Goal: Task Accomplishment & Management: Complete application form

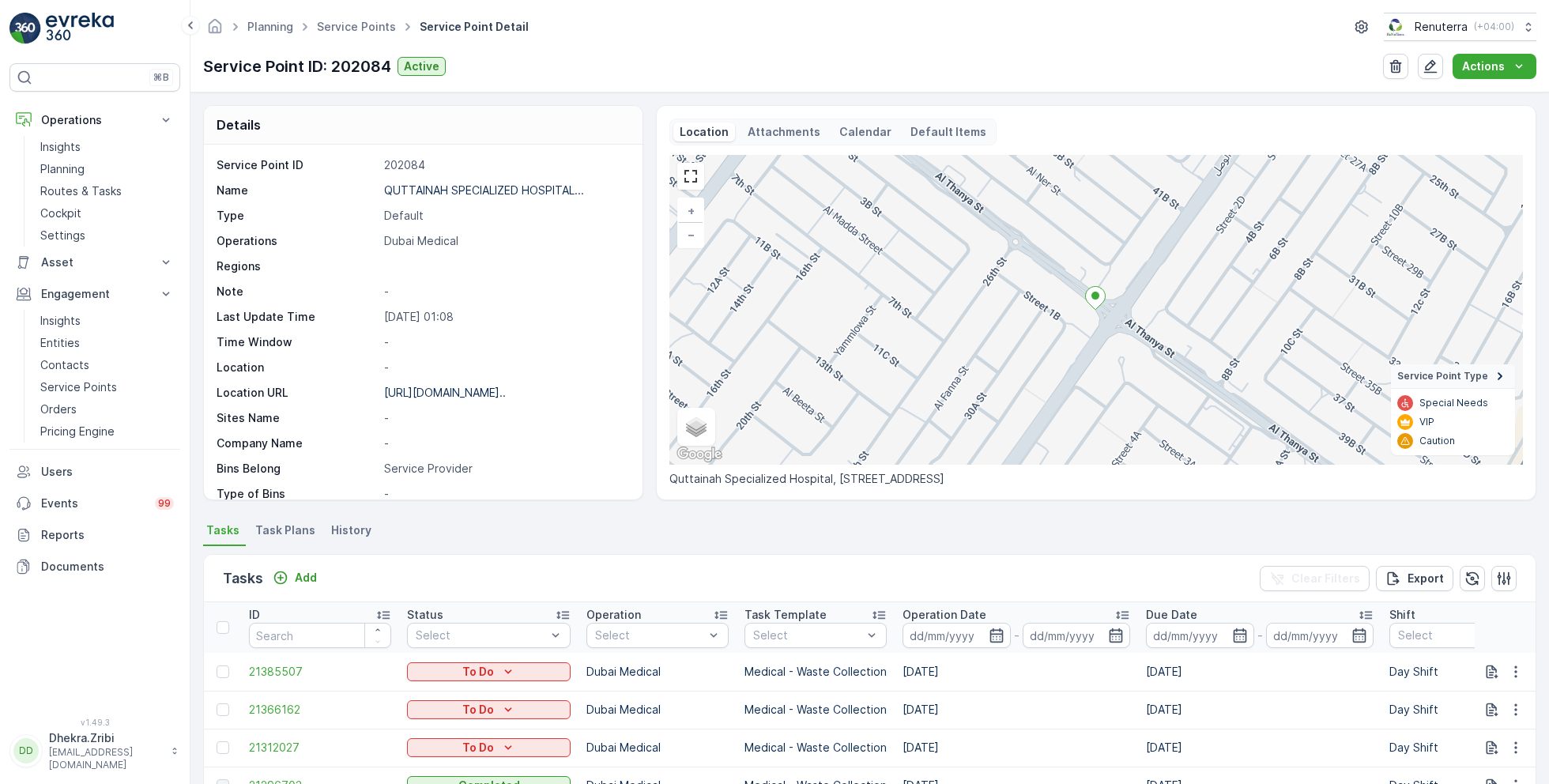
scroll to position [216, 0]
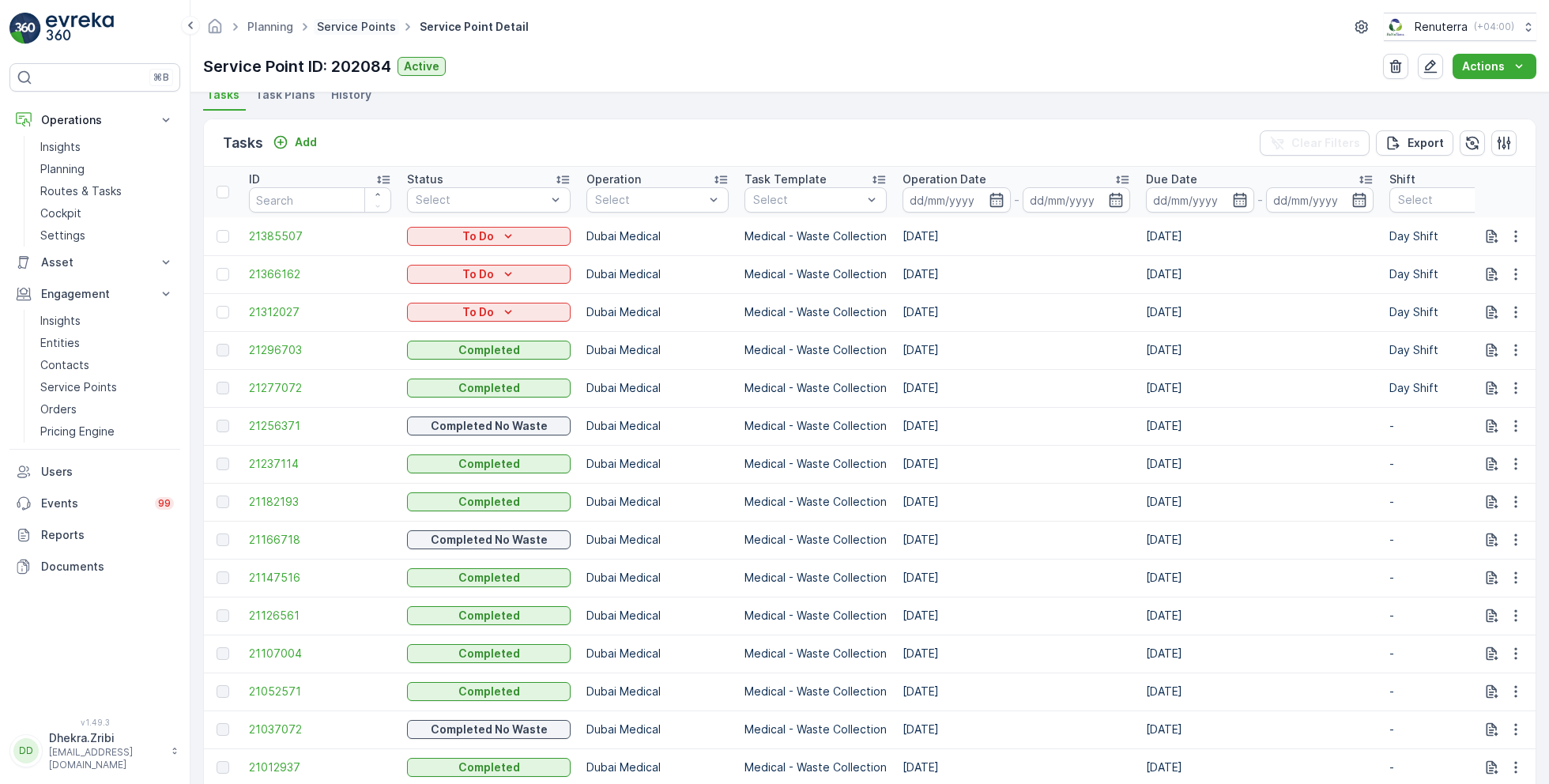
click at [349, 27] on link "Service Points" at bounding box center [357, 27] width 79 height 13
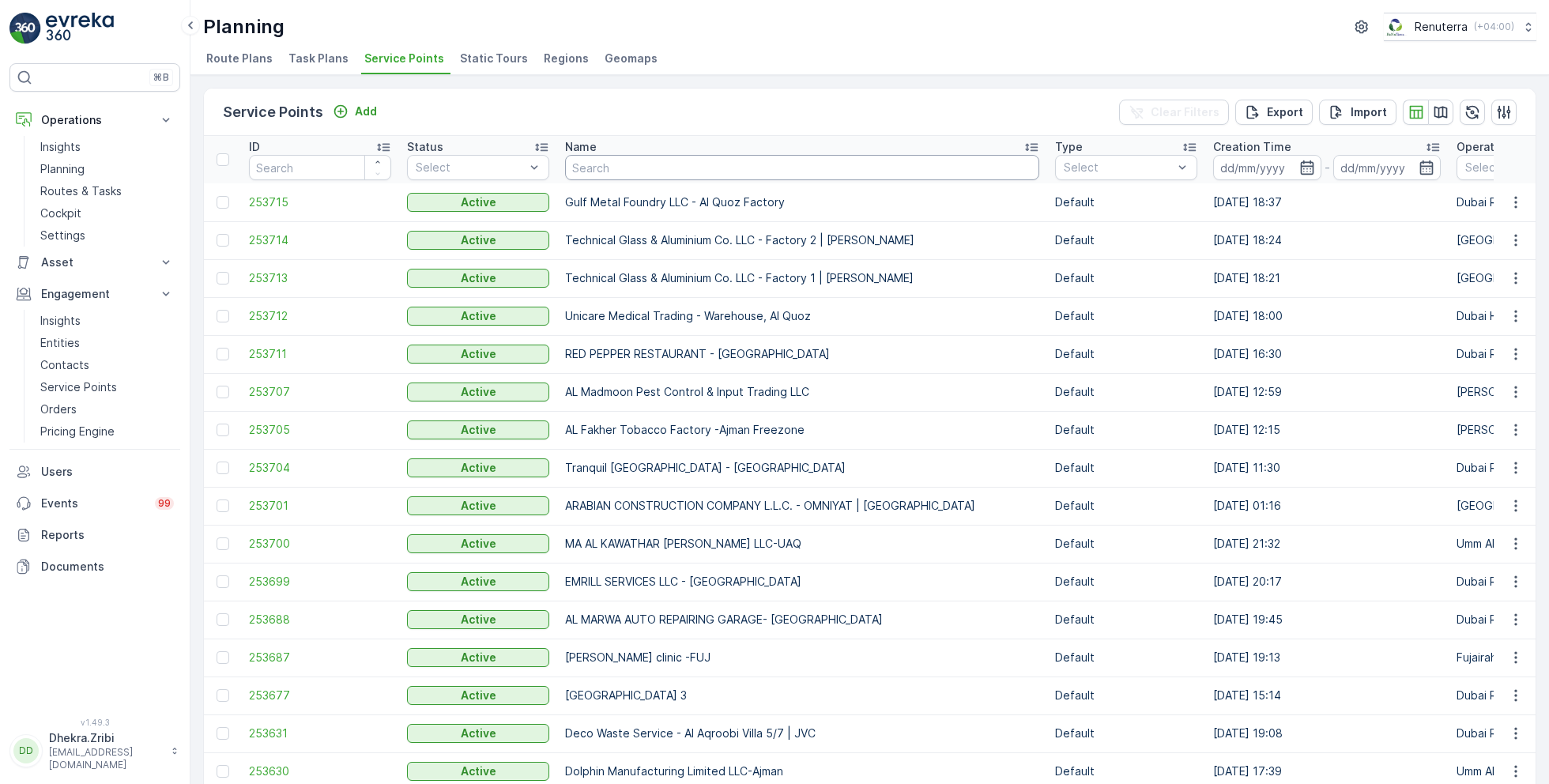
click at [702, 159] on input "text" at bounding box center [802, 168] width 474 height 25
type input "better"
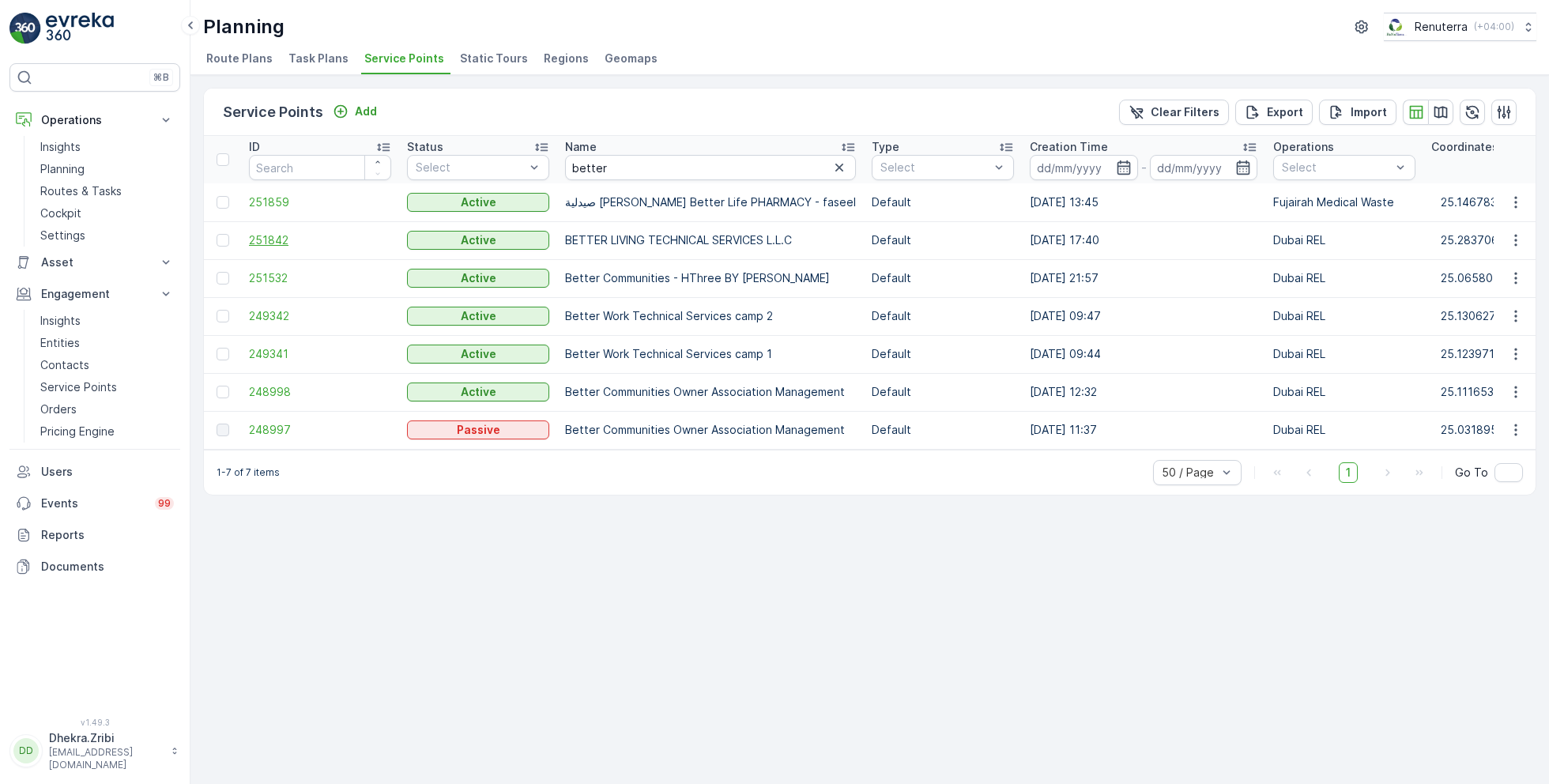
click at [261, 239] on span "251842" at bounding box center [320, 240] width 142 height 16
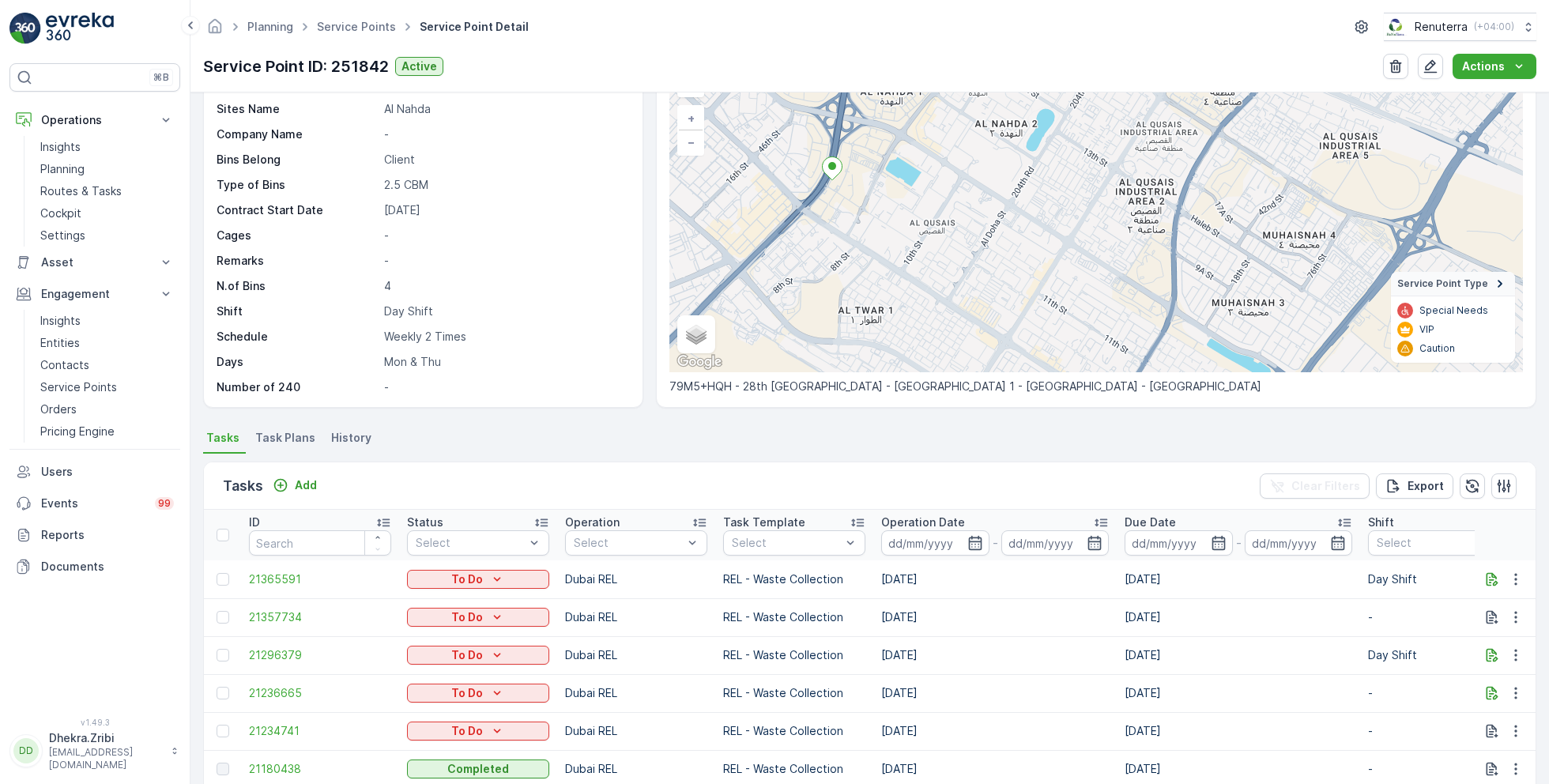
scroll to position [142, 0]
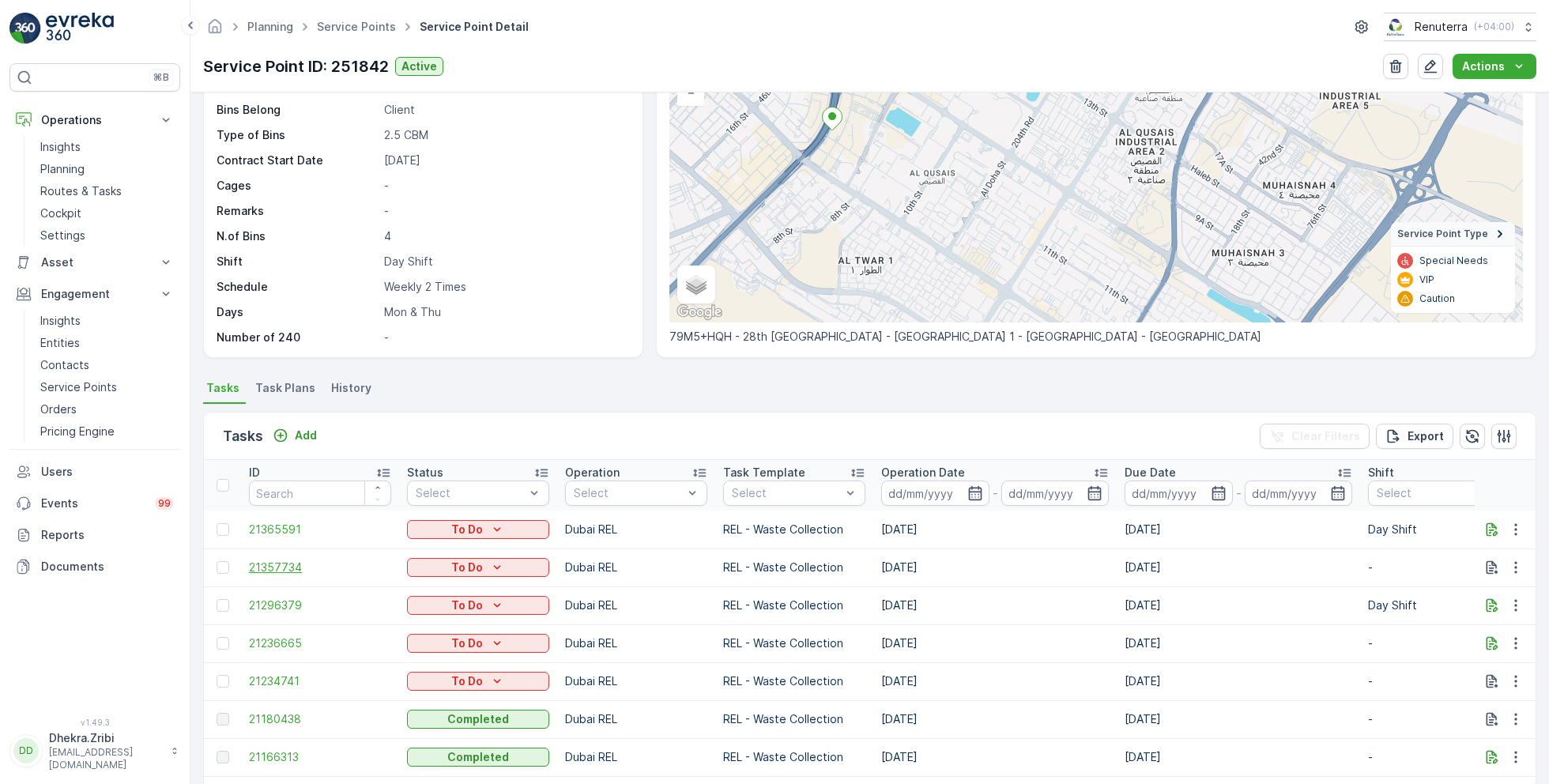
click at [271, 563] on span "21357734" at bounding box center [320, 567] width 142 height 16
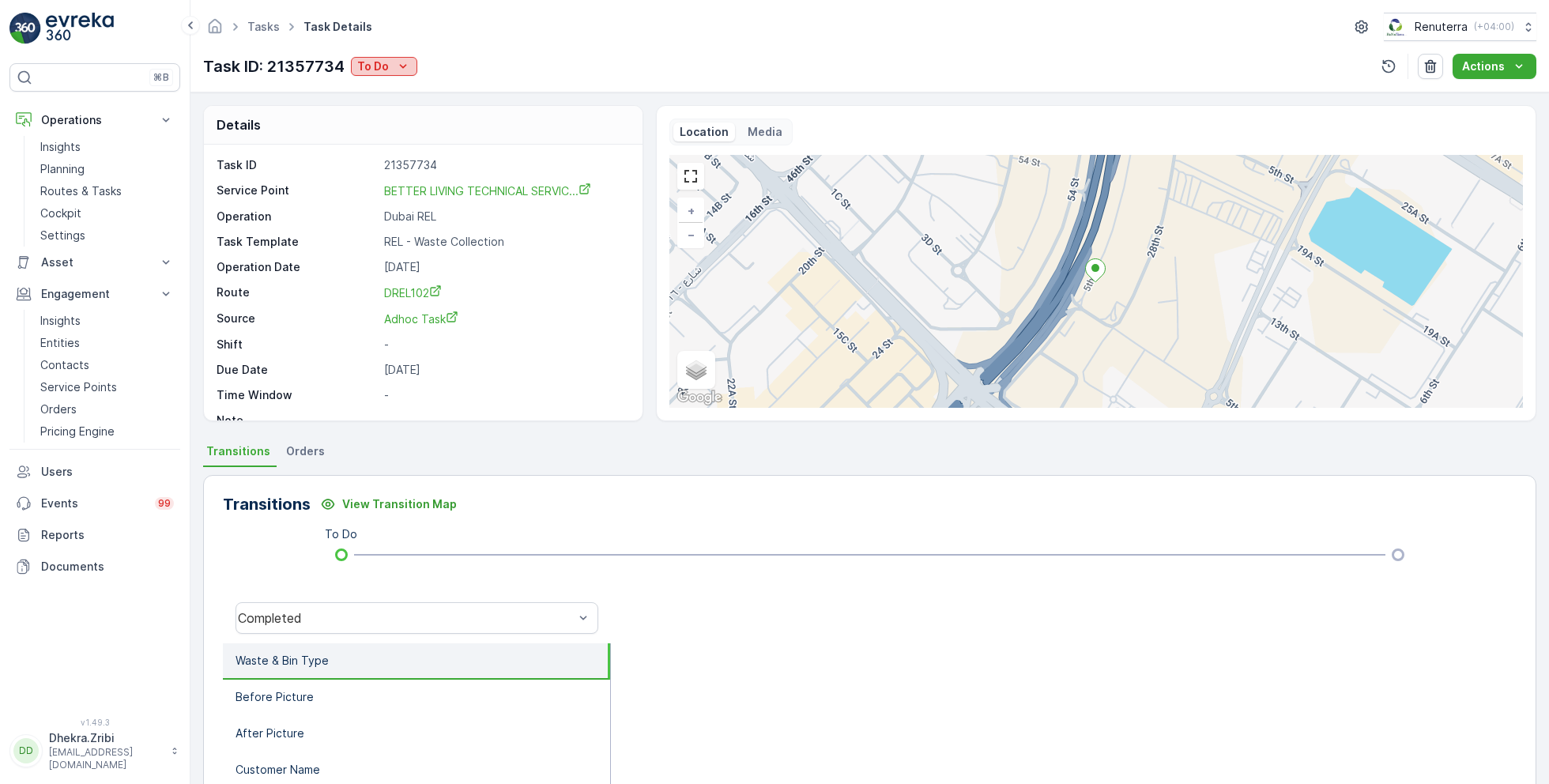
click at [395, 68] on icon "To Do" at bounding box center [402, 66] width 16 height 16
click at [424, 89] on div "Completed" at bounding box center [436, 89] width 164 height 23
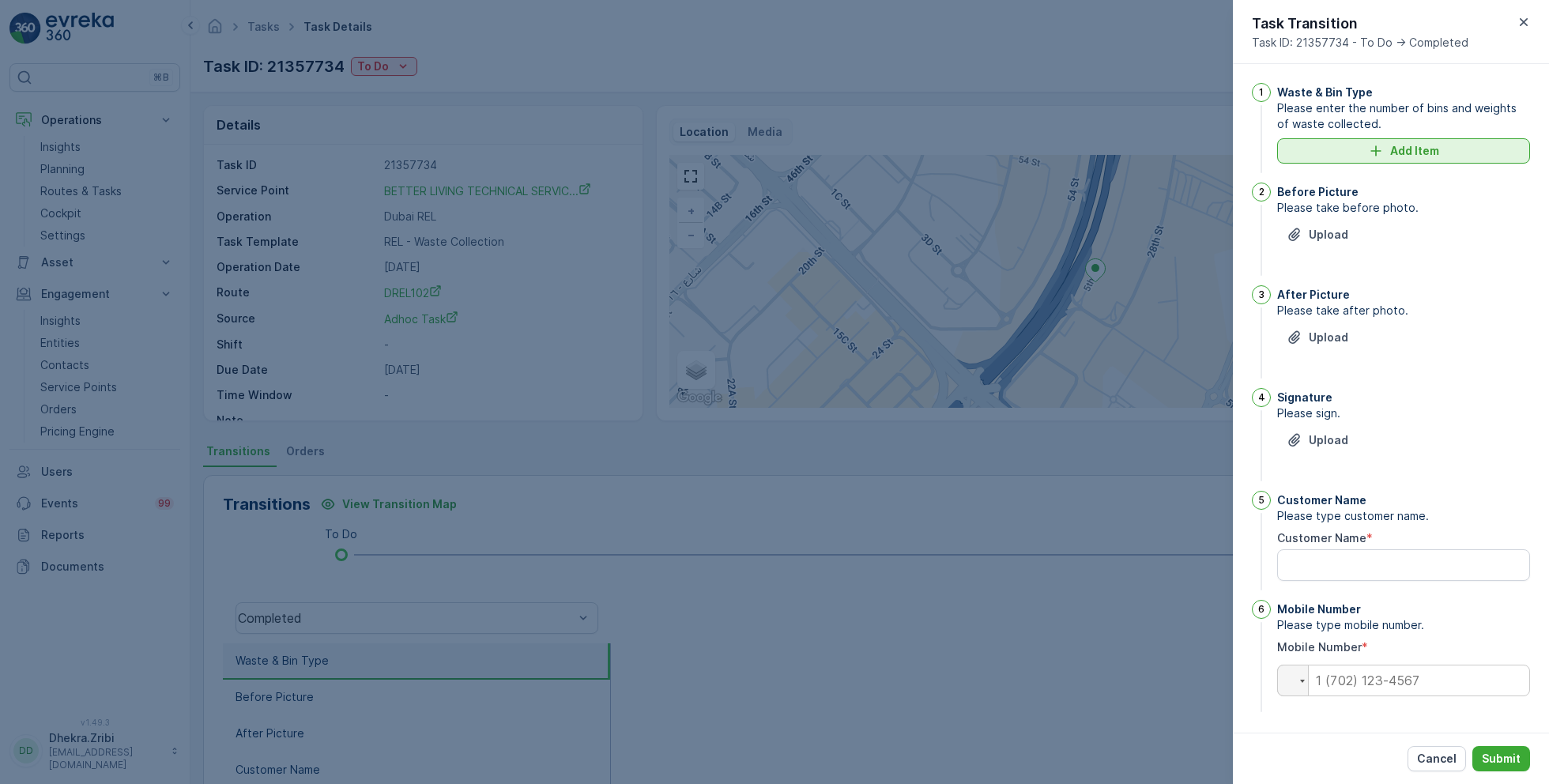
click at [1400, 155] on p "Add Item" at bounding box center [1415, 150] width 49 height 16
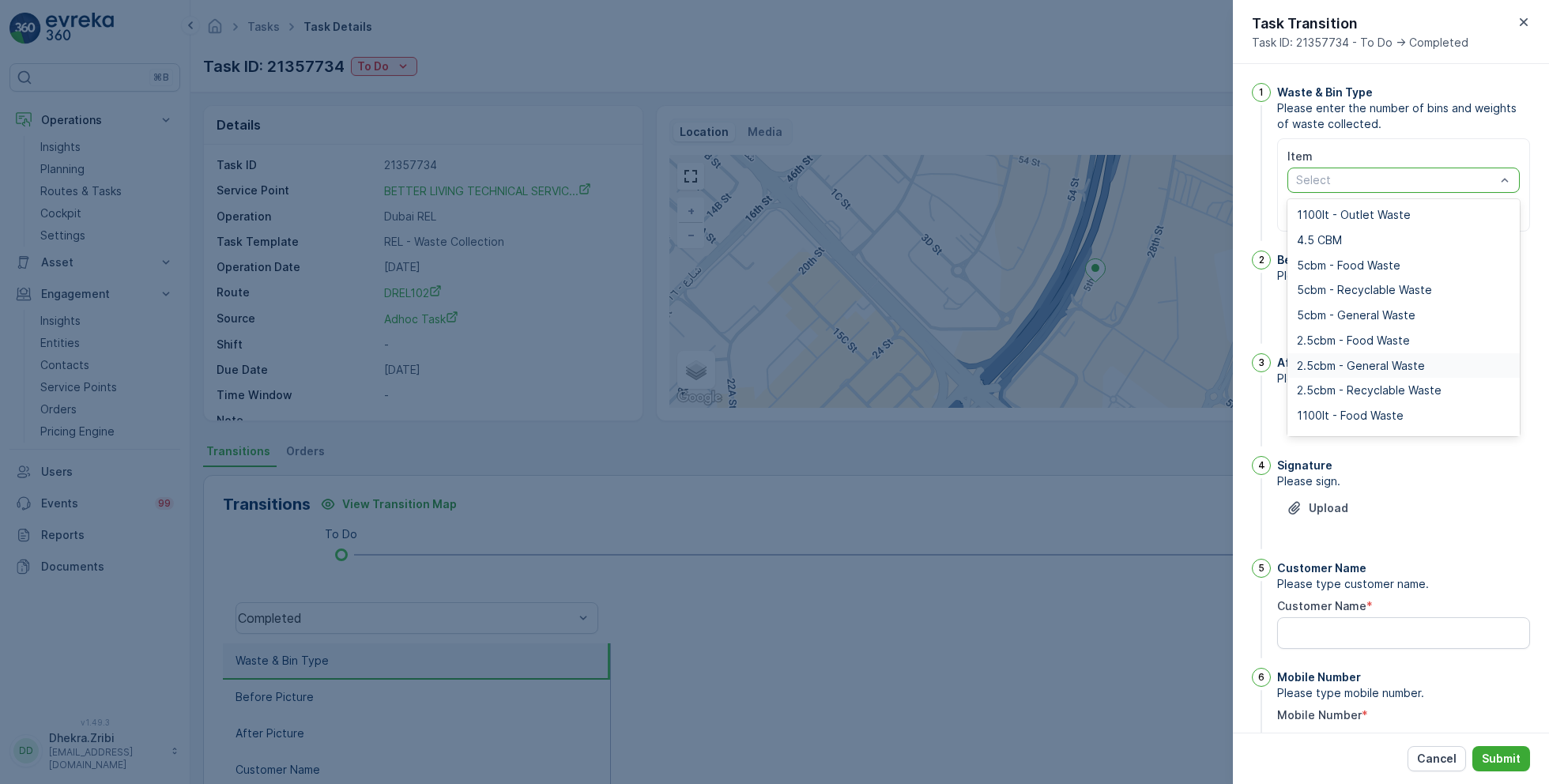
click at [1350, 362] on span "2.5cbm - General Waste" at bounding box center [1360, 366] width 128 height 13
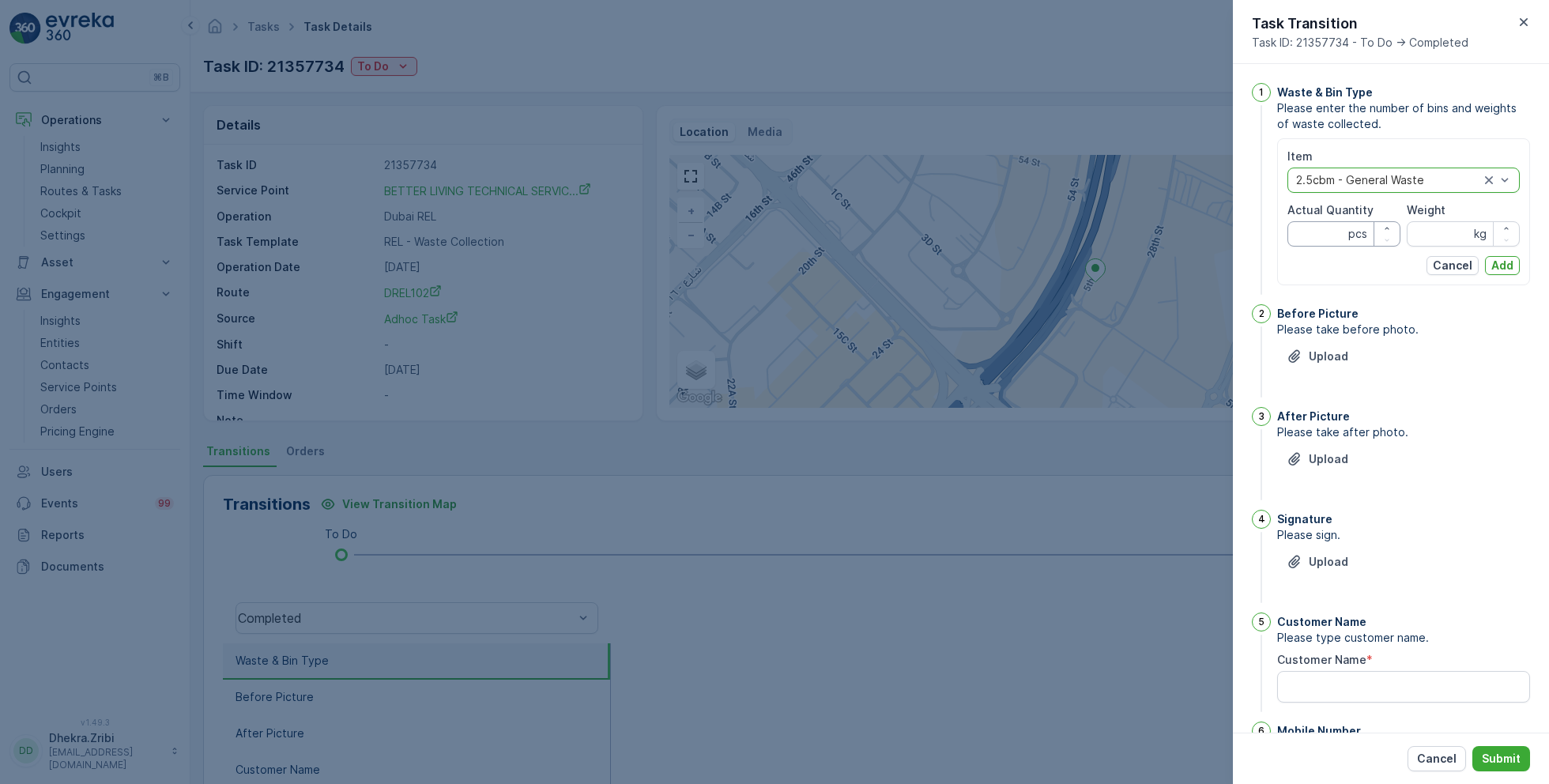
click at [1316, 236] on Quantity "Actual Quantity" at bounding box center [1344, 234] width 113 height 25
type Quantity "10"
click at [1445, 230] on input "Weight" at bounding box center [1463, 234] width 113 height 25
type input "0"
click at [1496, 271] on p "Add" at bounding box center [1502, 266] width 23 height 16
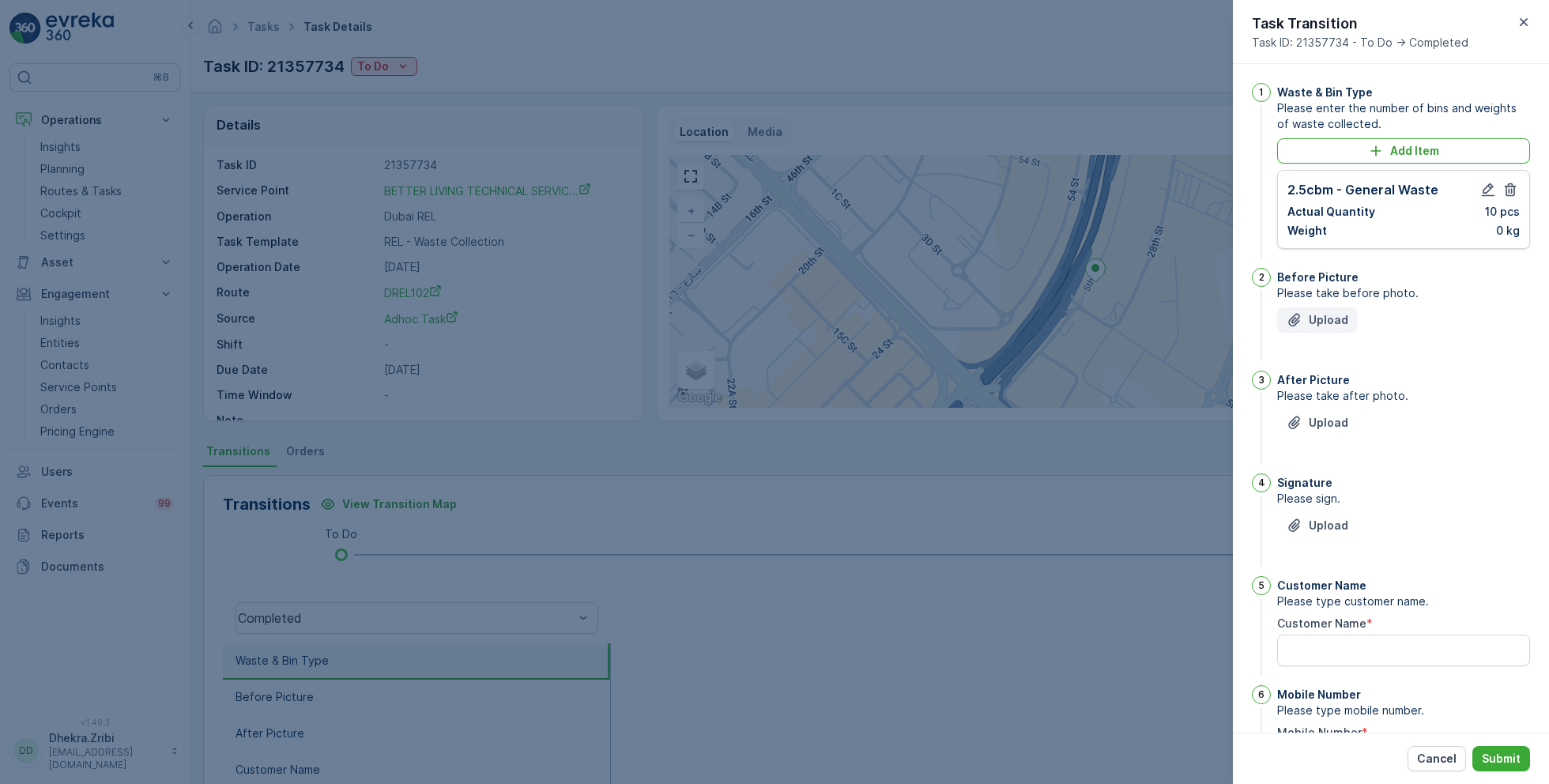
click at [1339, 321] on p "Upload" at bounding box center [1329, 320] width 39 height 16
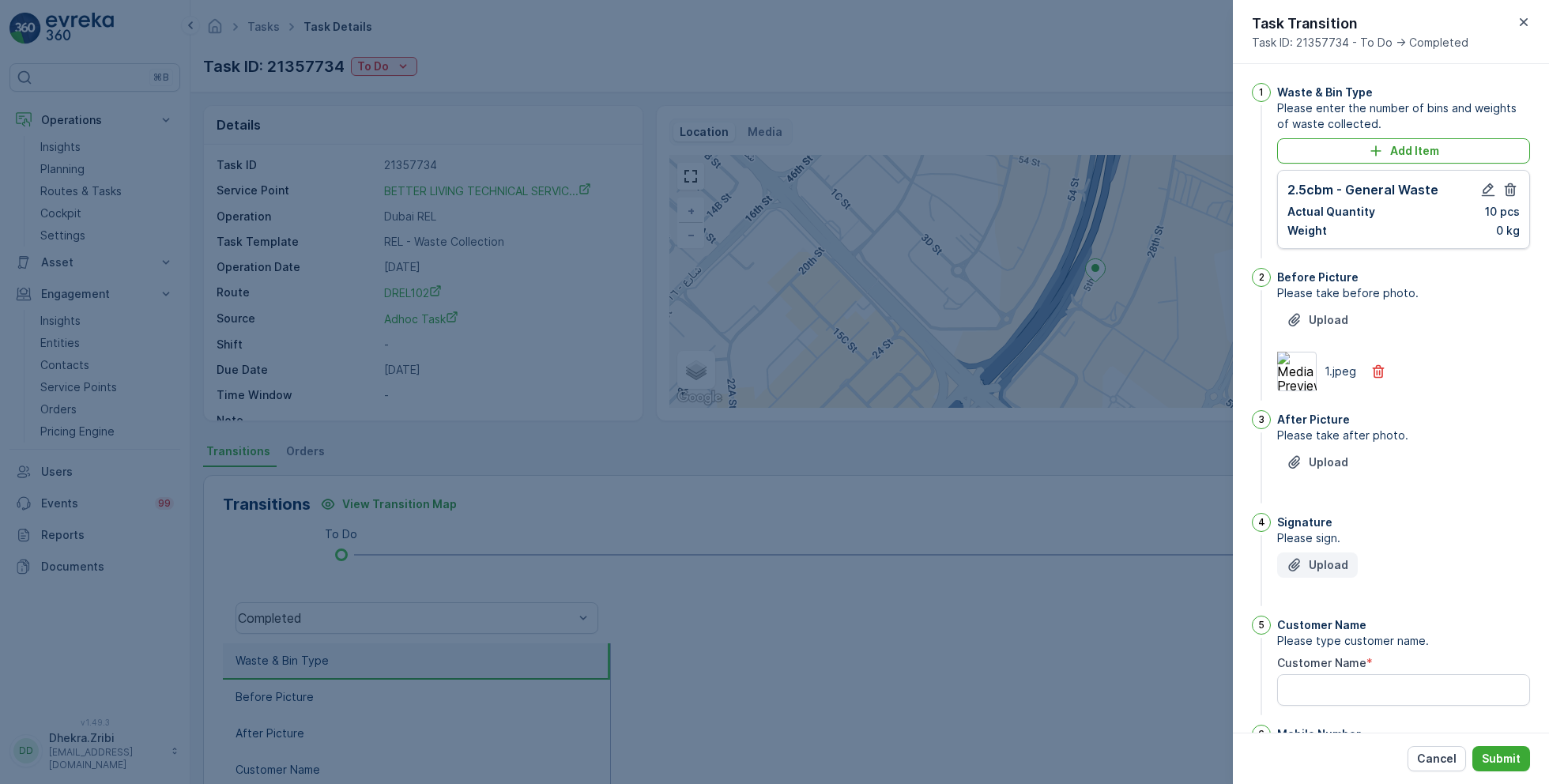
click at [1329, 562] on p "Upload" at bounding box center [1329, 564] width 39 height 16
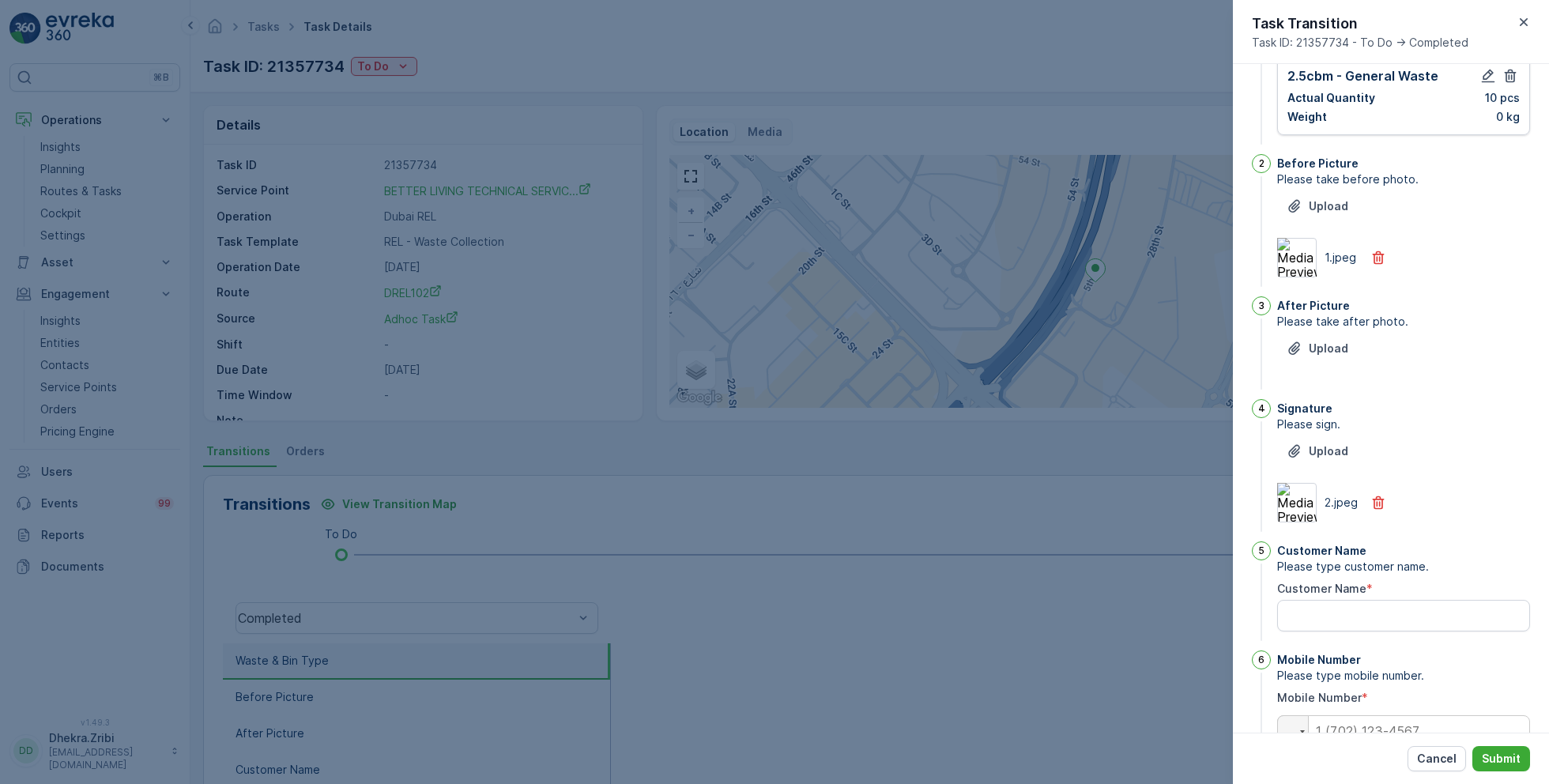
scroll to position [164, 0]
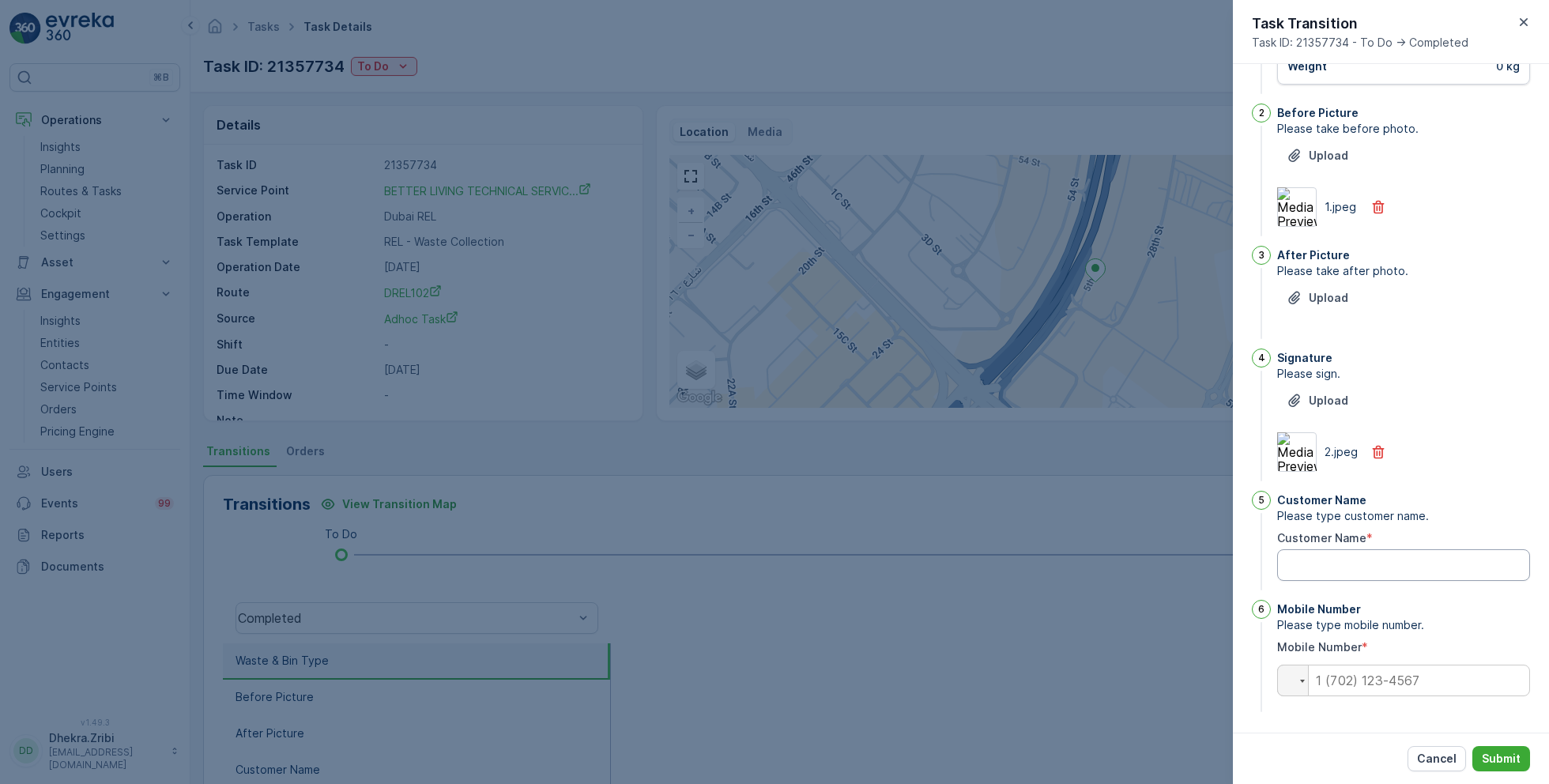
click at [1347, 569] on Name "Customer Name" at bounding box center [1404, 565] width 253 height 32
type Name "Better Living"
click at [1351, 690] on input "tel" at bounding box center [1404, 680] width 253 height 32
type input "0543720496"
click at [1499, 766] on button "Submit" at bounding box center [1501, 759] width 58 height 25
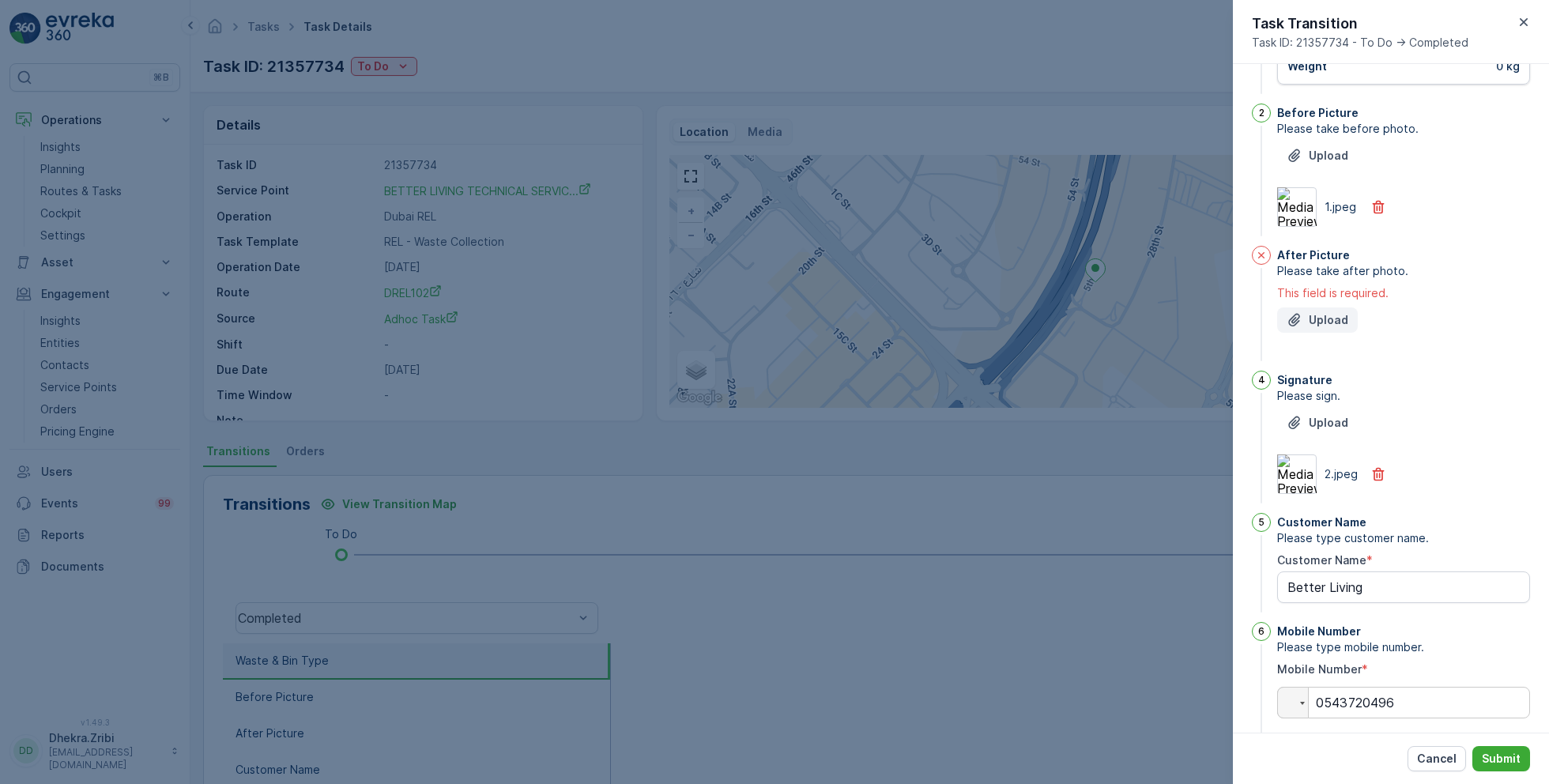
click at [1329, 312] on p "Upload" at bounding box center [1329, 320] width 39 height 16
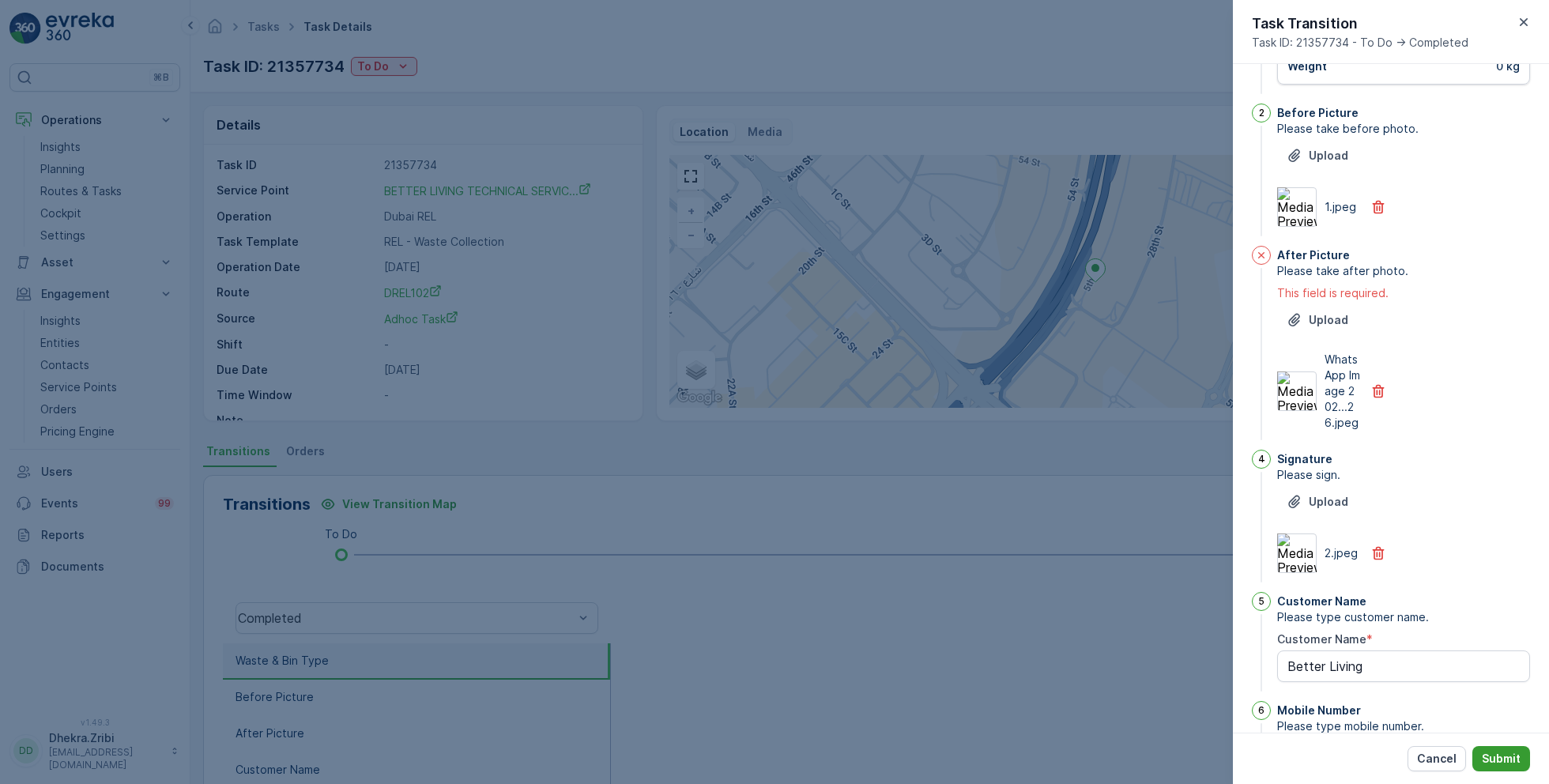
click at [1500, 756] on p "Submit" at bounding box center [1501, 758] width 38 height 16
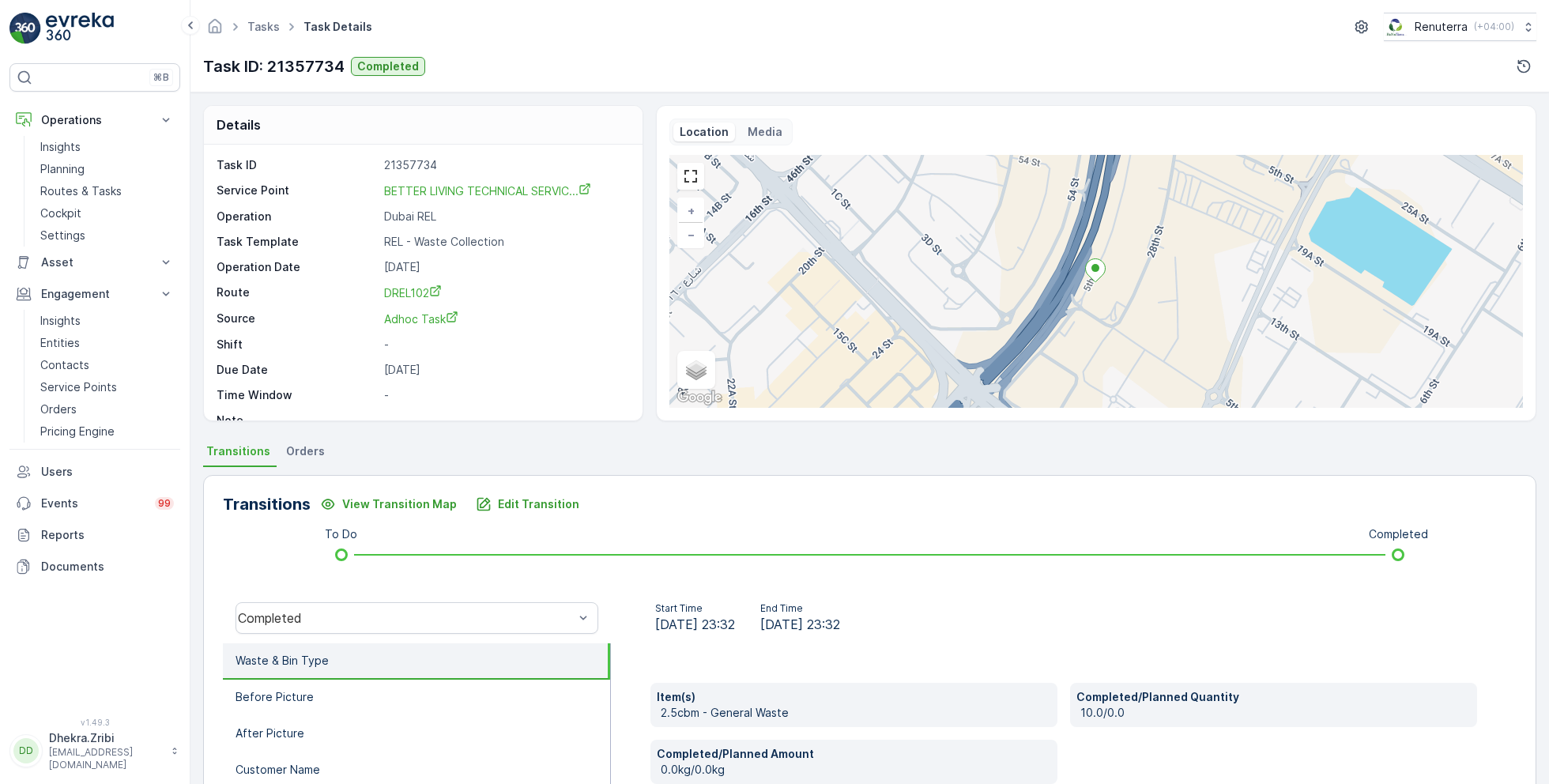
scroll to position [211, 0]
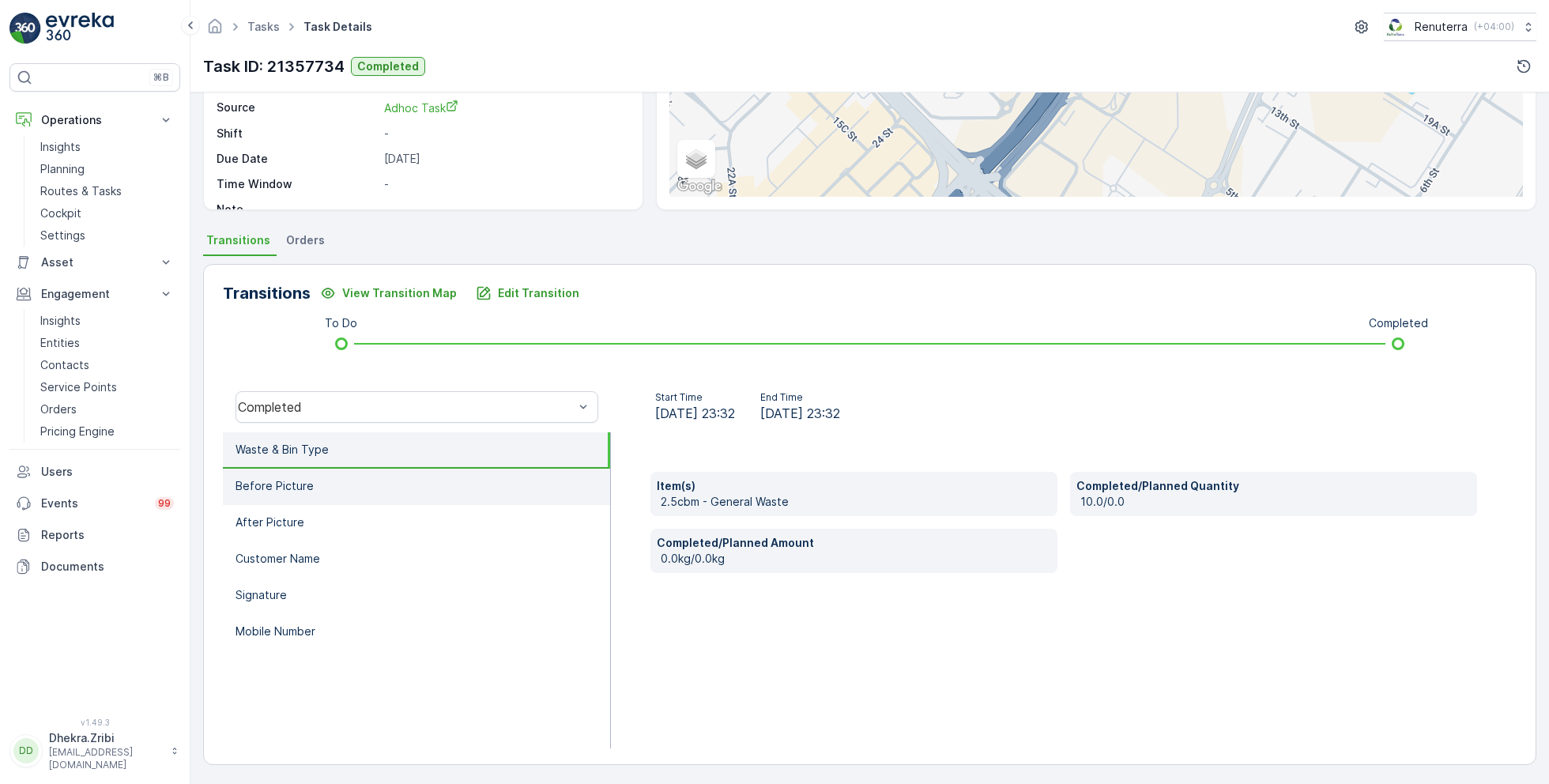
click at [327, 487] on li "Before Picture" at bounding box center [417, 487] width 387 height 37
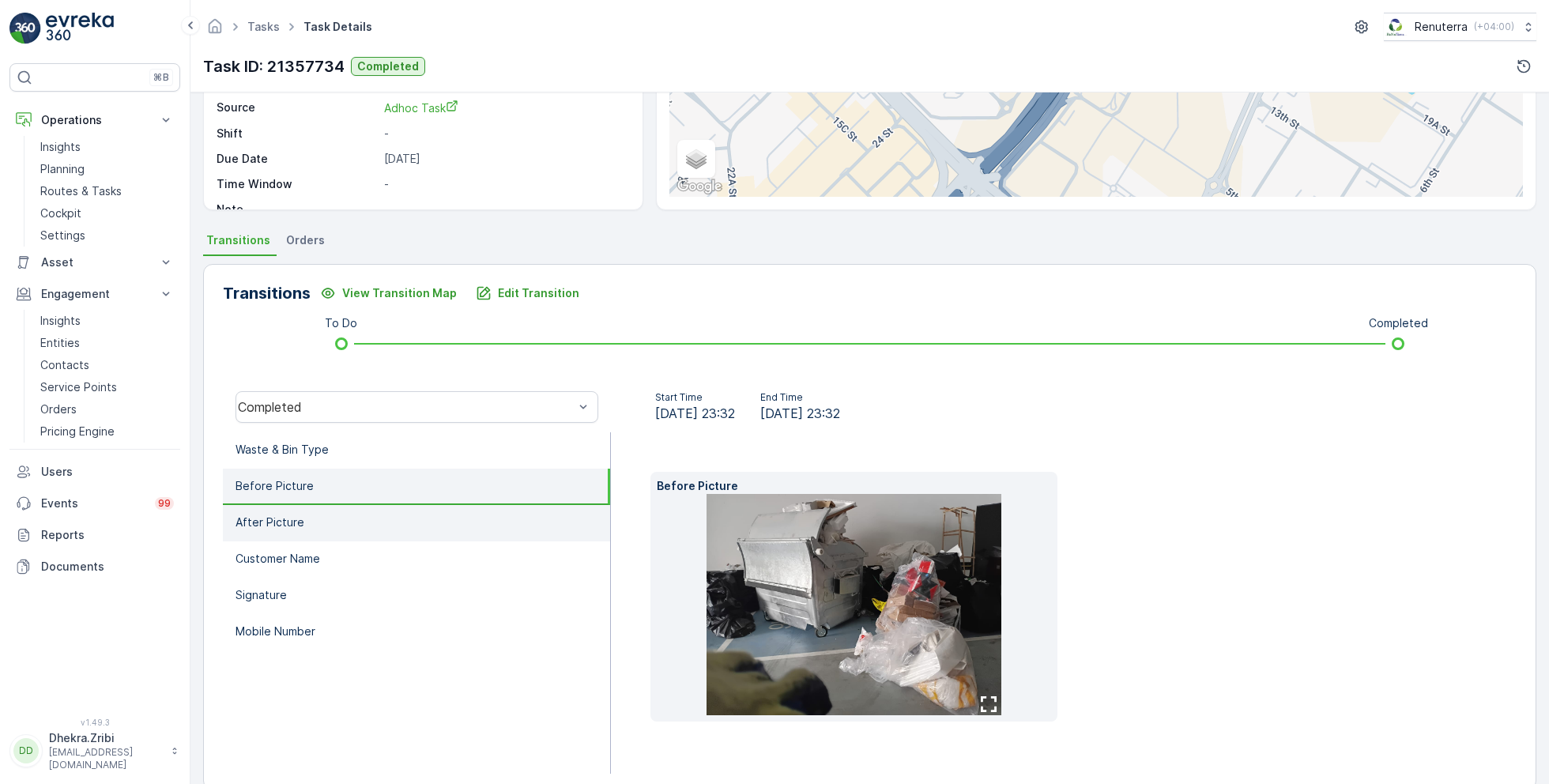
click at [332, 518] on li "After Picture" at bounding box center [417, 524] width 387 height 37
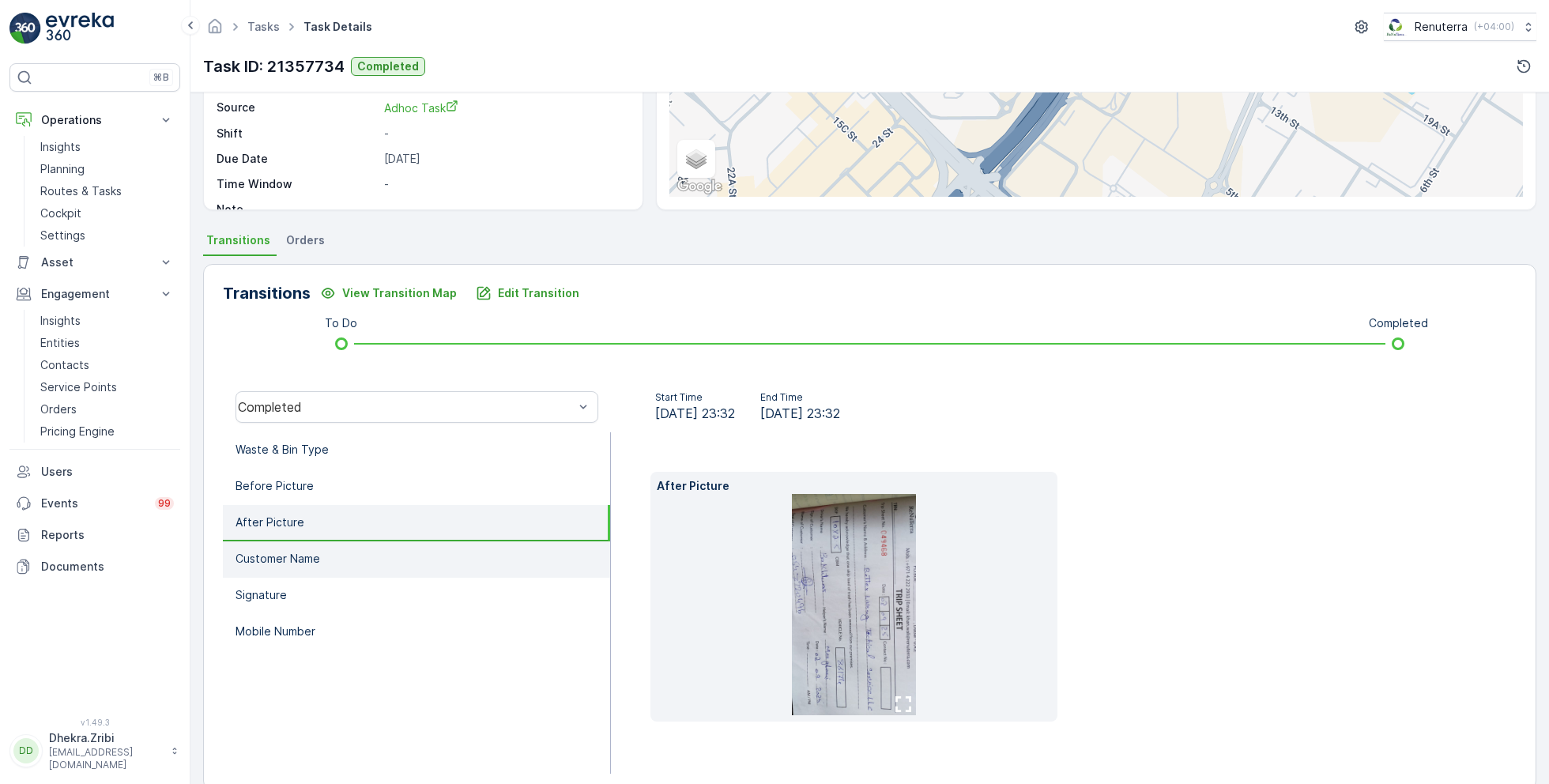
click at [332, 541] on li "Customer Name" at bounding box center [417, 559] width 387 height 37
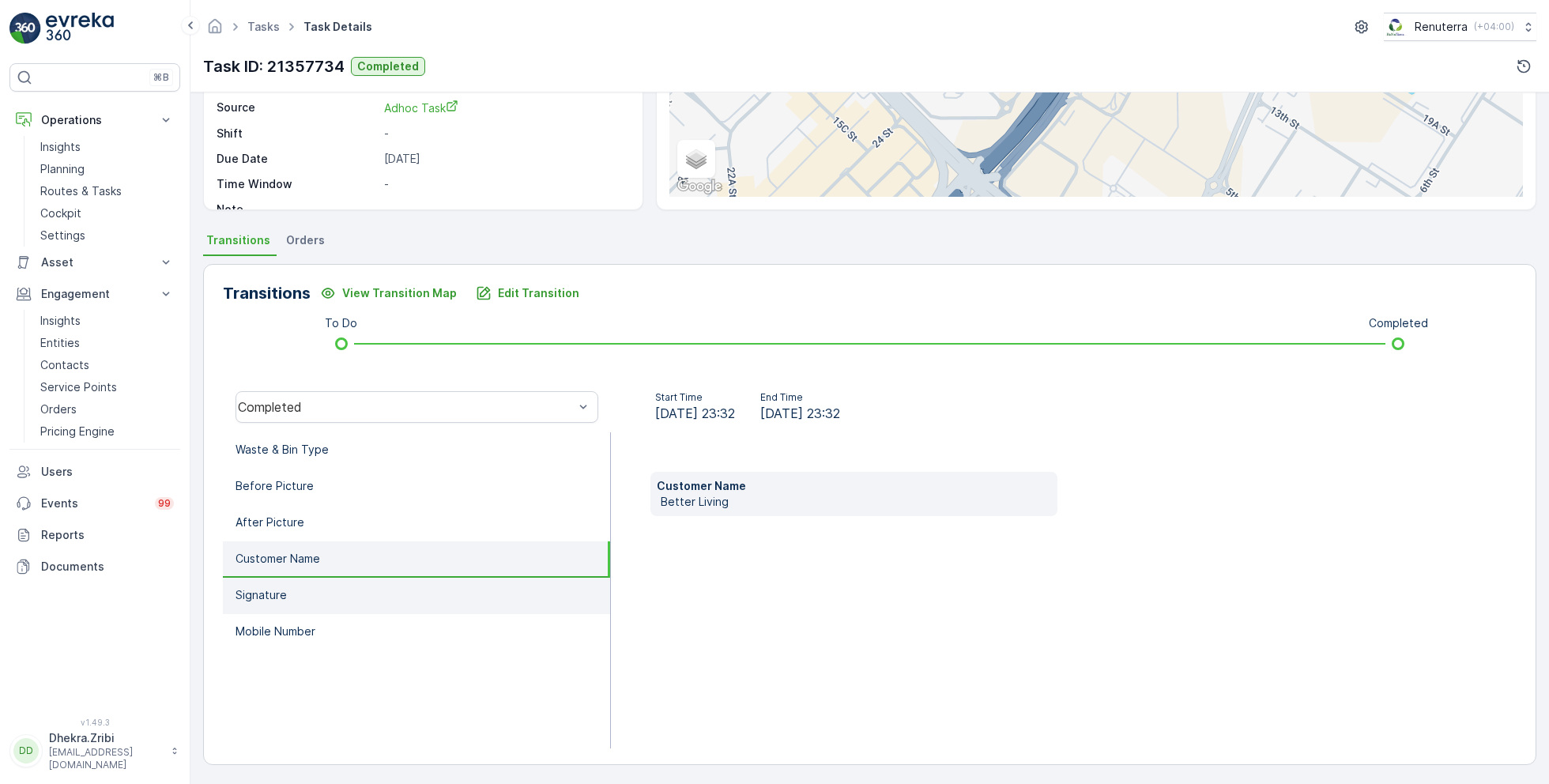
click at [327, 586] on li "Signature" at bounding box center [417, 596] width 387 height 37
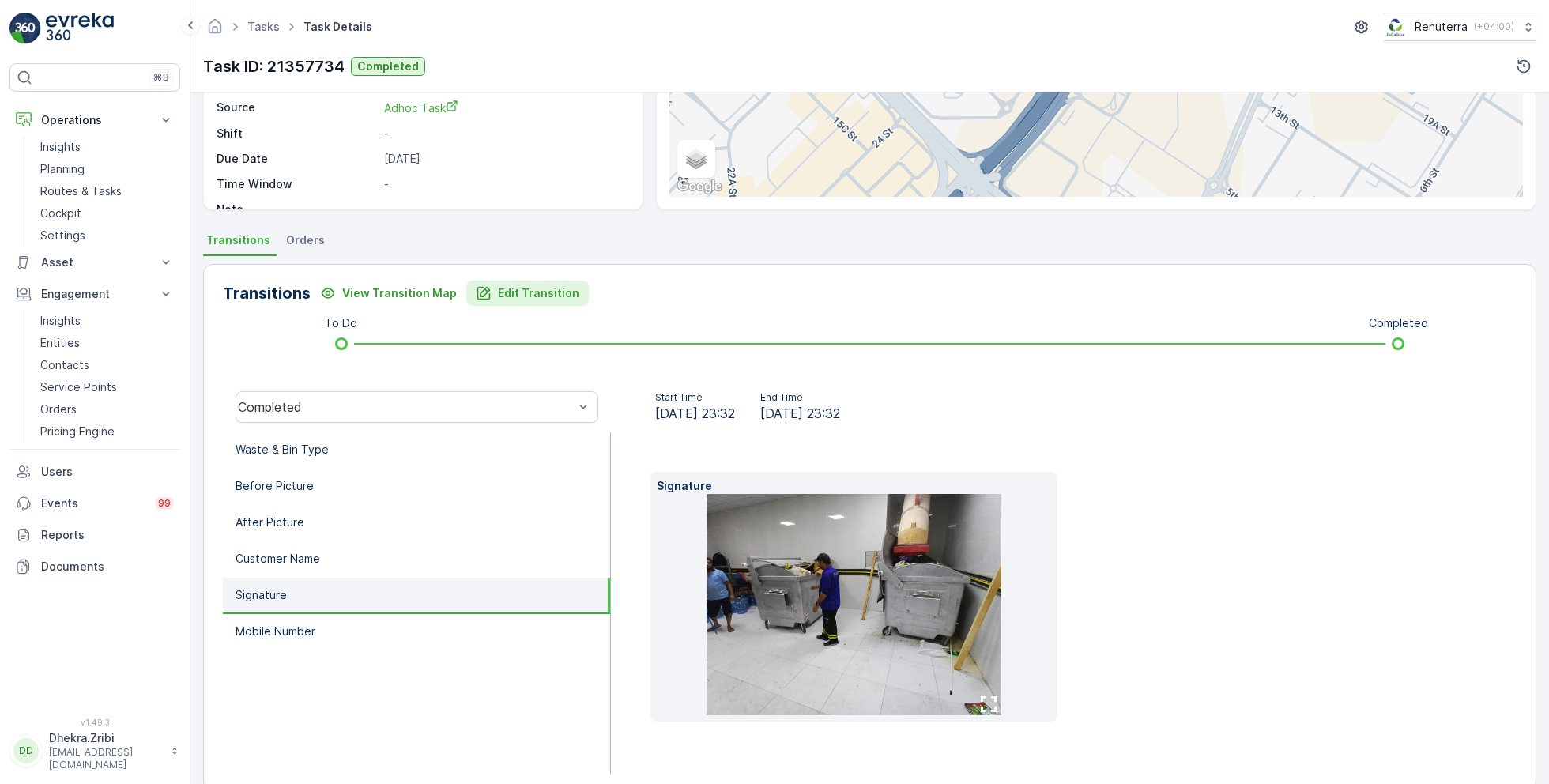
click at [519, 295] on p "Edit Transition" at bounding box center [538, 293] width 81 height 16
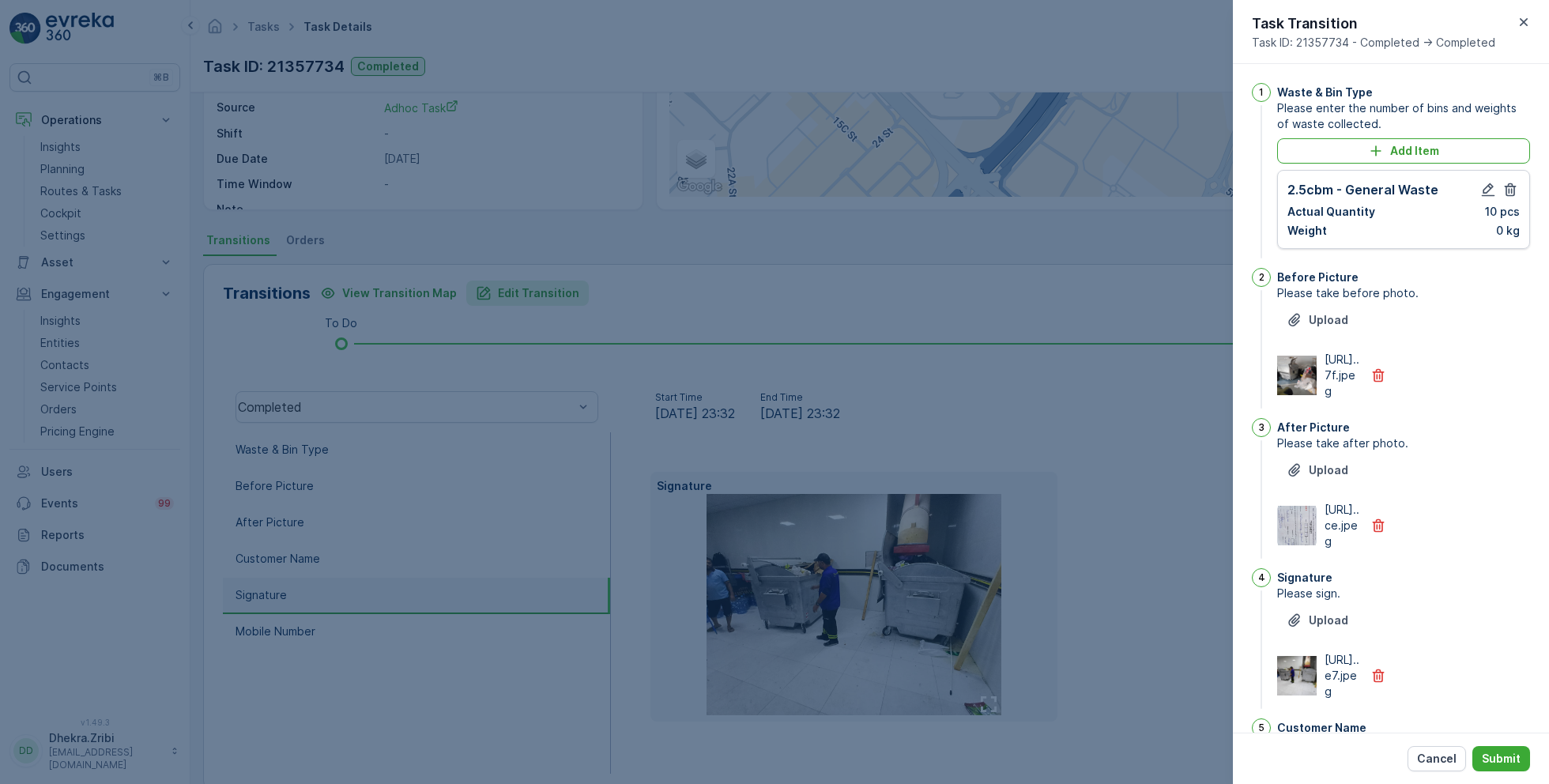
scroll to position [322, 0]
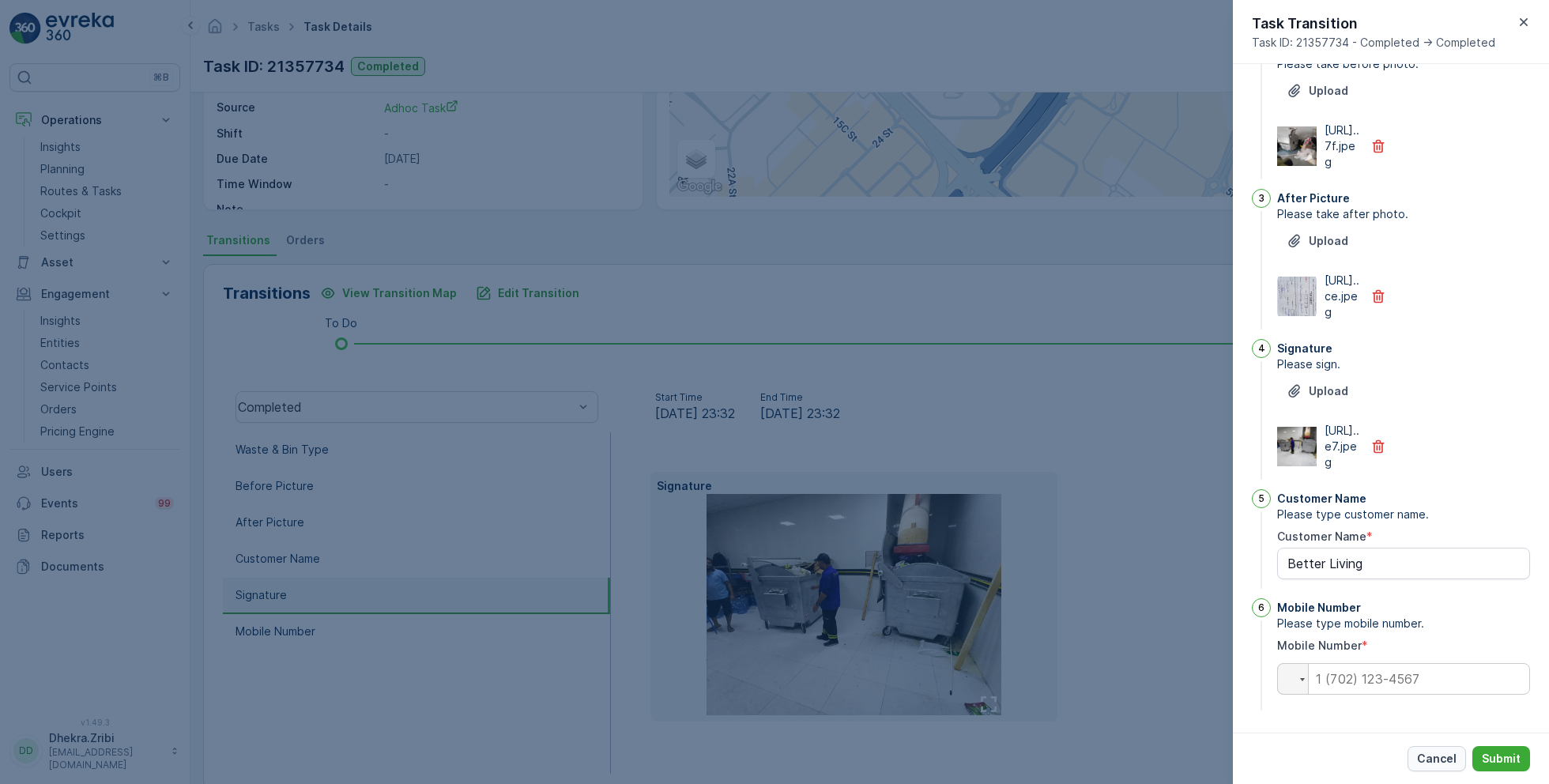
click at [1443, 754] on p "Cancel" at bounding box center [1436, 758] width 39 height 16
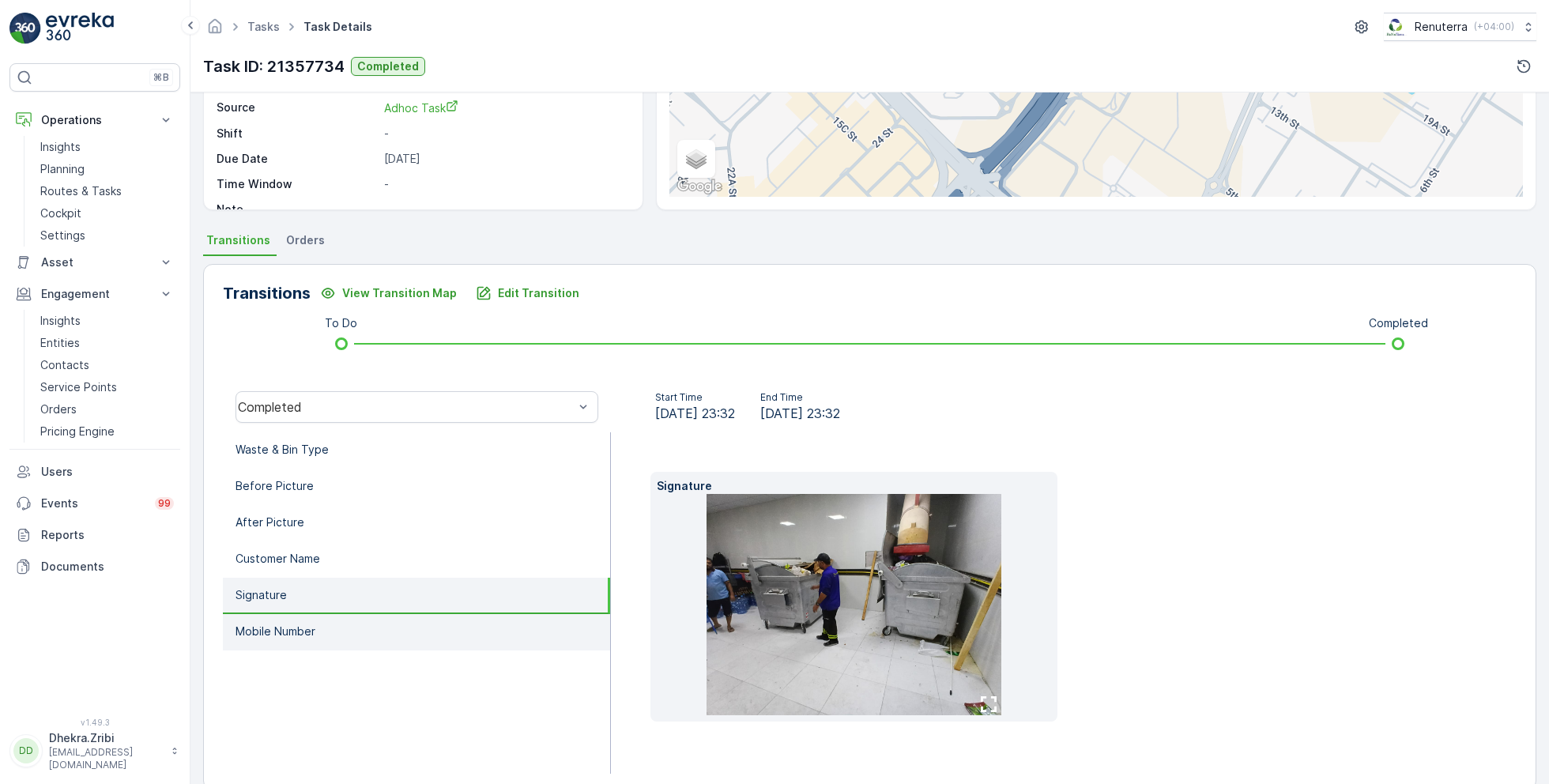
click at [333, 628] on li "Mobile Number" at bounding box center [417, 632] width 387 height 37
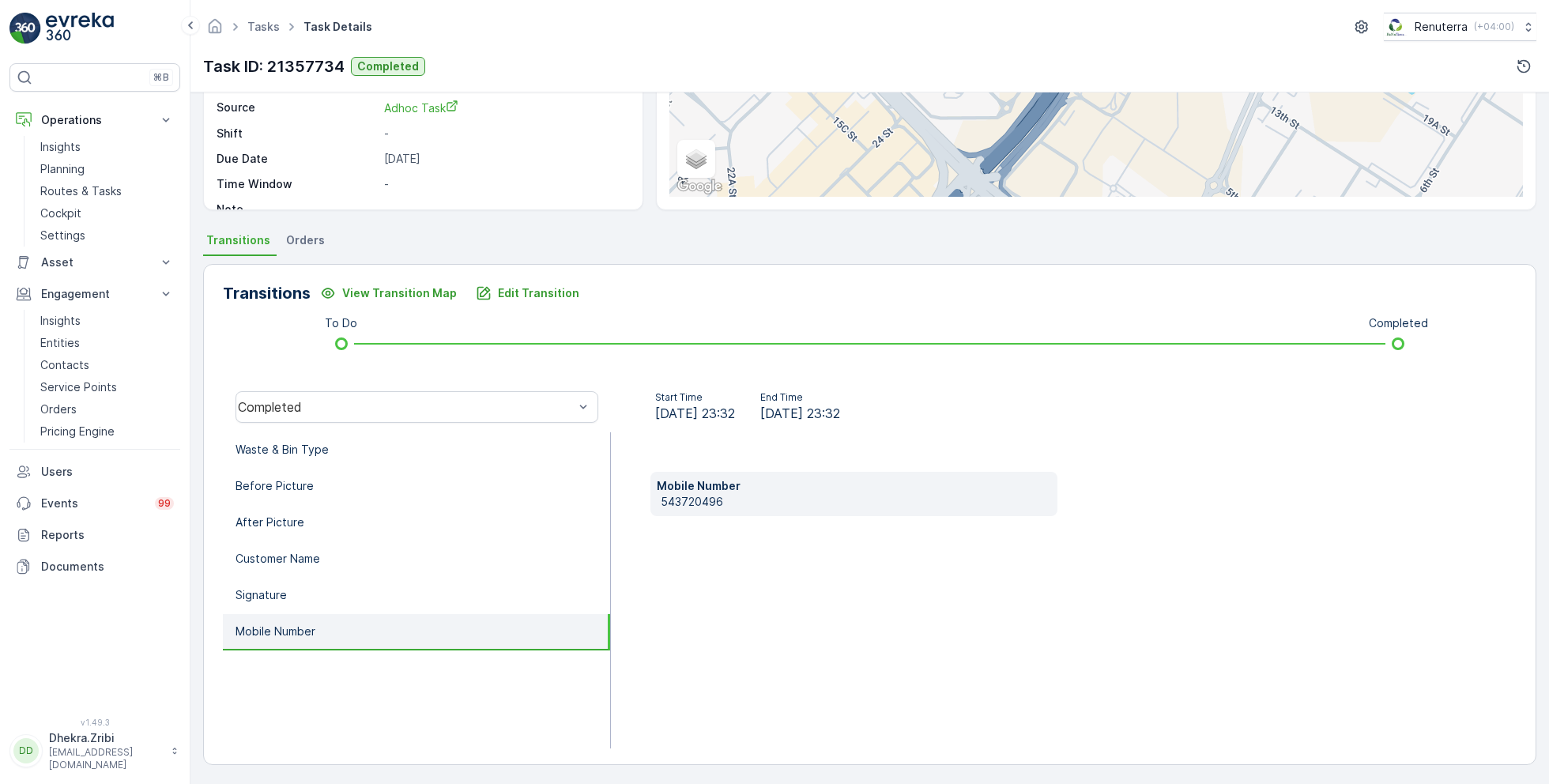
click at [679, 502] on p "543720496" at bounding box center [856, 502] width 391 height 16
copy p "543720496"
click at [513, 298] on p "Edit Transition" at bounding box center [538, 293] width 81 height 16
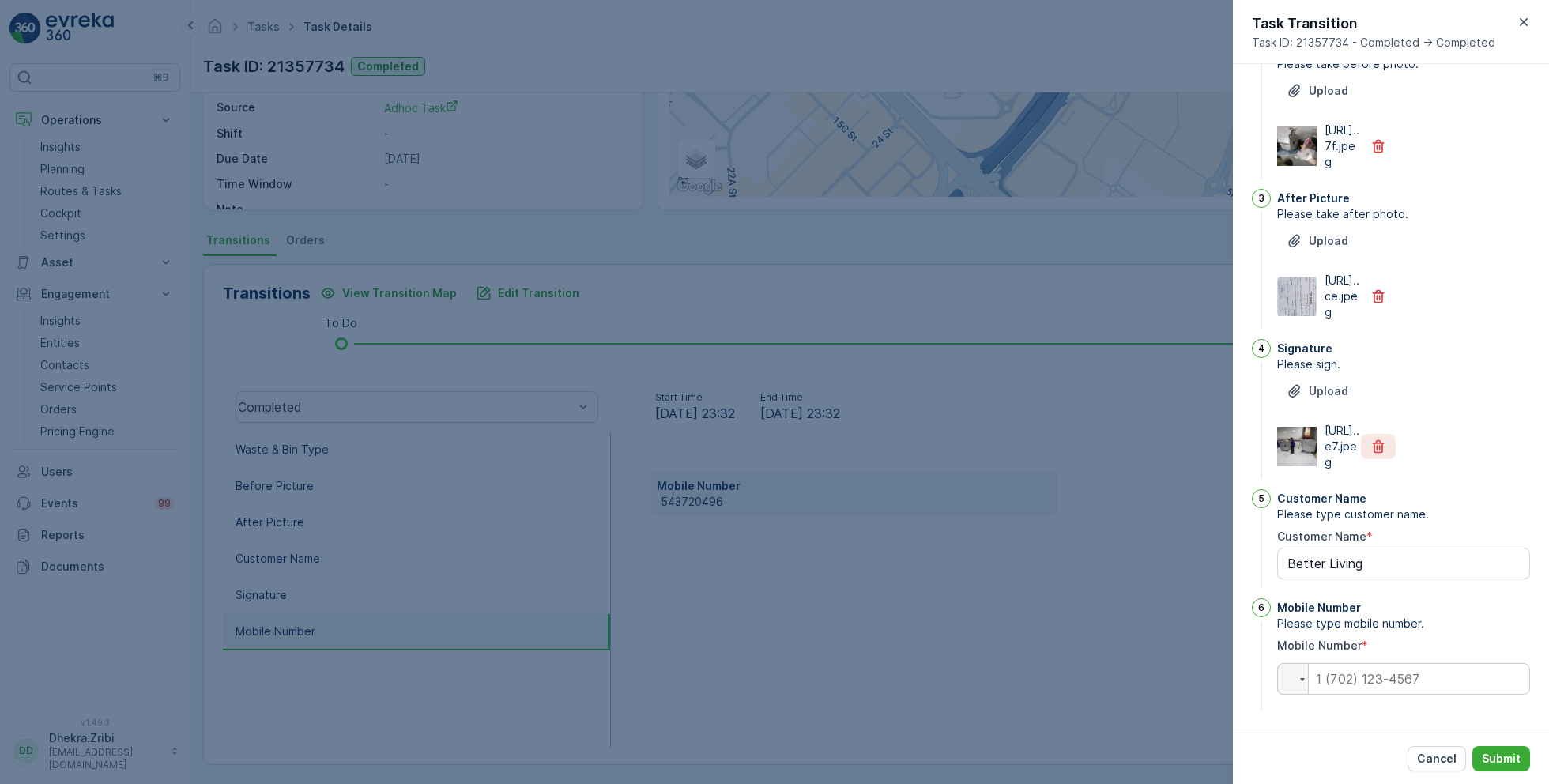
click at [1377, 438] on icon "button" at bounding box center [1378, 446] width 16 height 16
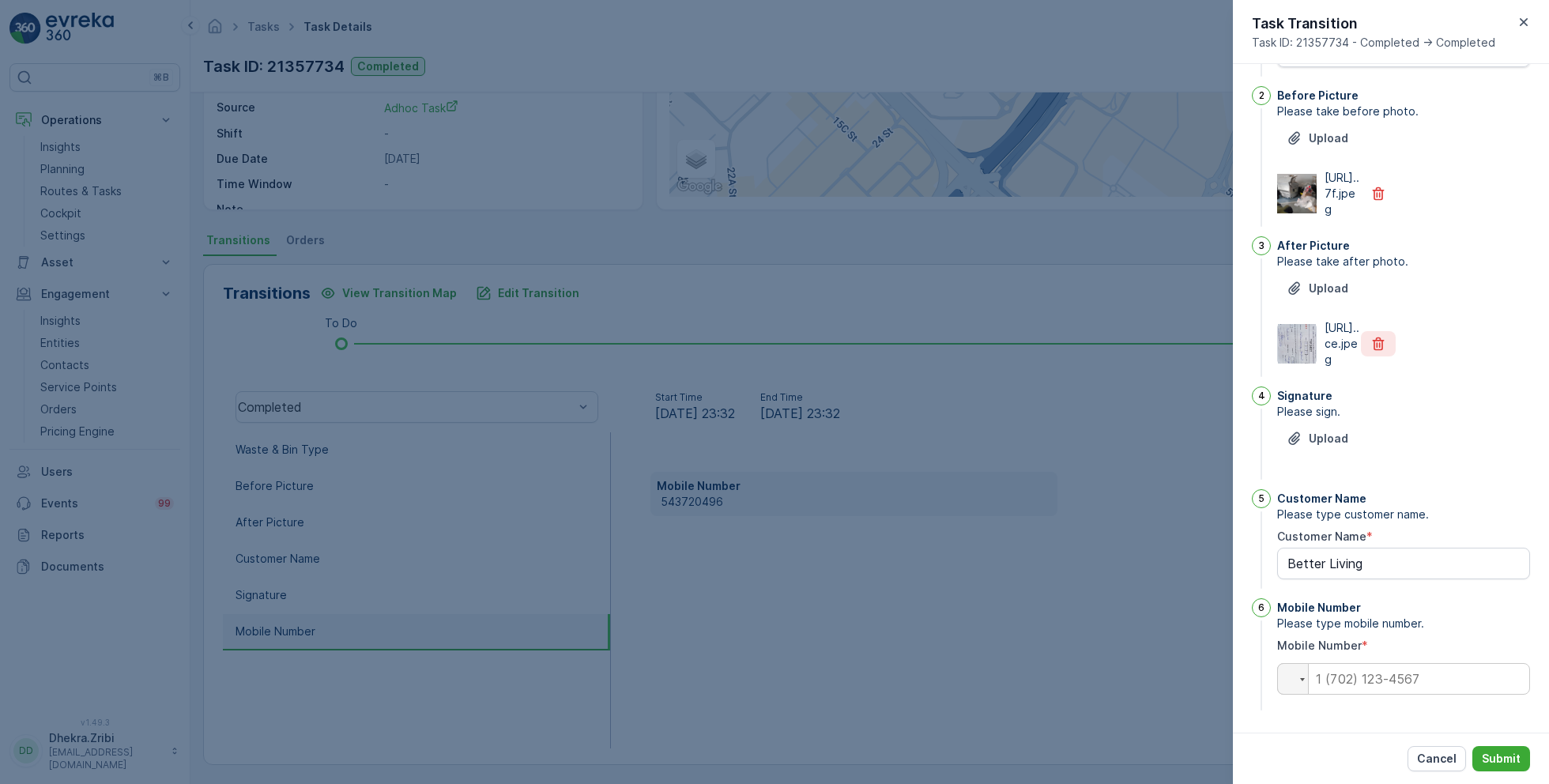
click at [1379, 336] on icon "button" at bounding box center [1378, 343] width 16 height 16
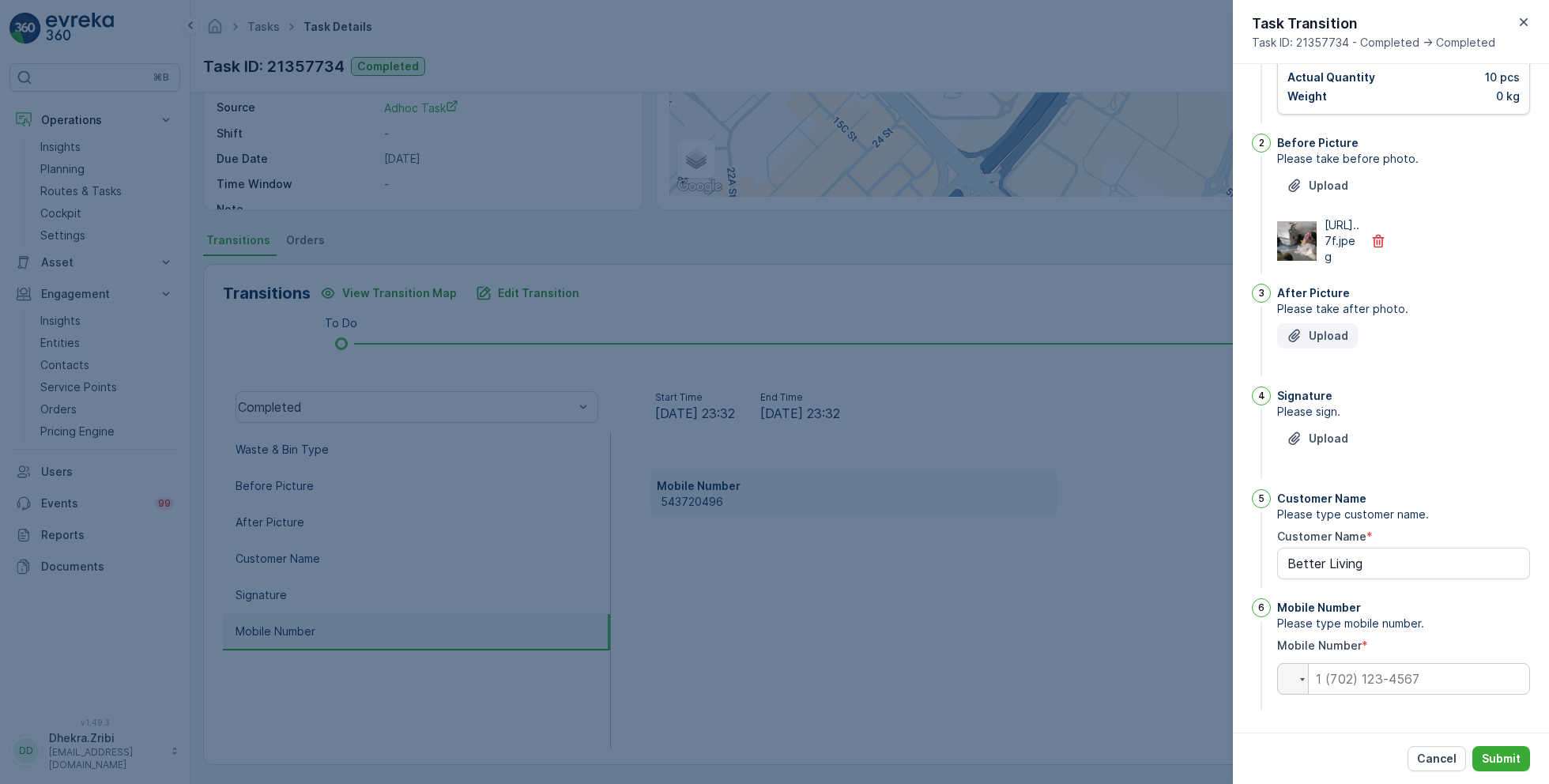
click at [1332, 332] on p "Upload" at bounding box center [1329, 336] width 39 height 16
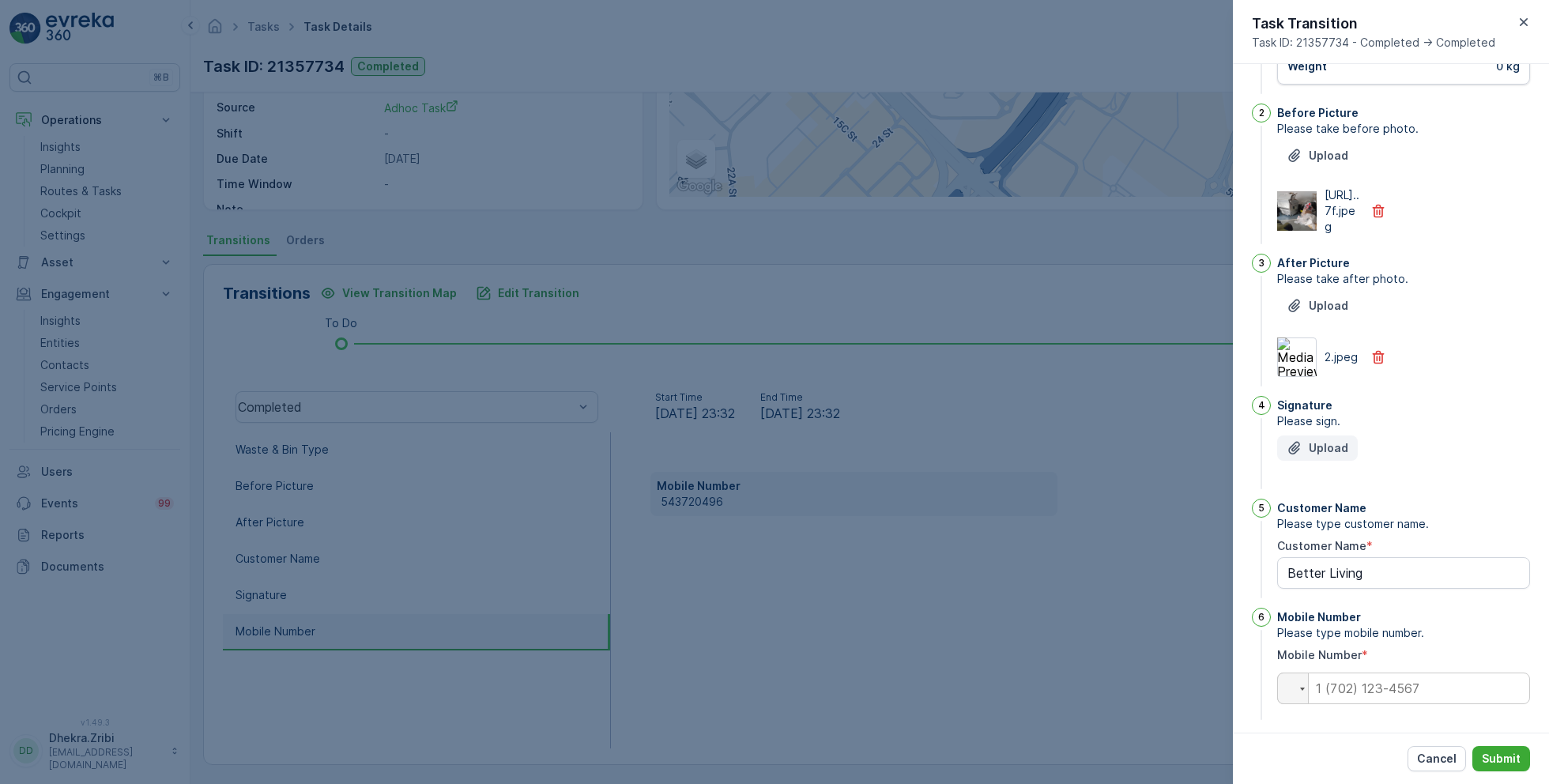
click at [1324, 456] on p "Upload" at bounding box center [1329, 448] width 39 height 16
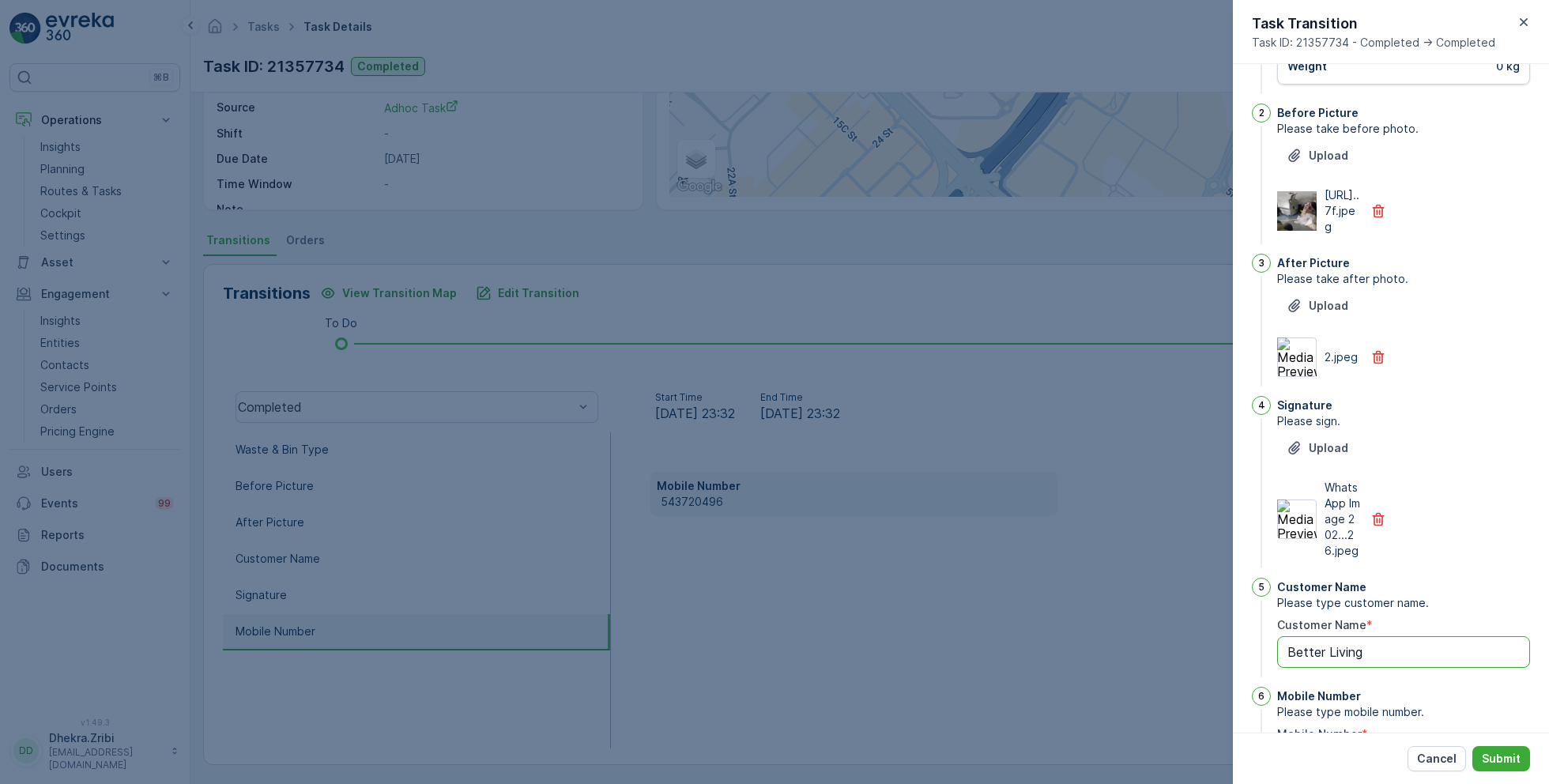
click at [1350, 668] on Name "Better Living" at bounding box center [1404, 652] width 253 height 32
paste Name "543720496"
drag, startPoint x: 1347, startPoint y: 700, endPoint x: 1159, endPoint y: 690, distance: 188.3
click at [1159, 690] on div "Tasks Task Details Renuterra ( +04:00 ) Task ID: 21357734 Completed Details Tas…" at bounding box center [869, 392] width 1359 height 784
type Name "Better Living"
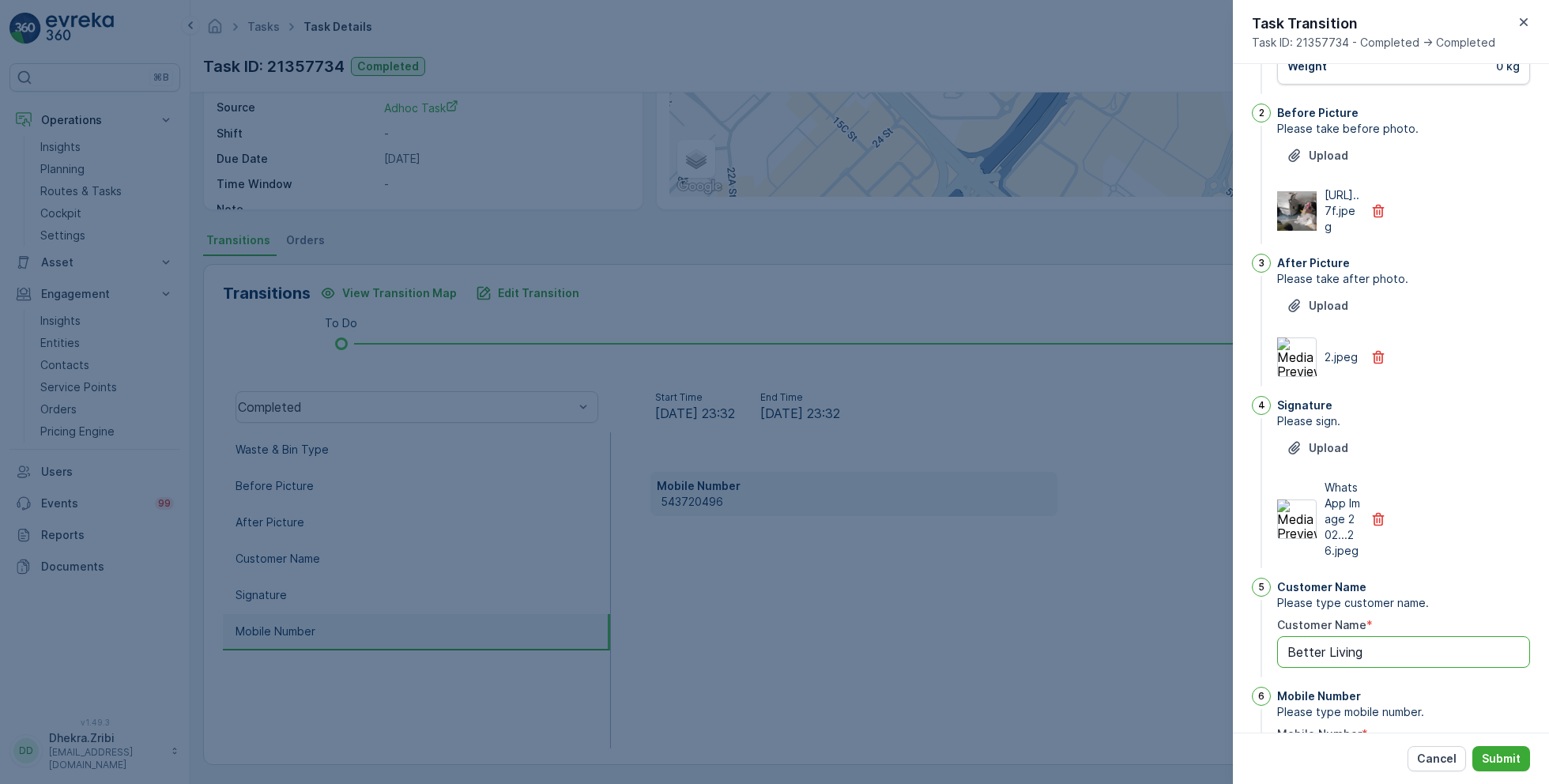
scroll to position [299, 0]
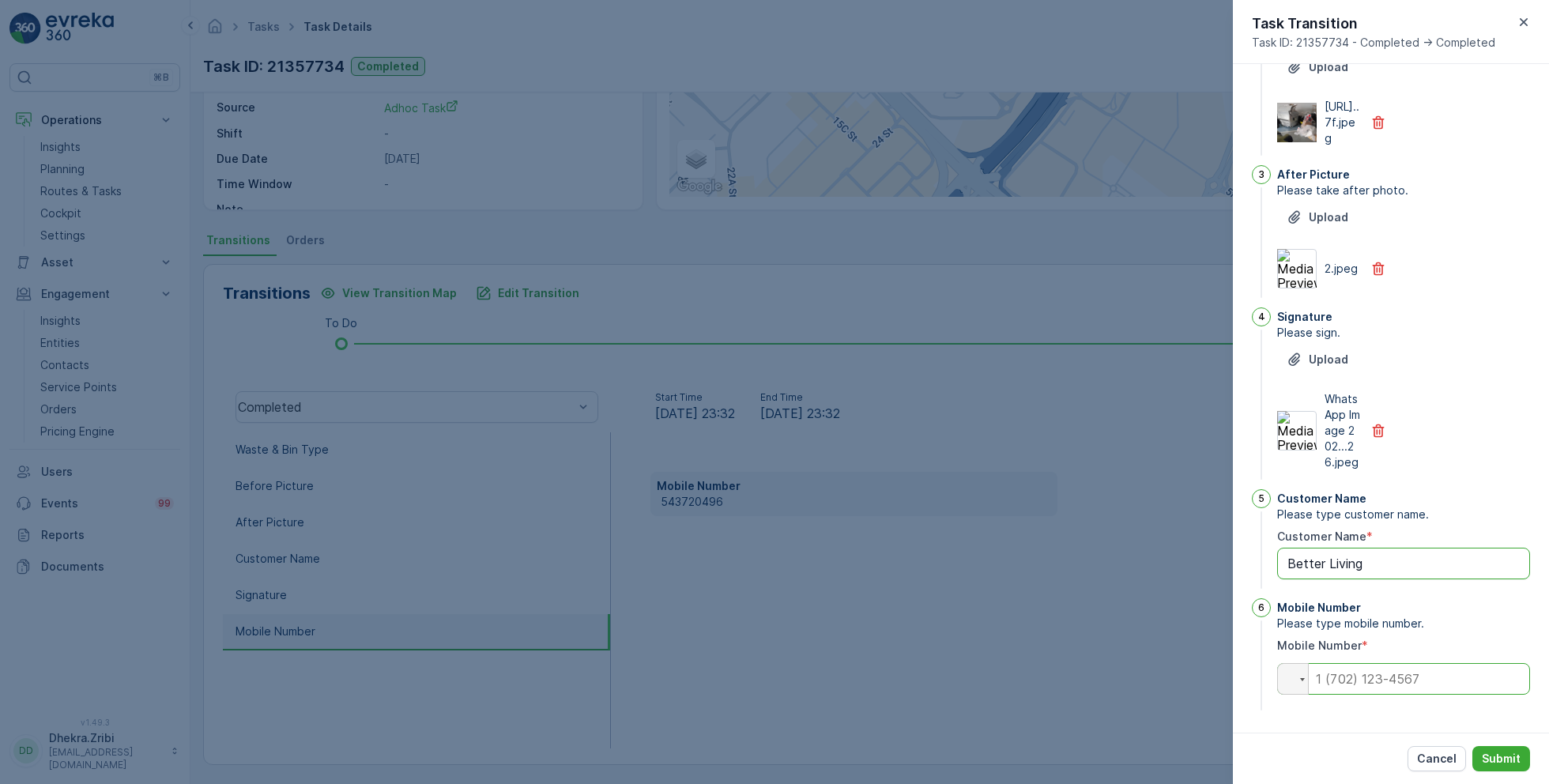
click at [1393, 685] on input "tel" at bounding box center [1404, 679] width 253 height 32
paste input "+54 (37) 20496"
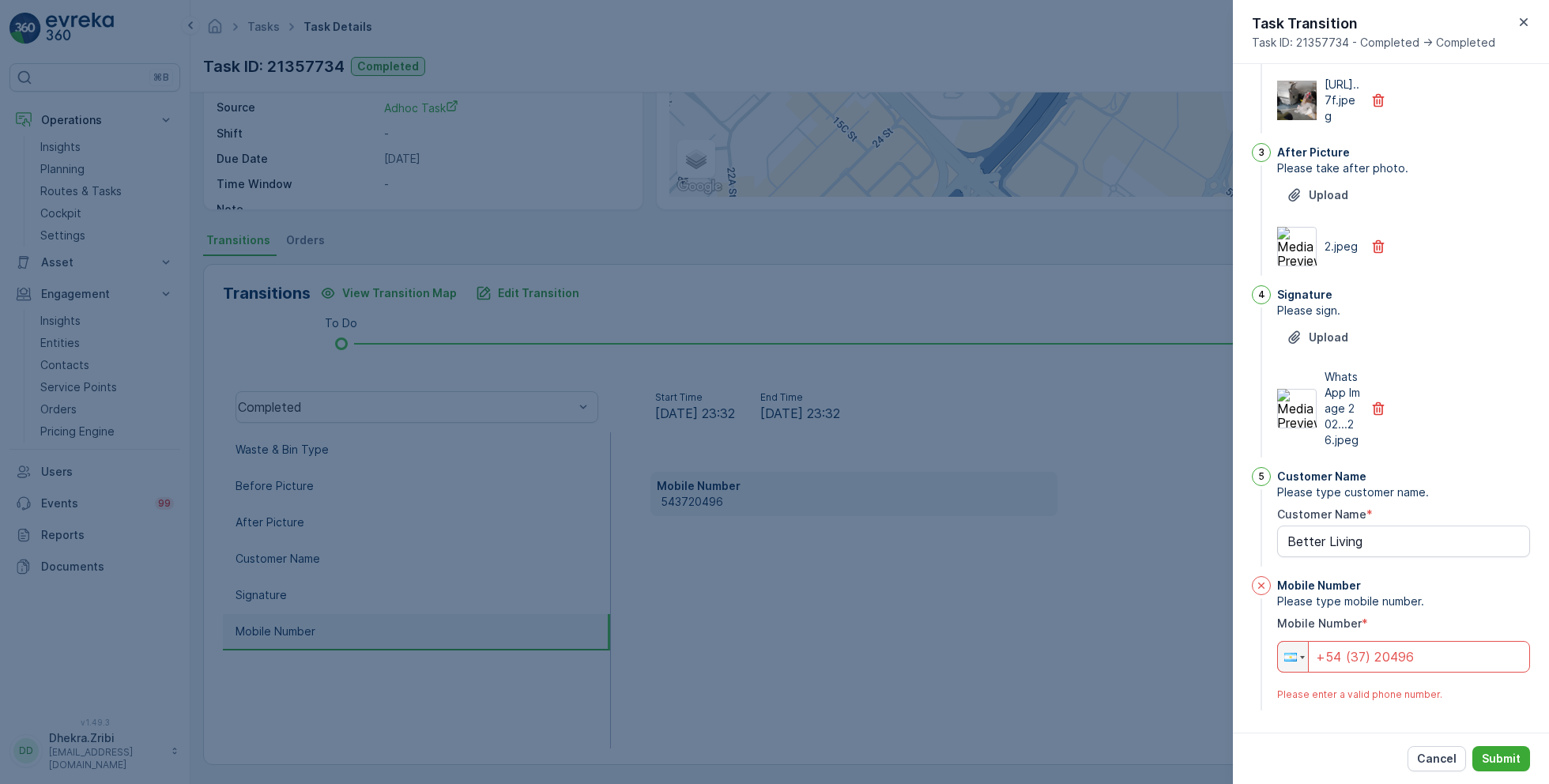
type input "+54 (37) 20496"
click at [1265, 592] on icon at bounding box center [1261, 585] width 13 height 13
click at [1441, 755] on p "Cancel" at bounding box center [1436, 758] width 39 height 16
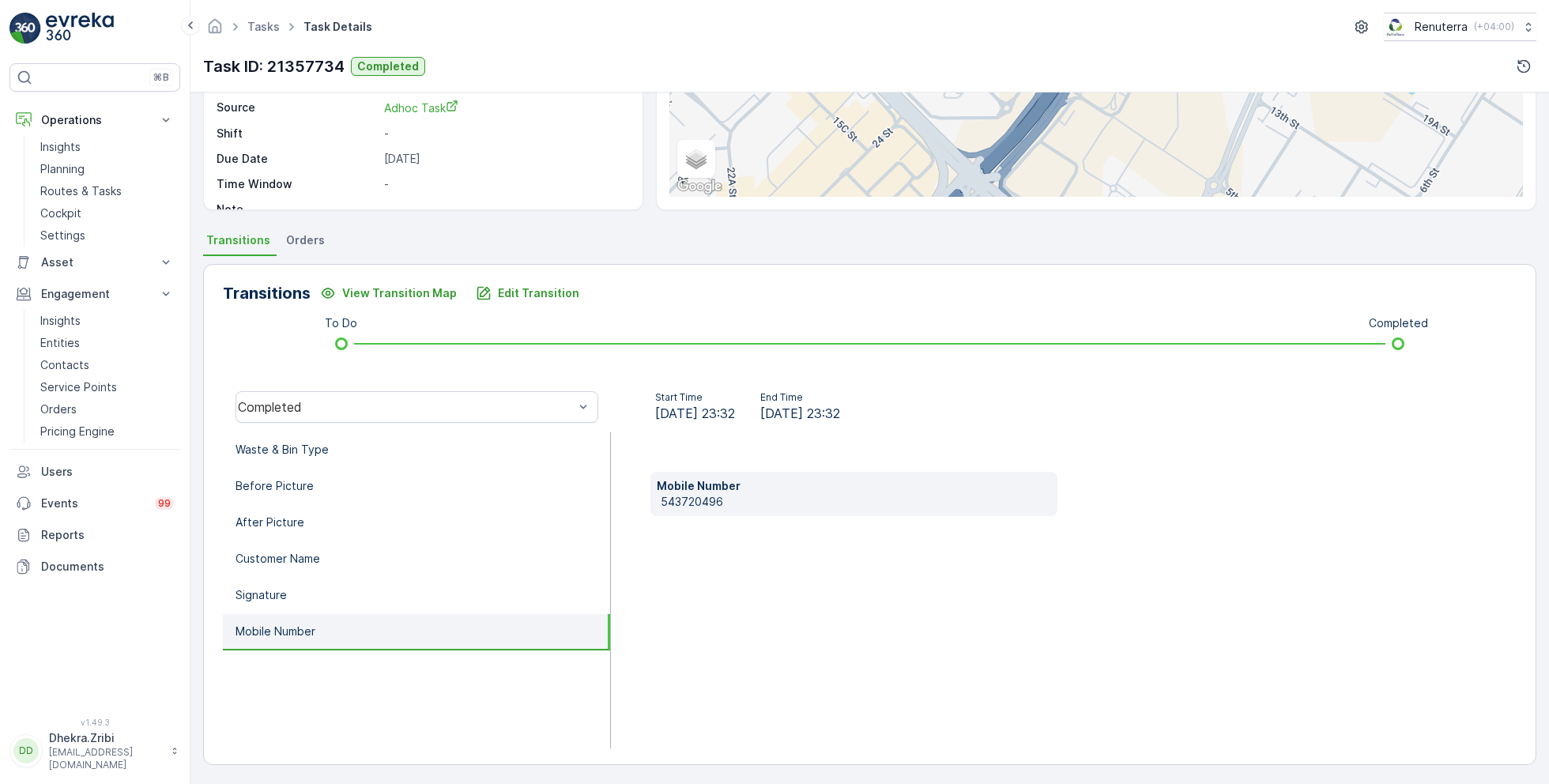
click at [694, 496] on p "543720496" at bounding box center [856, 502] width 391 height 16
copy p "543720496"
click at [525, 289] on p "Edit Transition" at bounding box center [538, 293] width 81 height 16
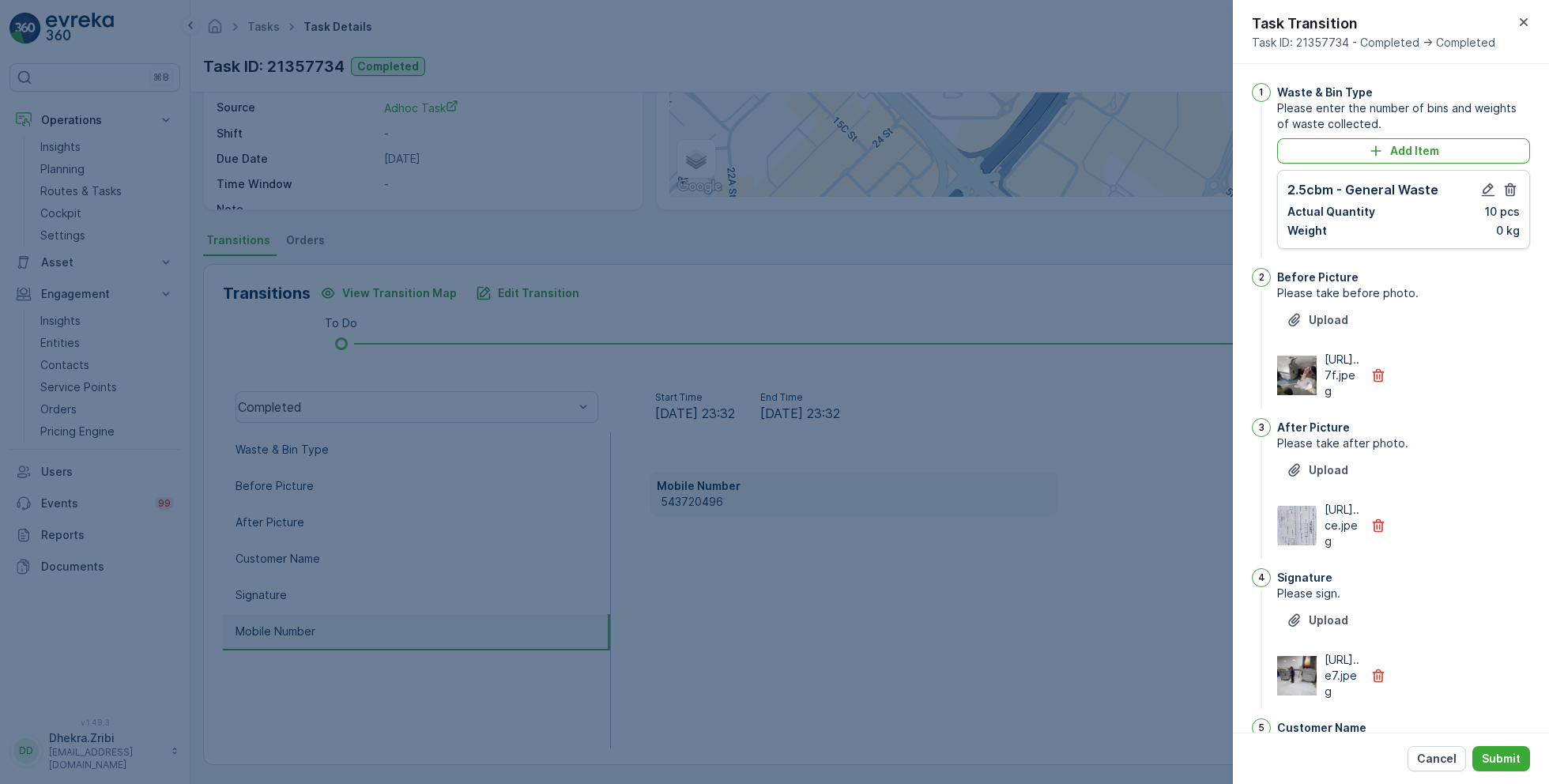
scroll to position [322, 0]
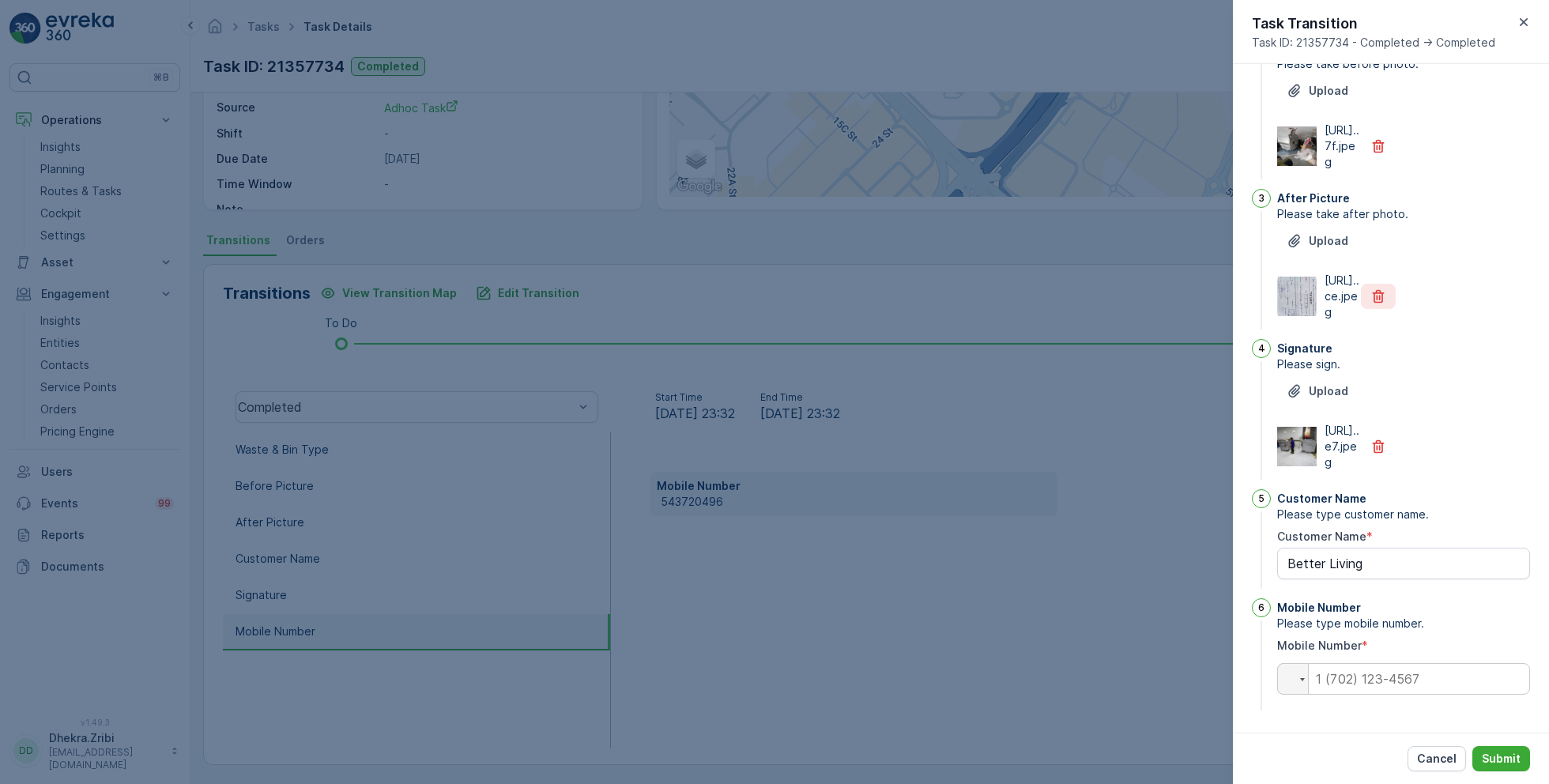
click at [1375, 290] on icon "button" at bounding box center [1379, 296] width 12 height 13
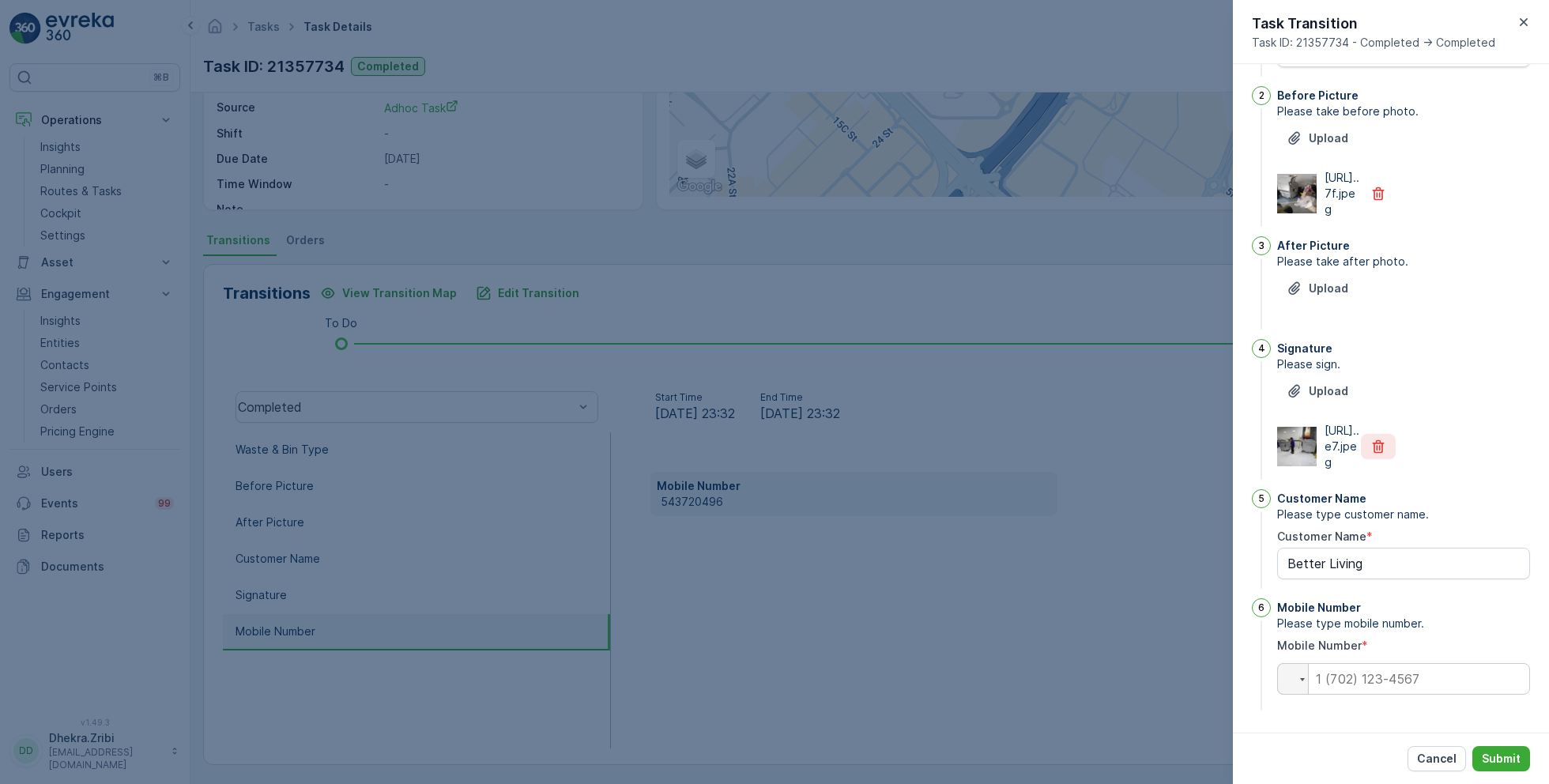
click at [1373, 440] on icon "button" at bounding box center [1379, 447] width 12 height 13
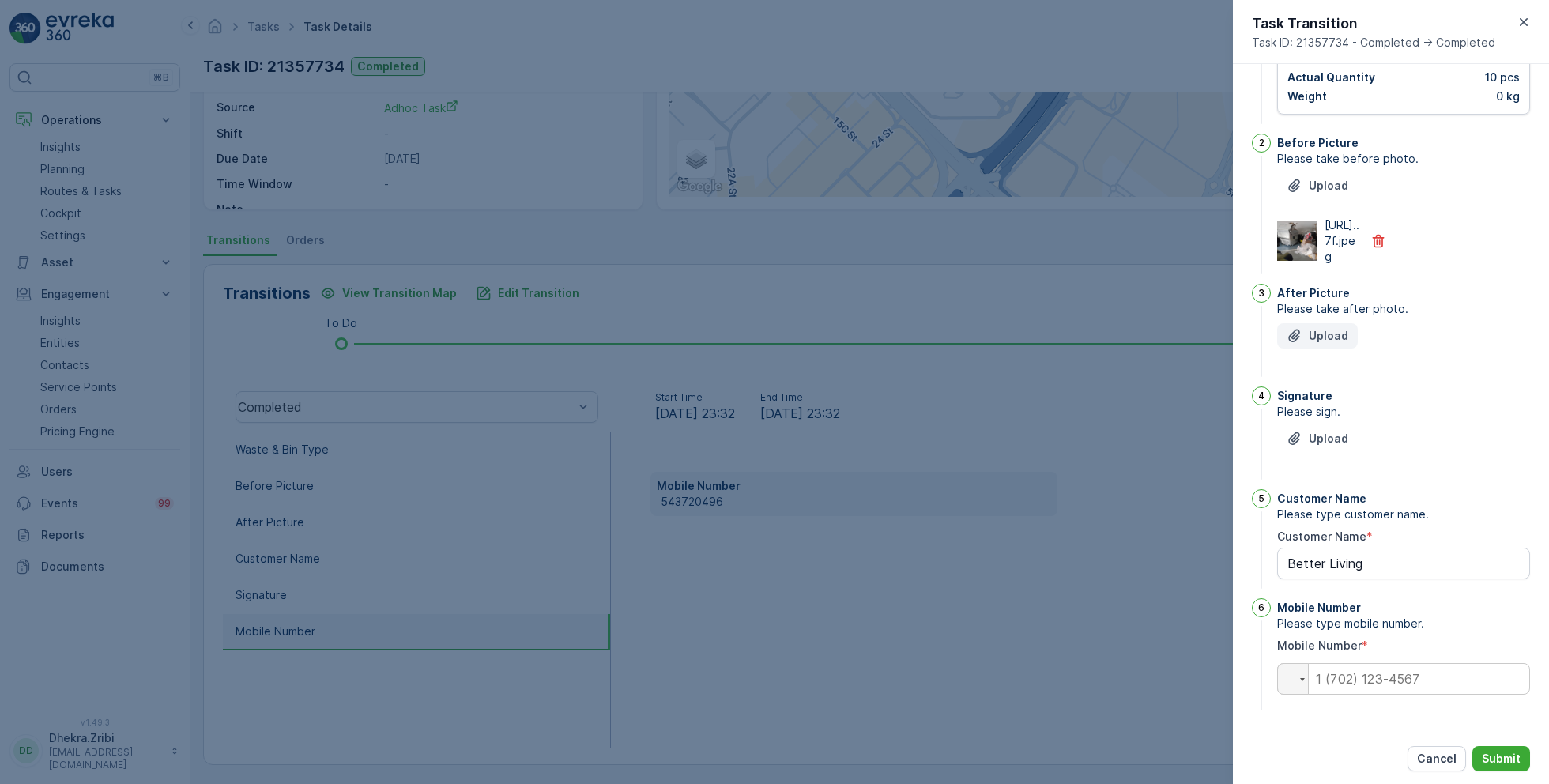
click at [1318, 346] on button "Upload" at bounding box center [1318, 336] width 81 height 25
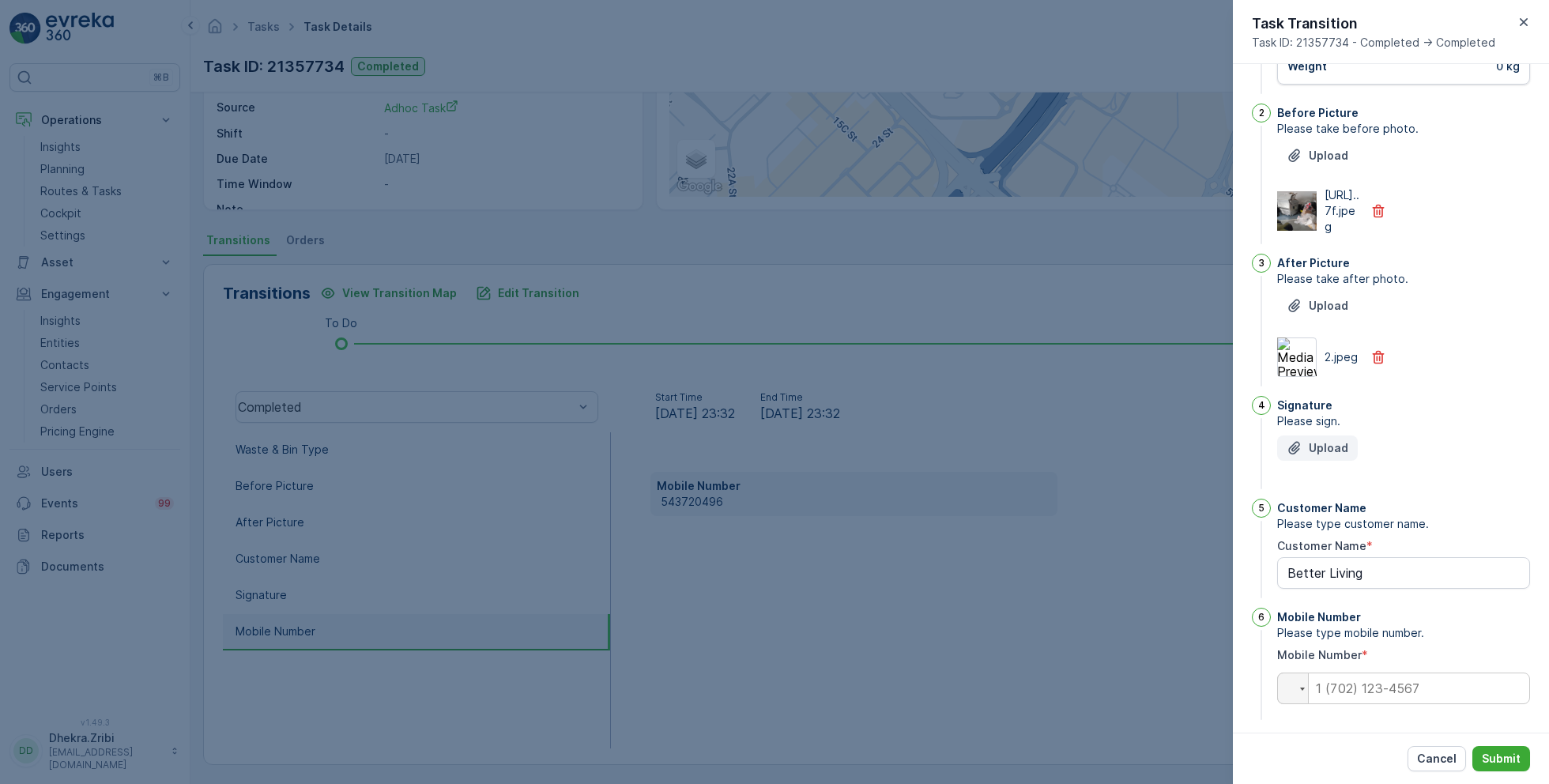
click at [1319, 456] on p "Upload" at bounding box center [1329, 448] width 39 height 16
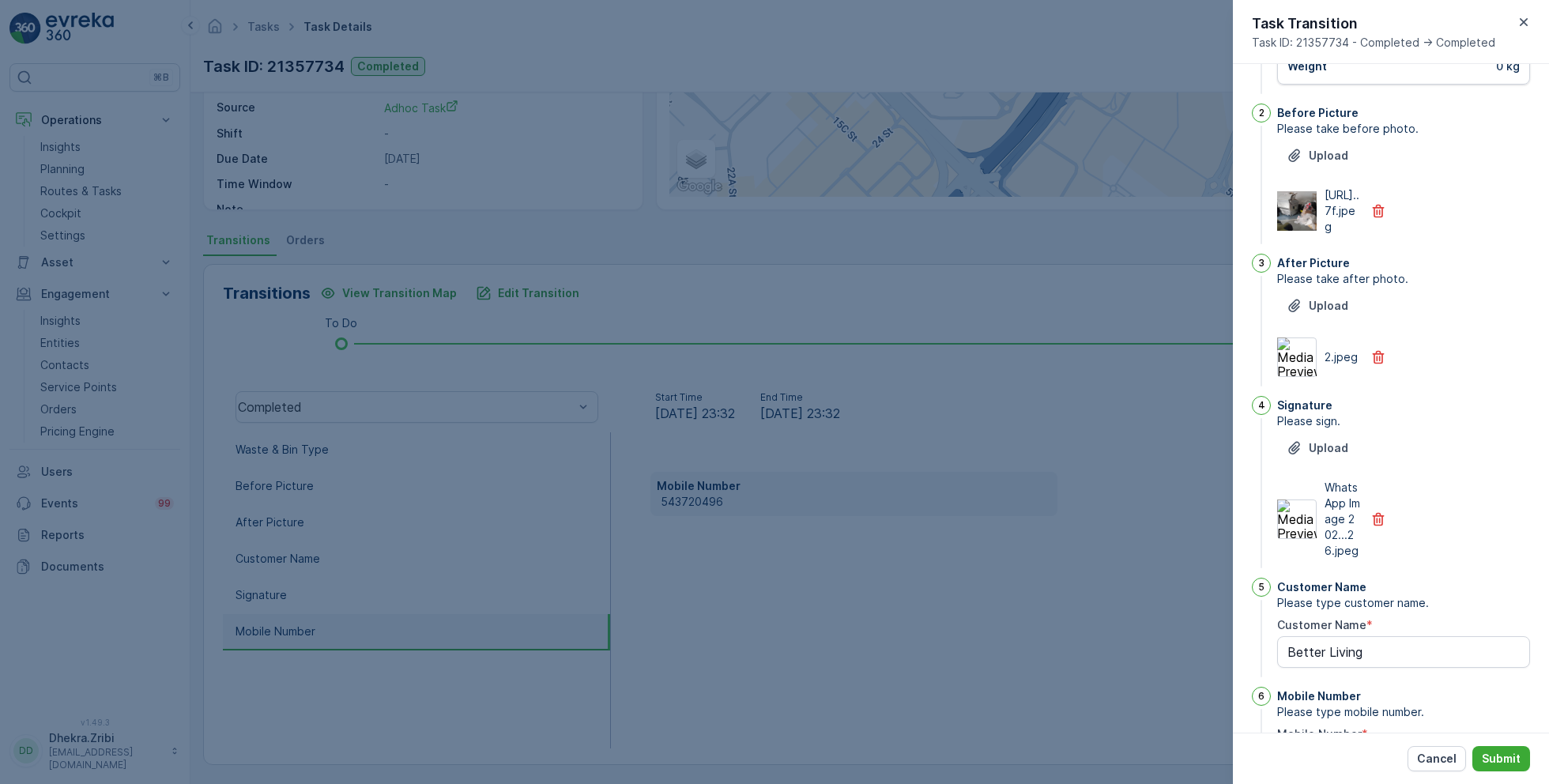
scroll to position [299, 0]
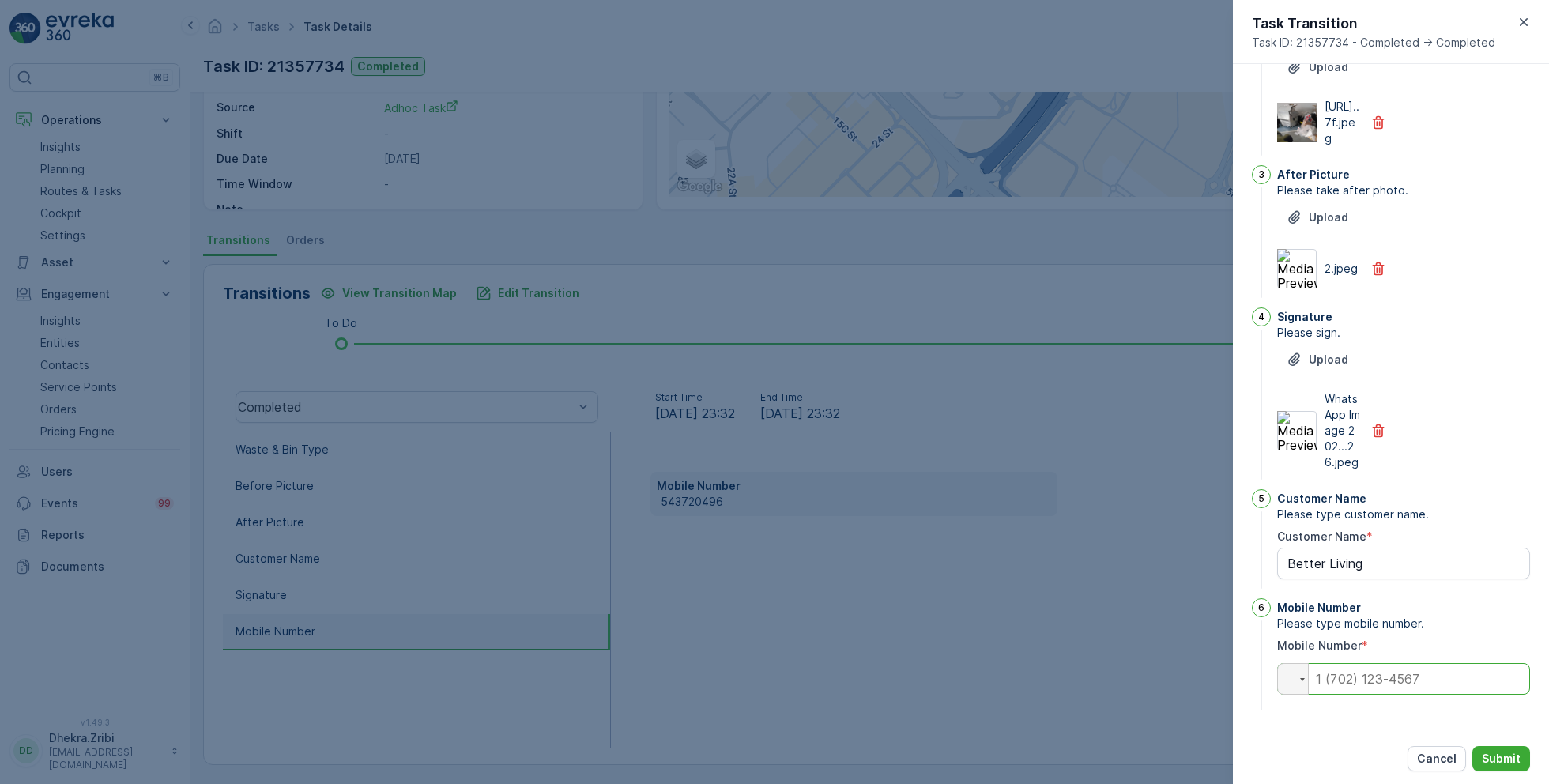
click at [1381, 676] on input "tel" at bounding box center [1404, 679] width 253 height 32
paste input "+54 (37) 20496"
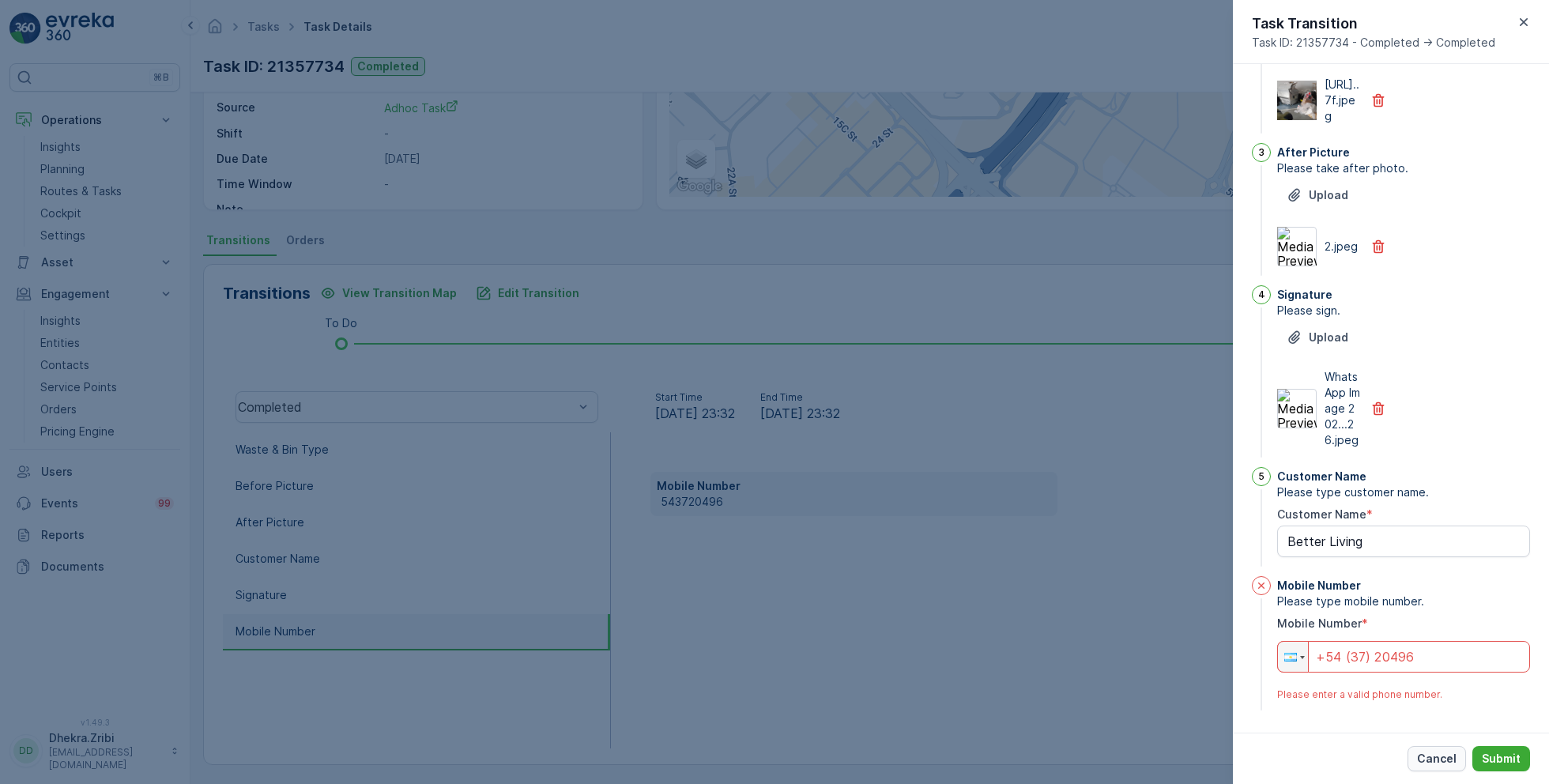
type input "+54 (37) 20496"
click at [1443, 757] on p "Cancel" at bounding box center [1436, 758] width 39 height 16
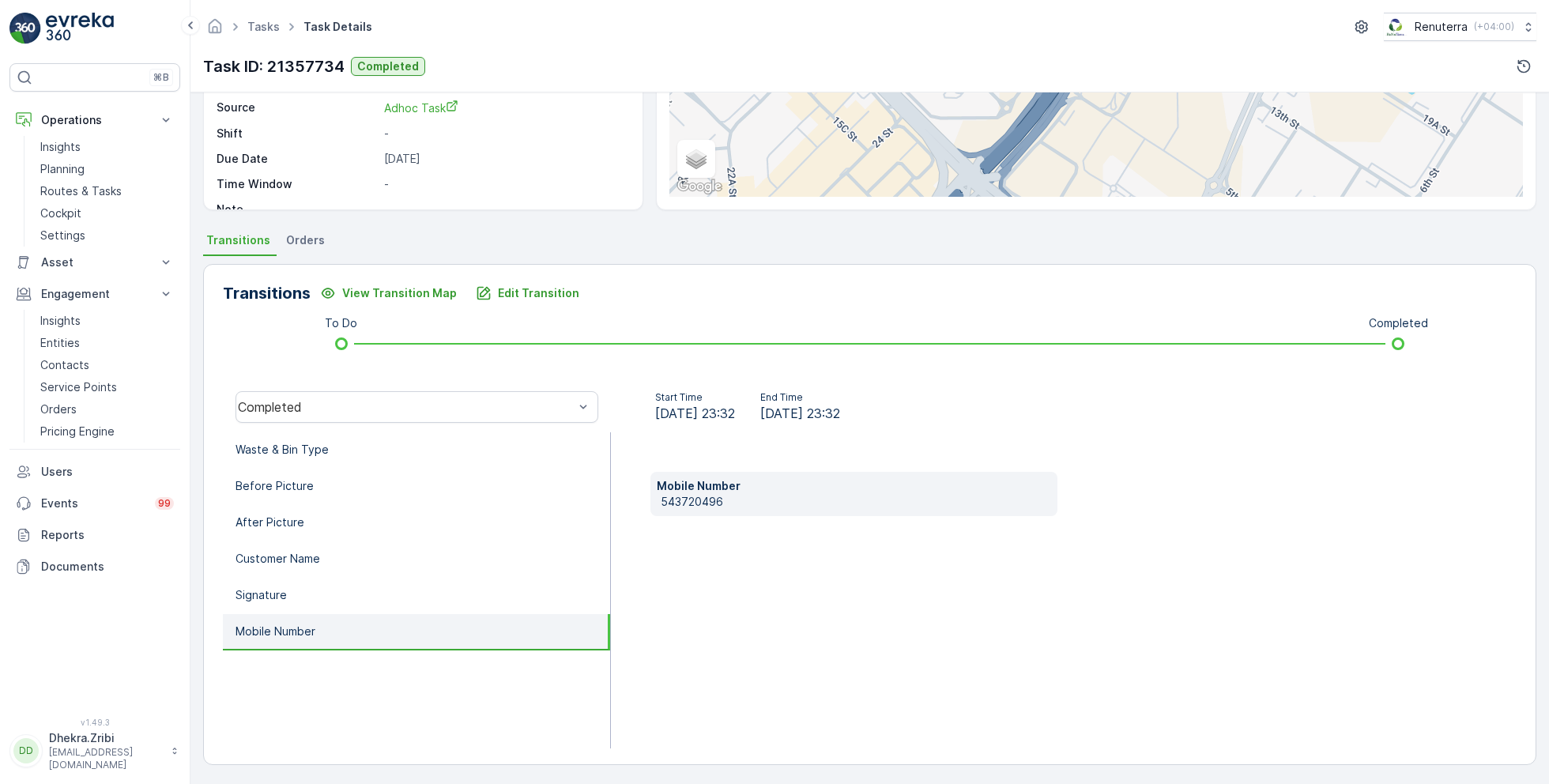
click at [690, 502] on p "543720496" at bounding box center [856, 502] width 391 height 16
copy p "543720496"
click at [550, 294] on p "Edit Transition" at bounding box center [538, 293] width 81 height 16
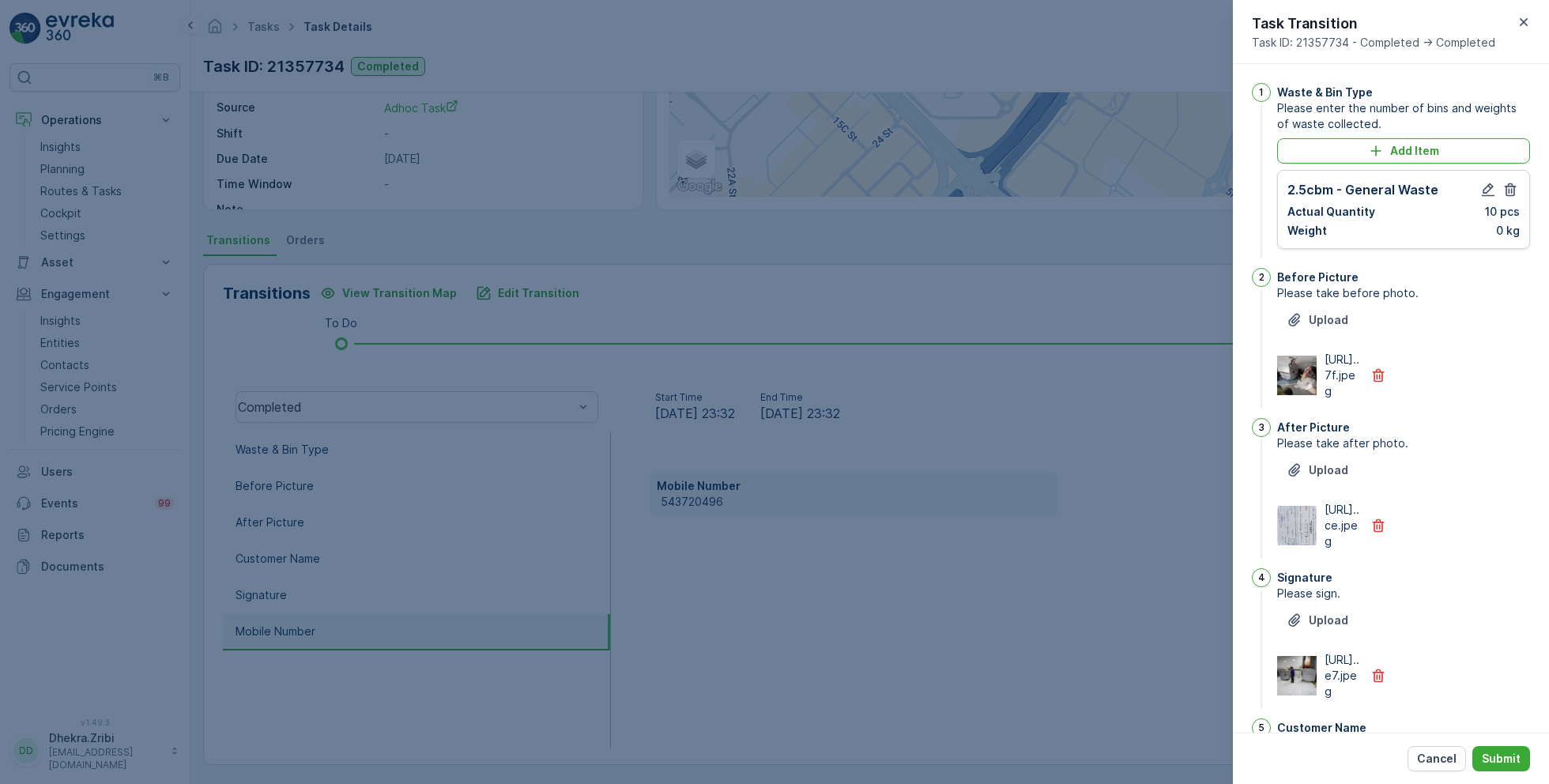
scroll to position [322, 0]
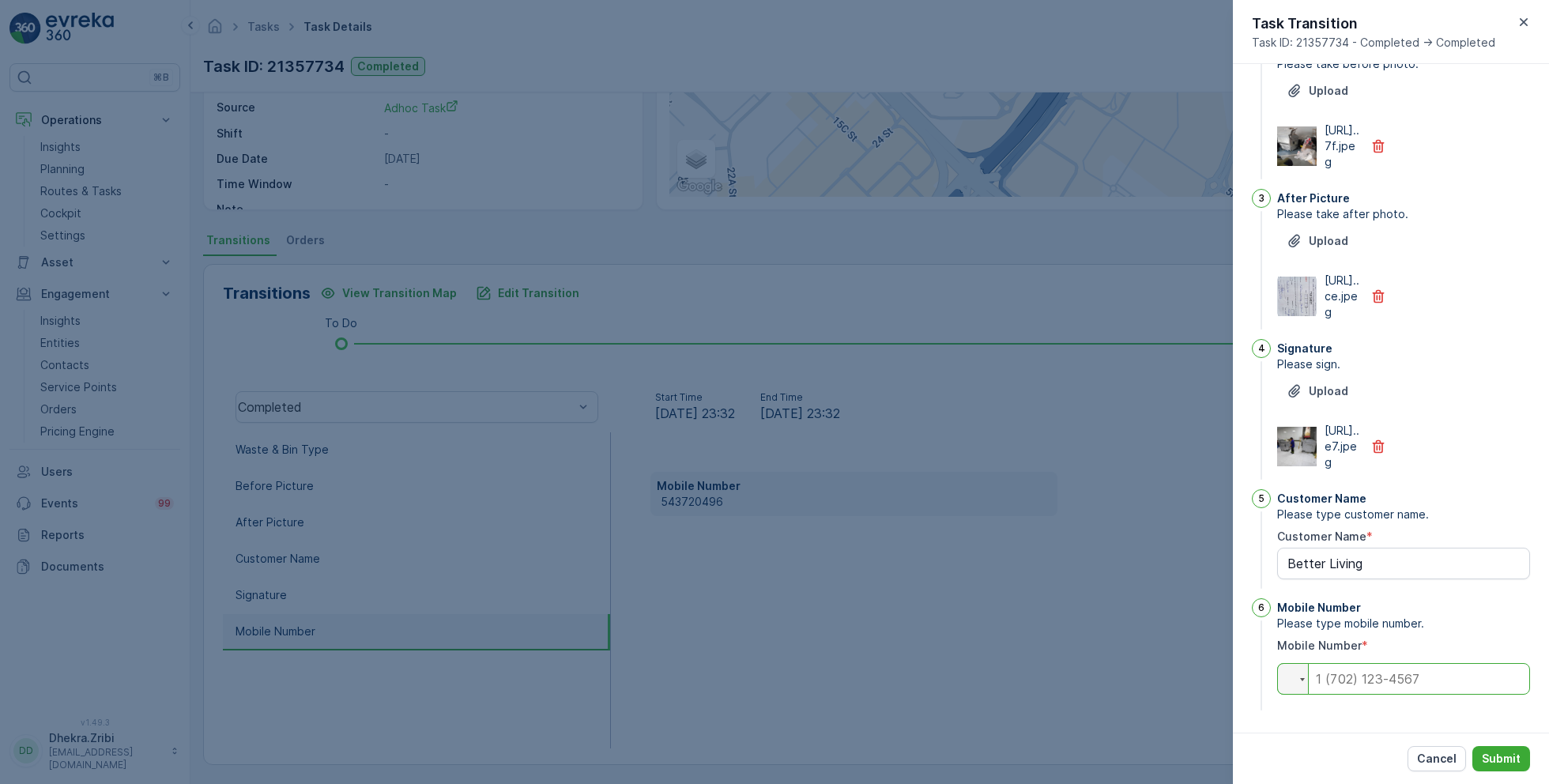
click at [1339, 675] on input "tel" at bounding box center [1404, 679] width 253 height 32
paste input "+54 (37) 20496"
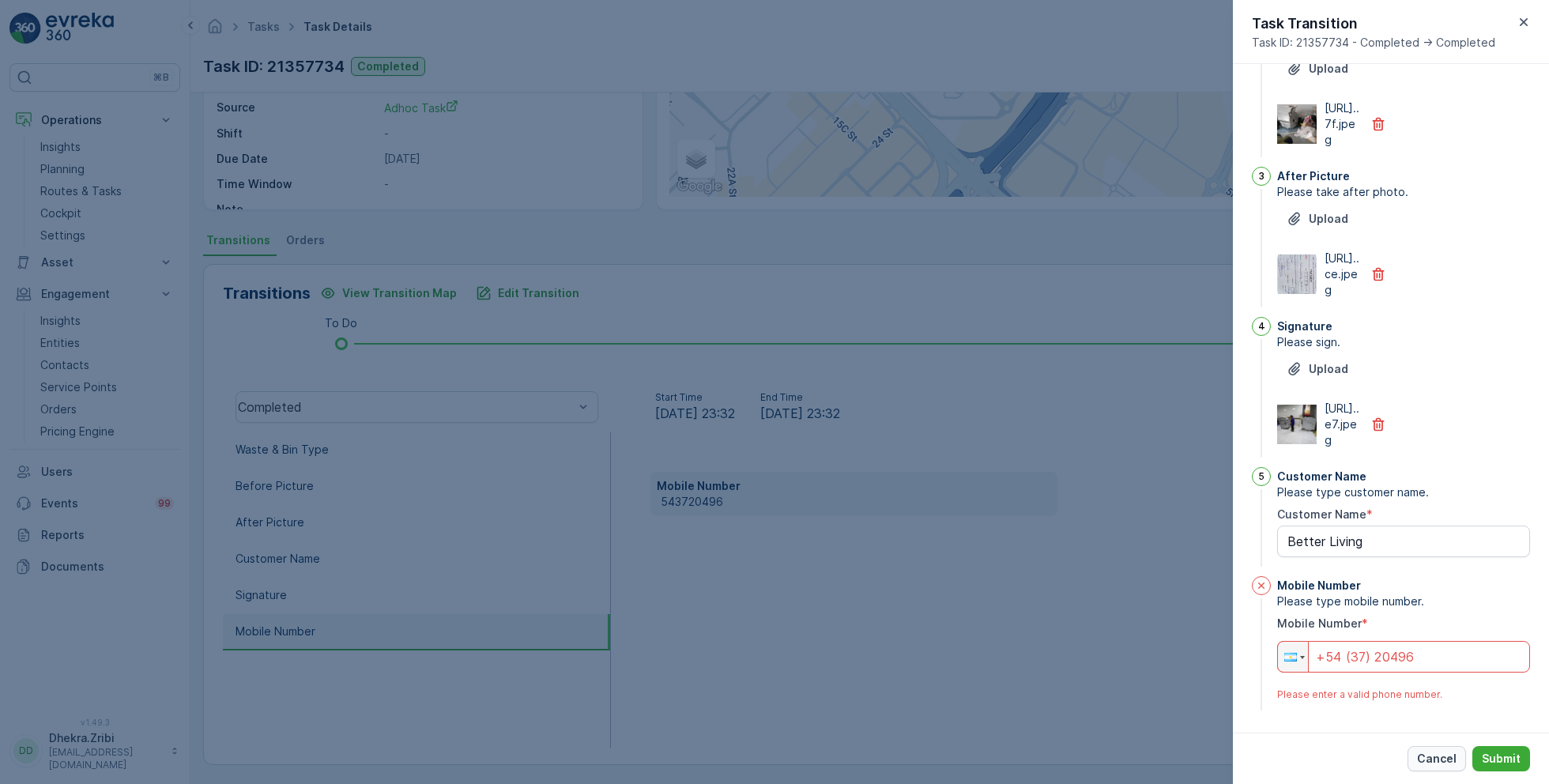
type input "+54 (37) 20496"
click at [1444, 756] on p "Cancel" at bounding box center [1436, 758] width 39 height 16
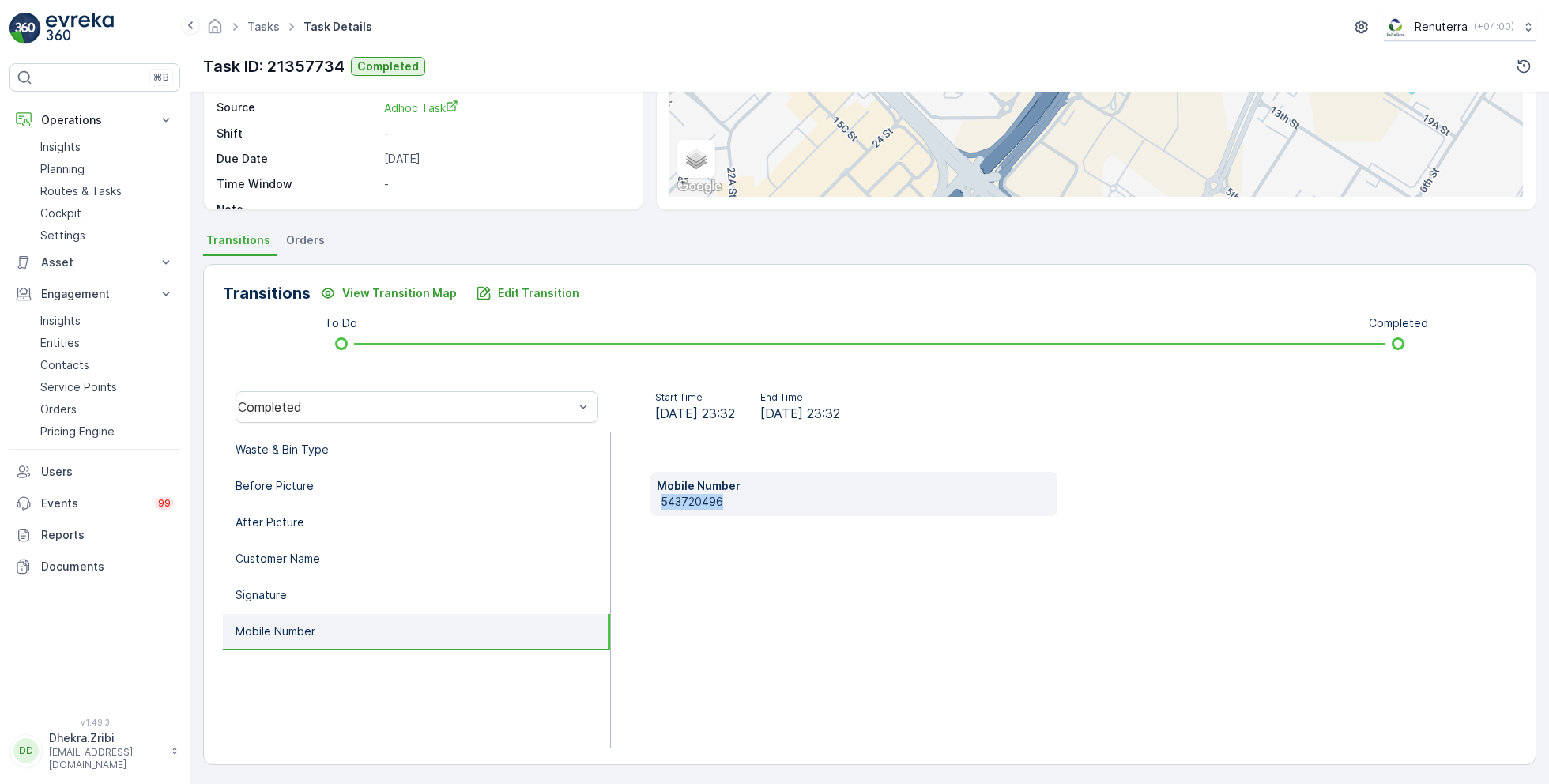
drag, startPoint x: 652, startPoint y: 497, endPoint x: 741, endPoint y: 498, distance: 89.0
click at [741, 498] on div "Mobile Number [PHONE_NUMBER]" at bounding box center [853, 493] width 407 height 44
copy p "543720496"
click at [519, 294] on p "Edit Transition" at bounding box center [538, 293] width 81 height 16
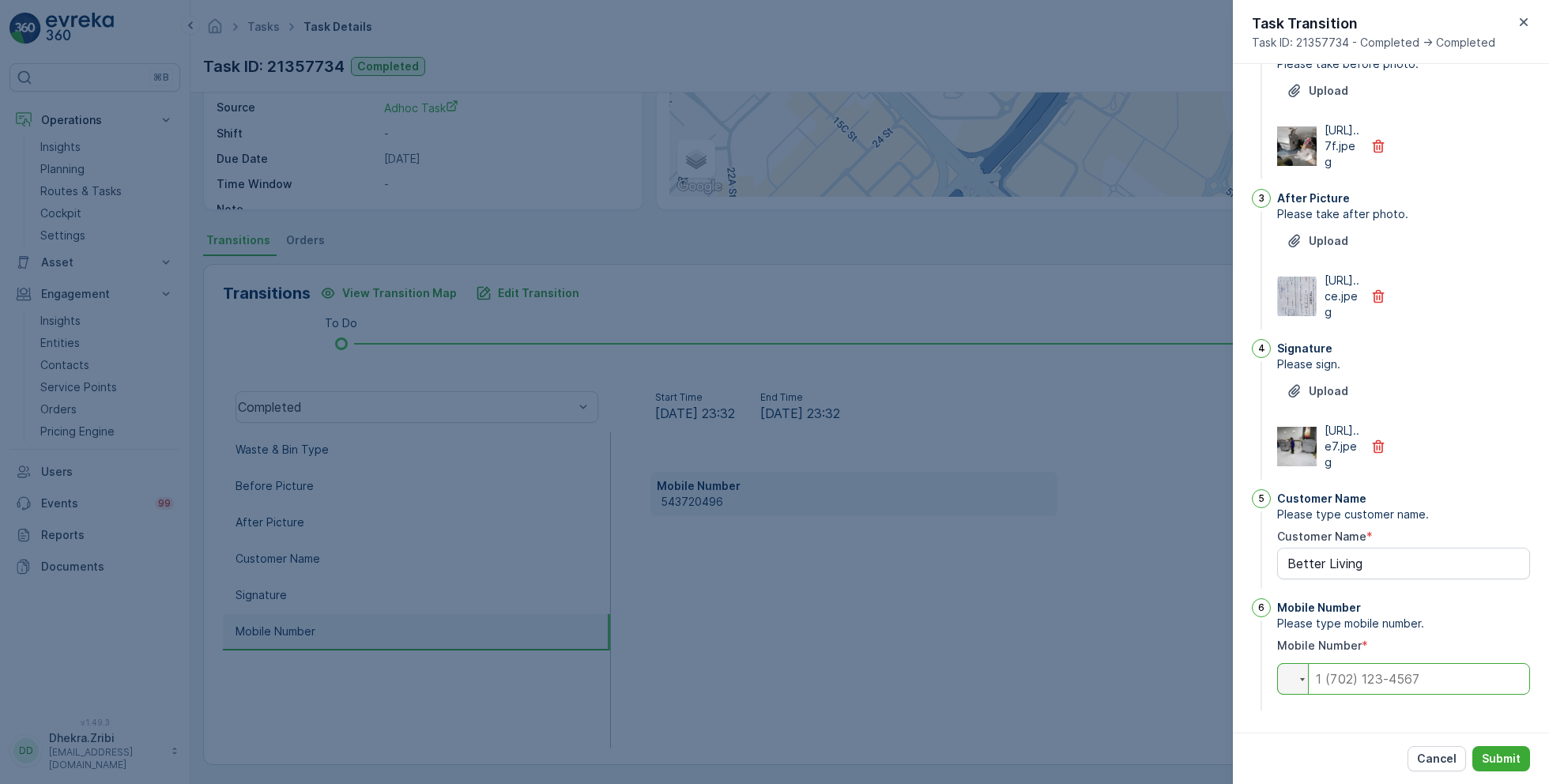
click at [1339, 685] on input "tel" at bounding box center [1404, 679] width 253 height 32
type input "0543720496"
click at [1375, 438] on icon "button" at bounding box center [1378, 446] width 16 height 16
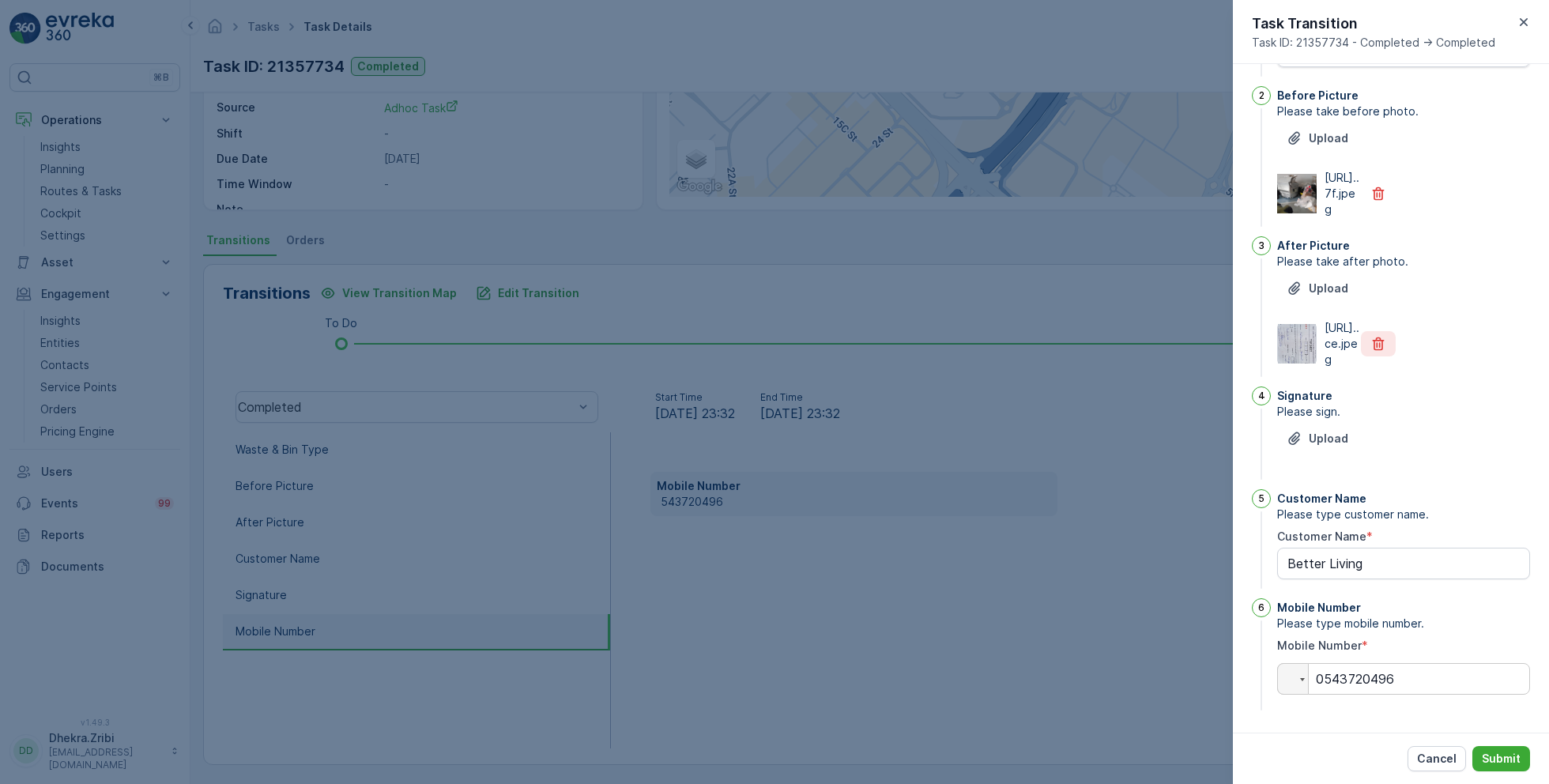
click at [1372, 337] on button "button" at bounding box center [1379, 344] width 35 height 25
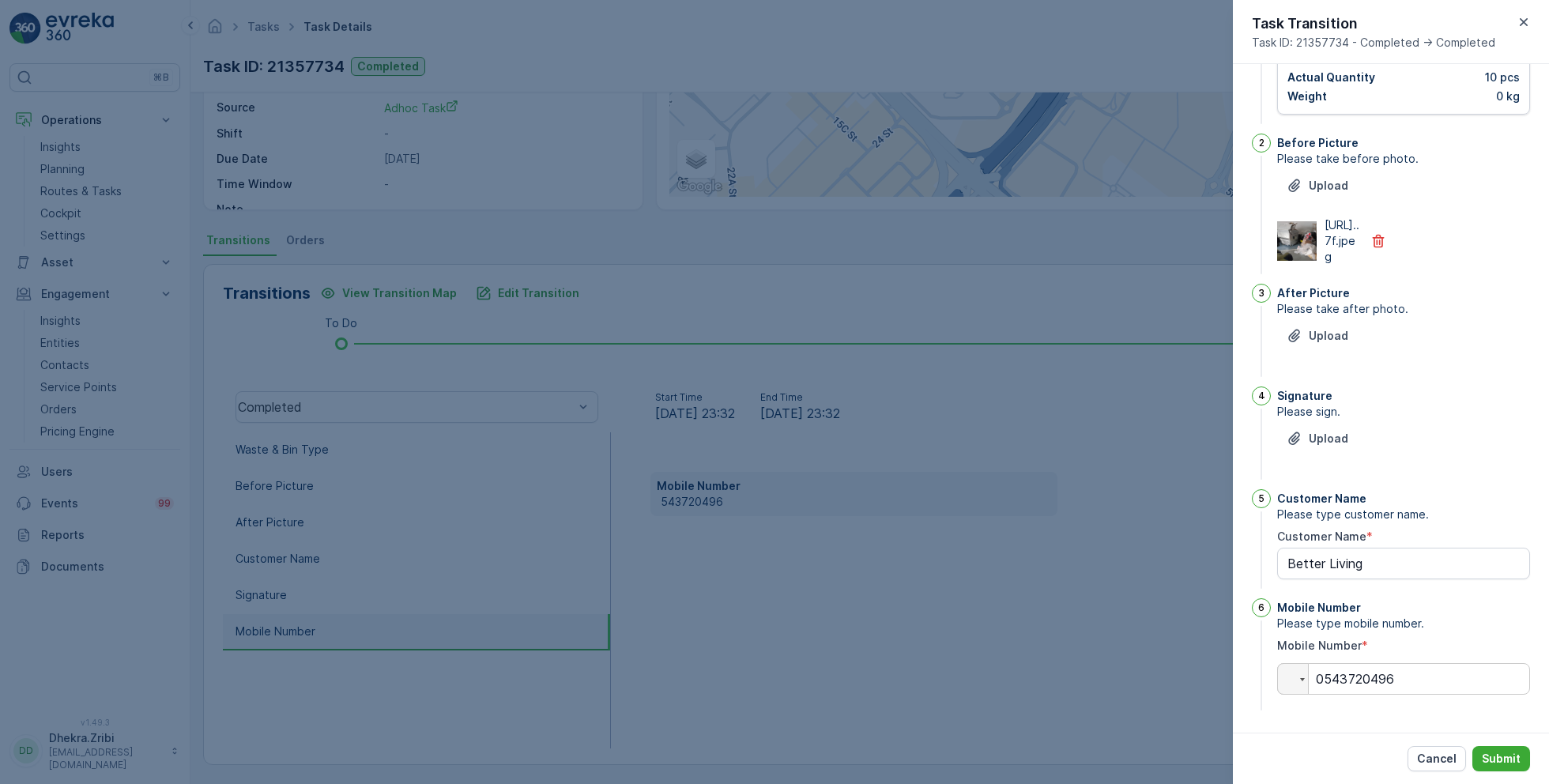
scroll to position [164, 0]
click at [1324, 338] on p "Upload" at bounding box center [1329, 336] width 39 height 16
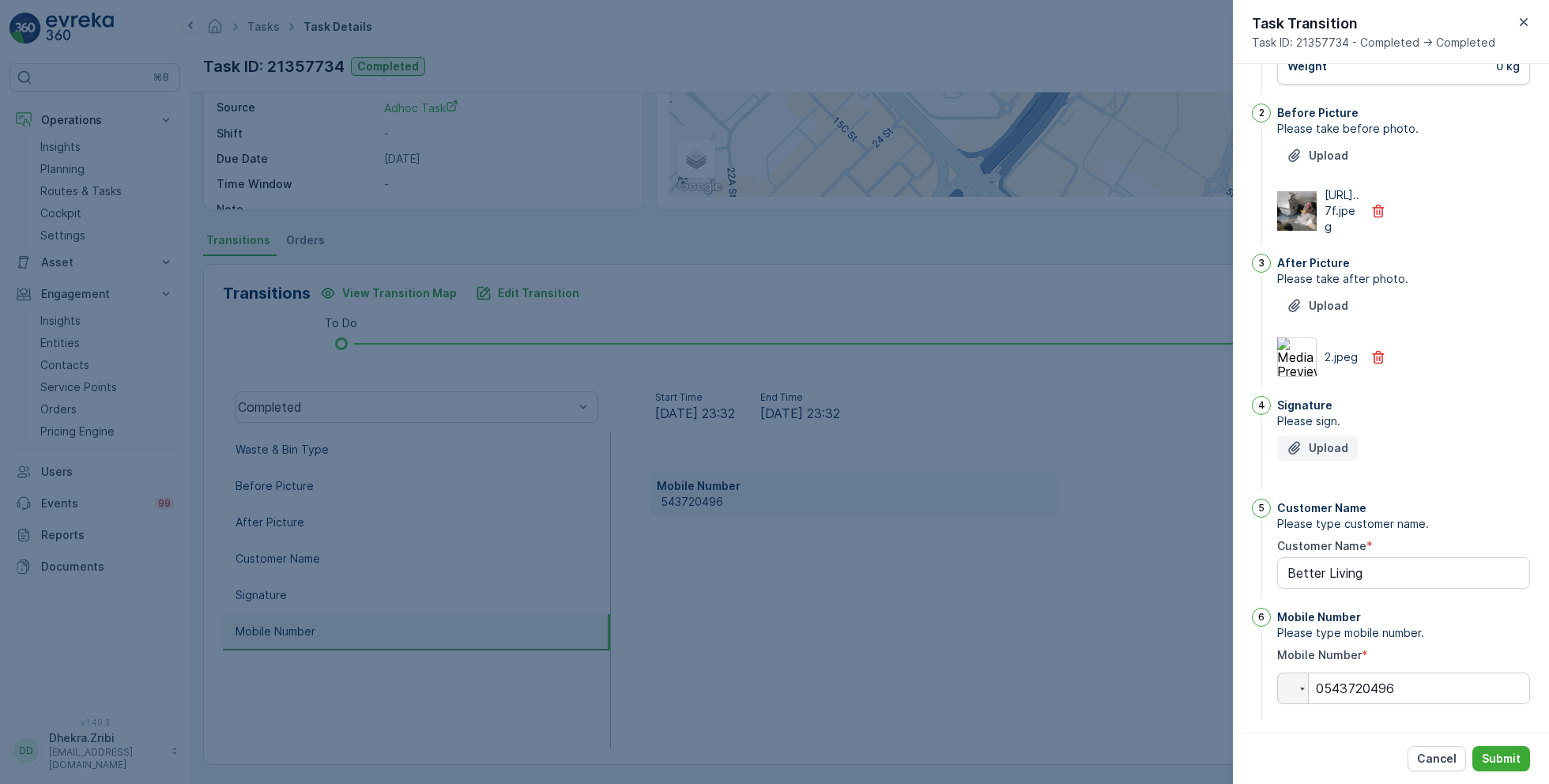
click at [1338, 456] on p "Upload" at bounding box center [1329, 448] width 39 height 16
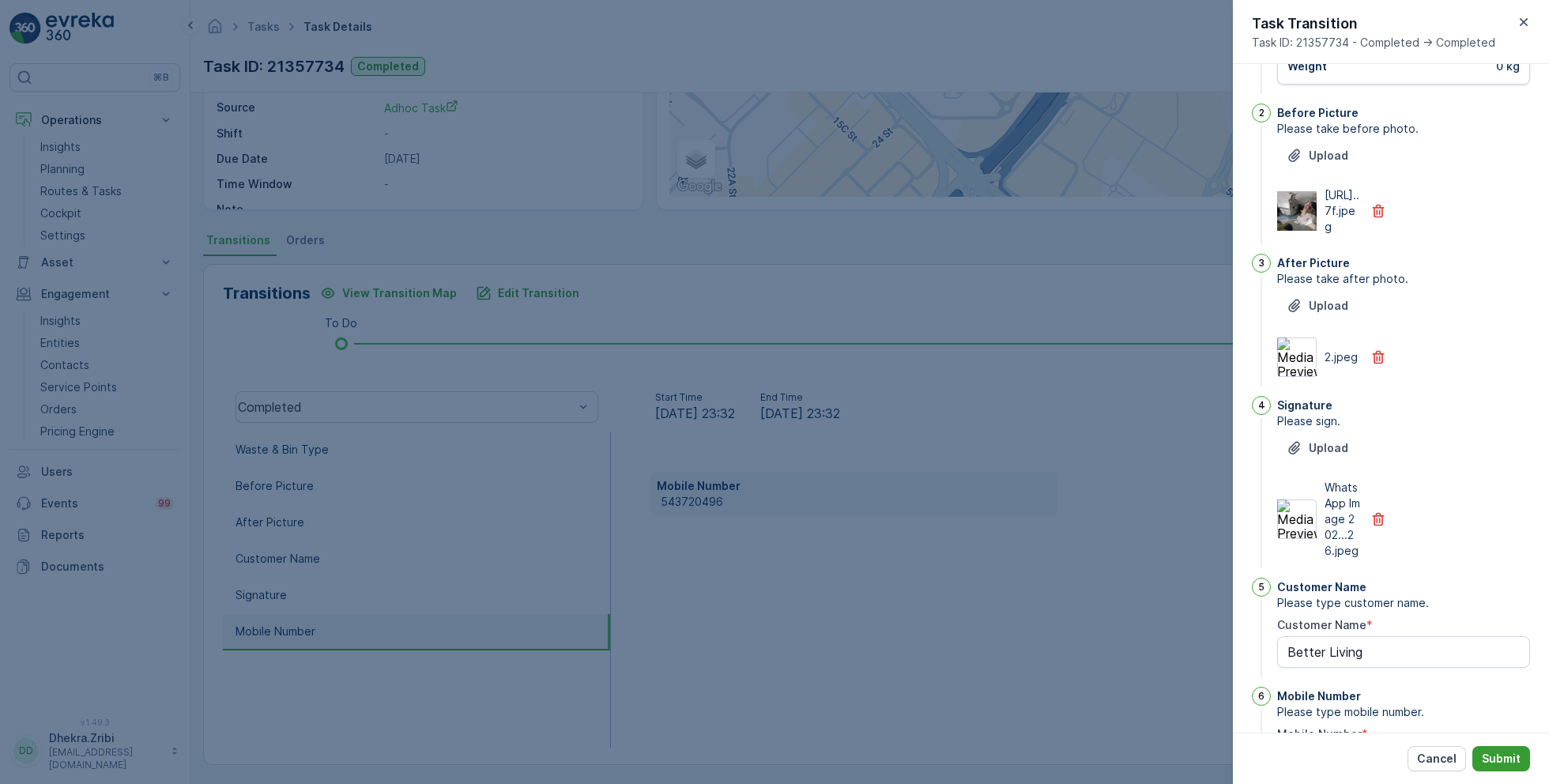
click at [1500, 752] on p "Submit" at bounding box center [1501, 758] width 38 height 16
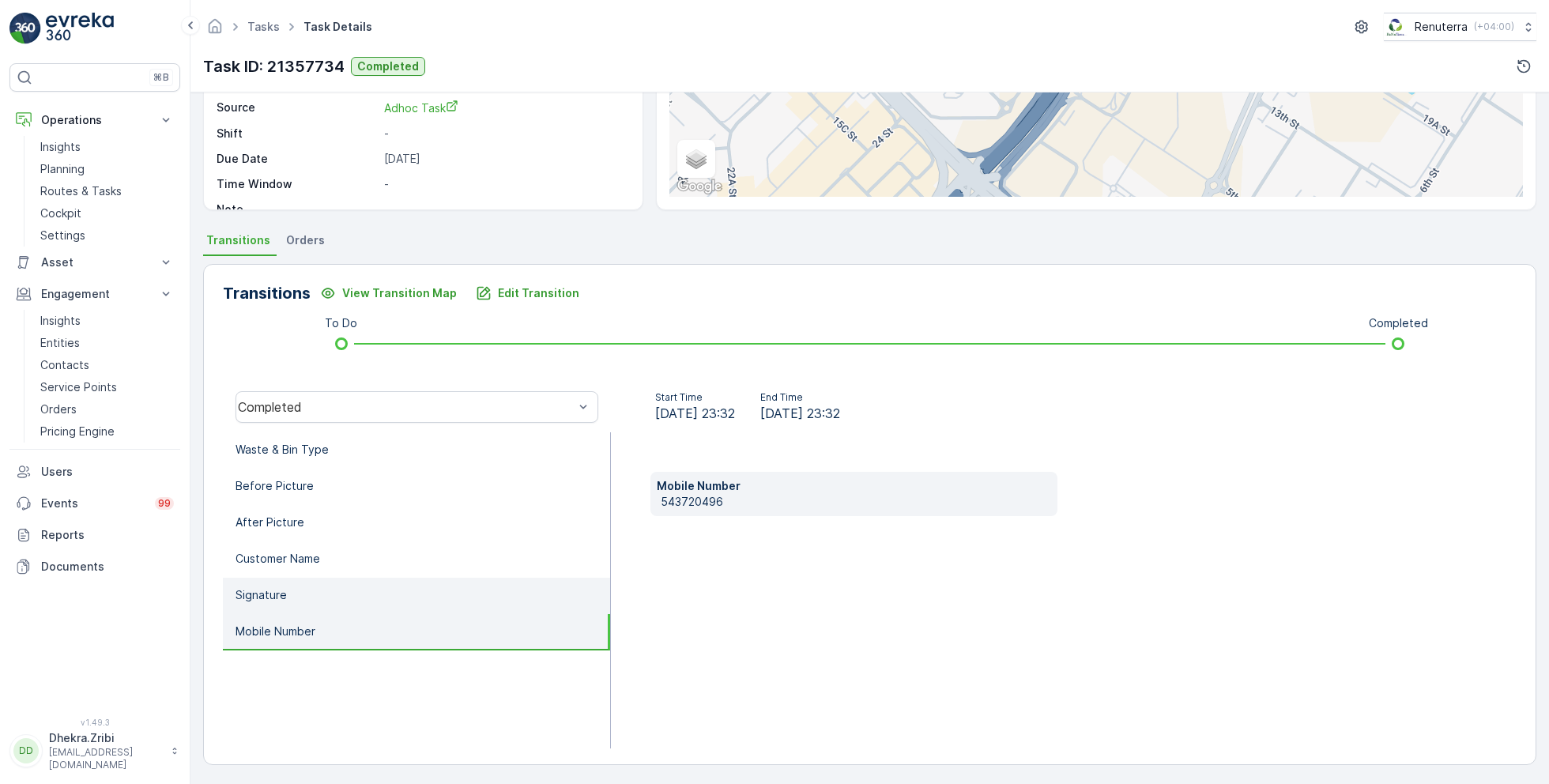
click at [311, 579] on li "Signature" at bounding box center [417, 596] width 387 height 37
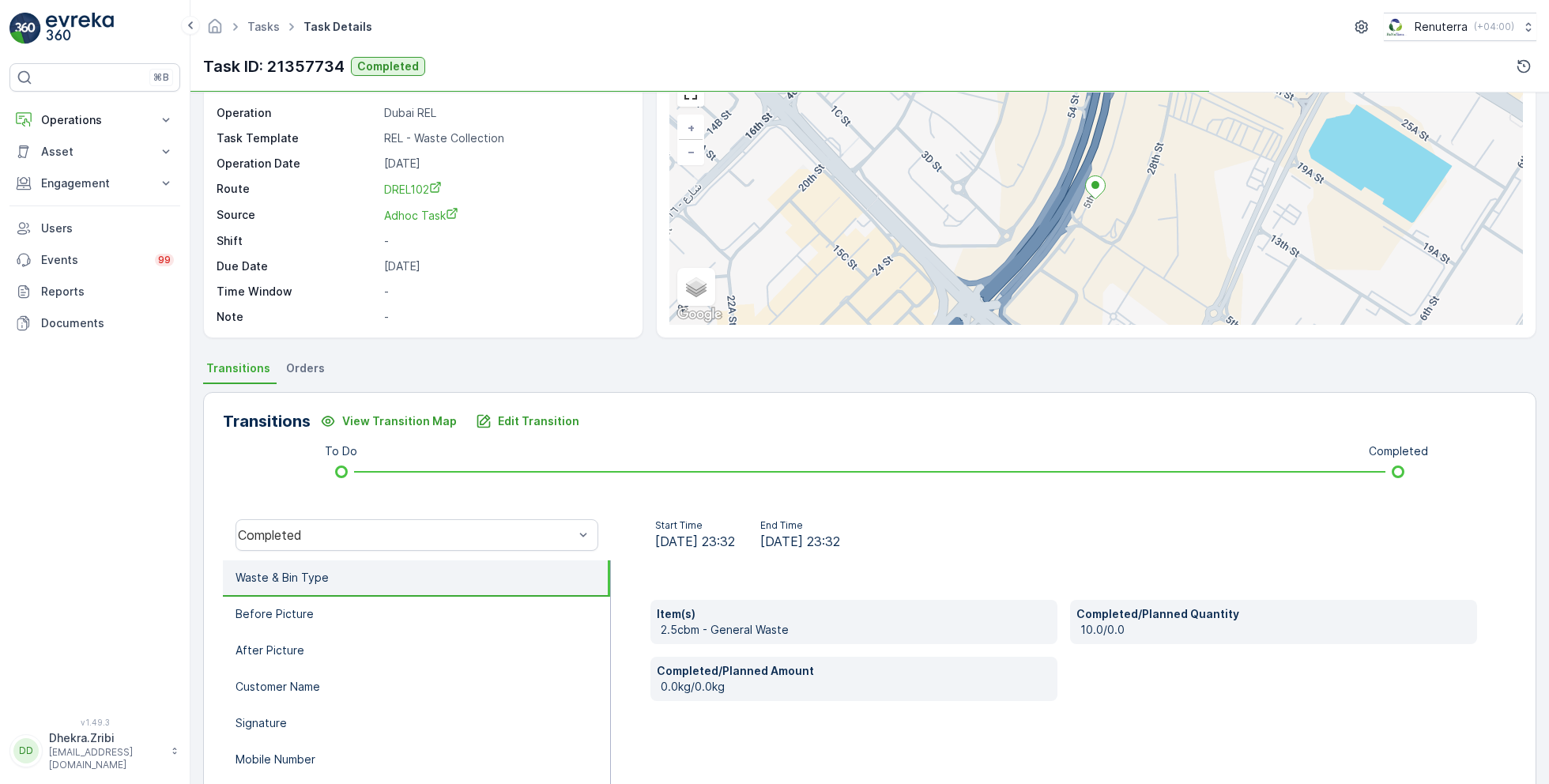
scroll to position [211, 0]
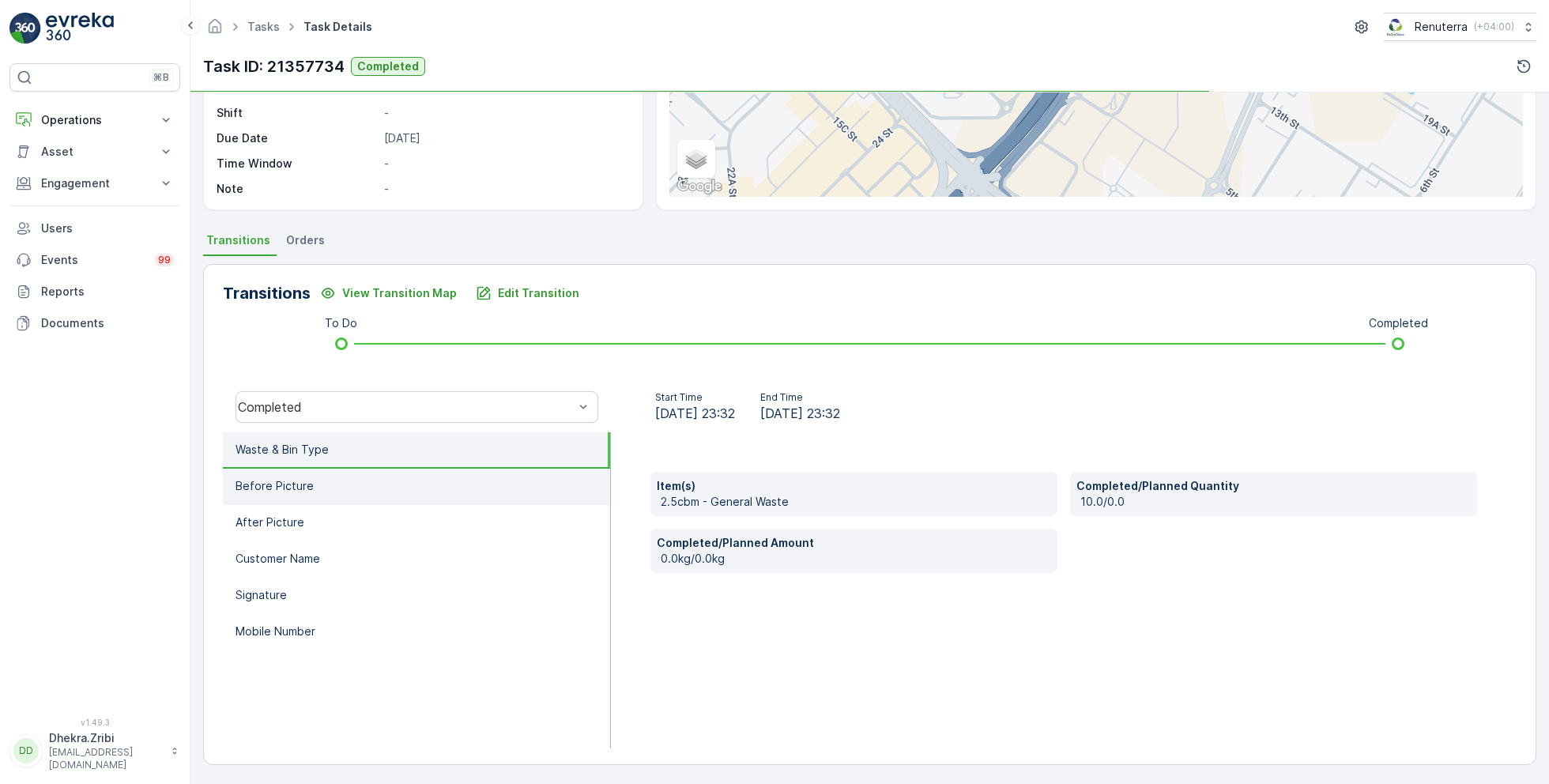
click at [274, 478] on p "Before Picture" at bounding box center [275, 486] width 78 height 16
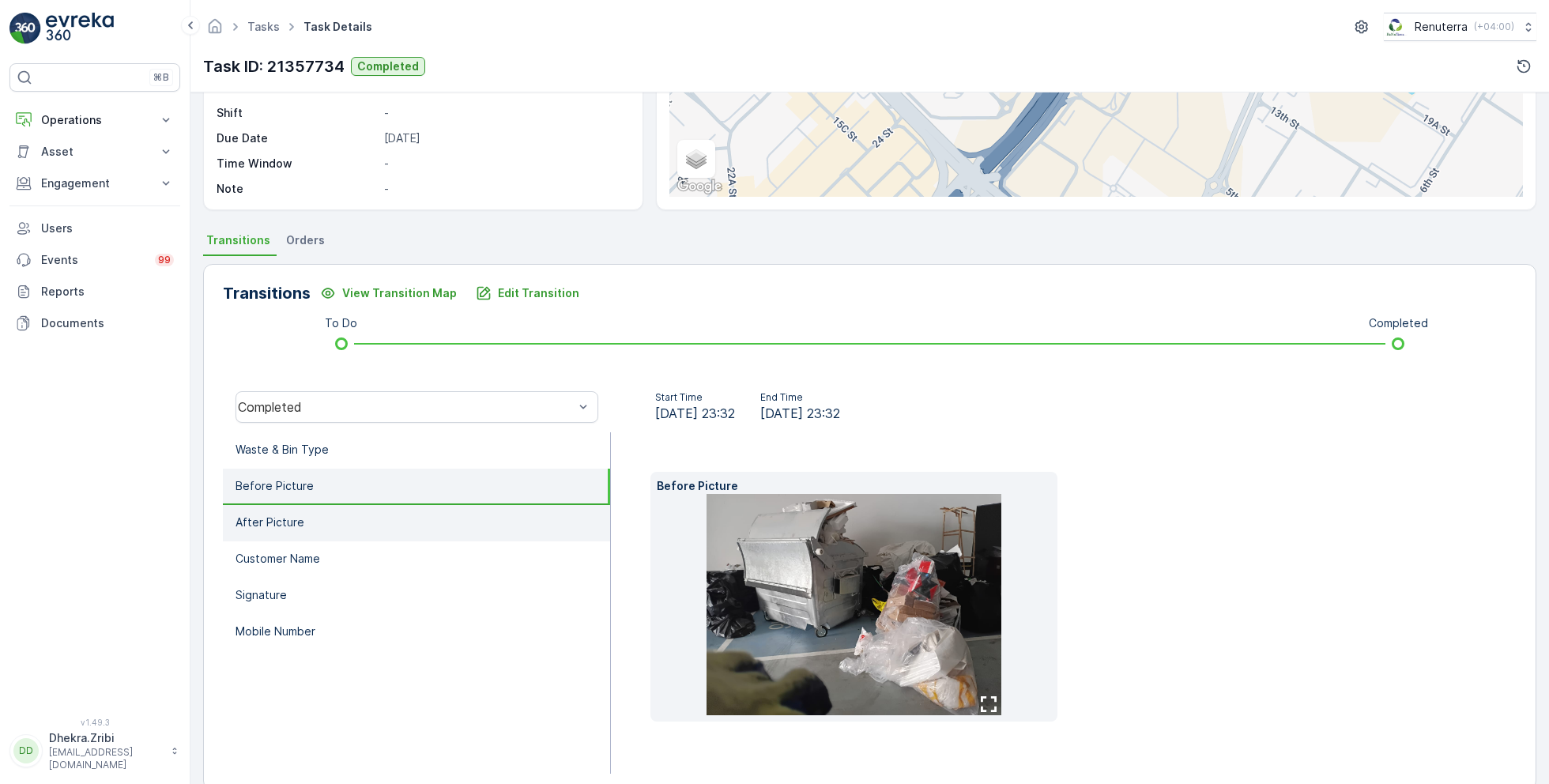
click at [291, 518] on p "After Picture" at bounding box center [270, 522] width 68 height 16
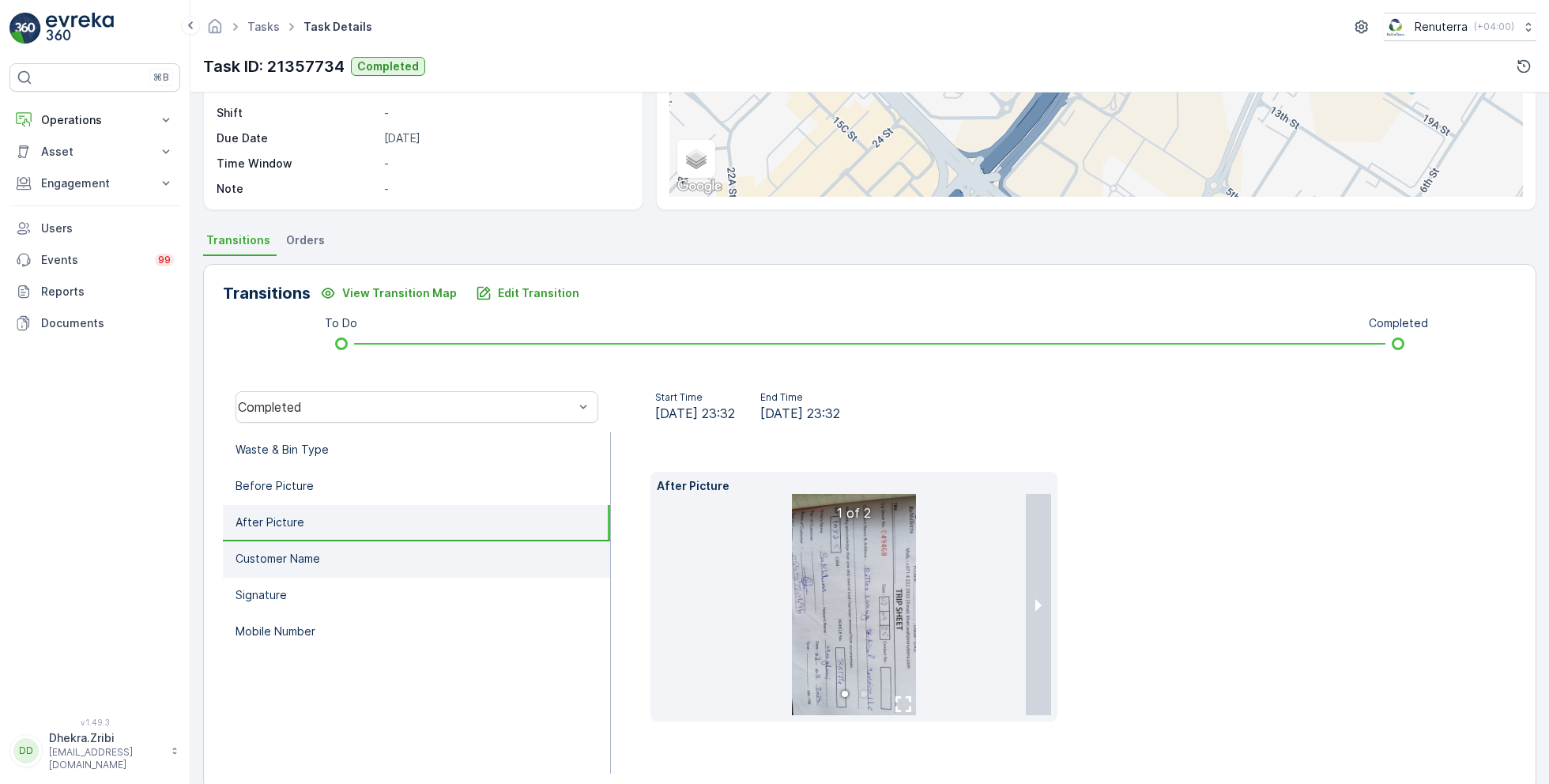
click at [303, 554] on p "Customer Name" at bounding box center [277, 559] width 84 height 16
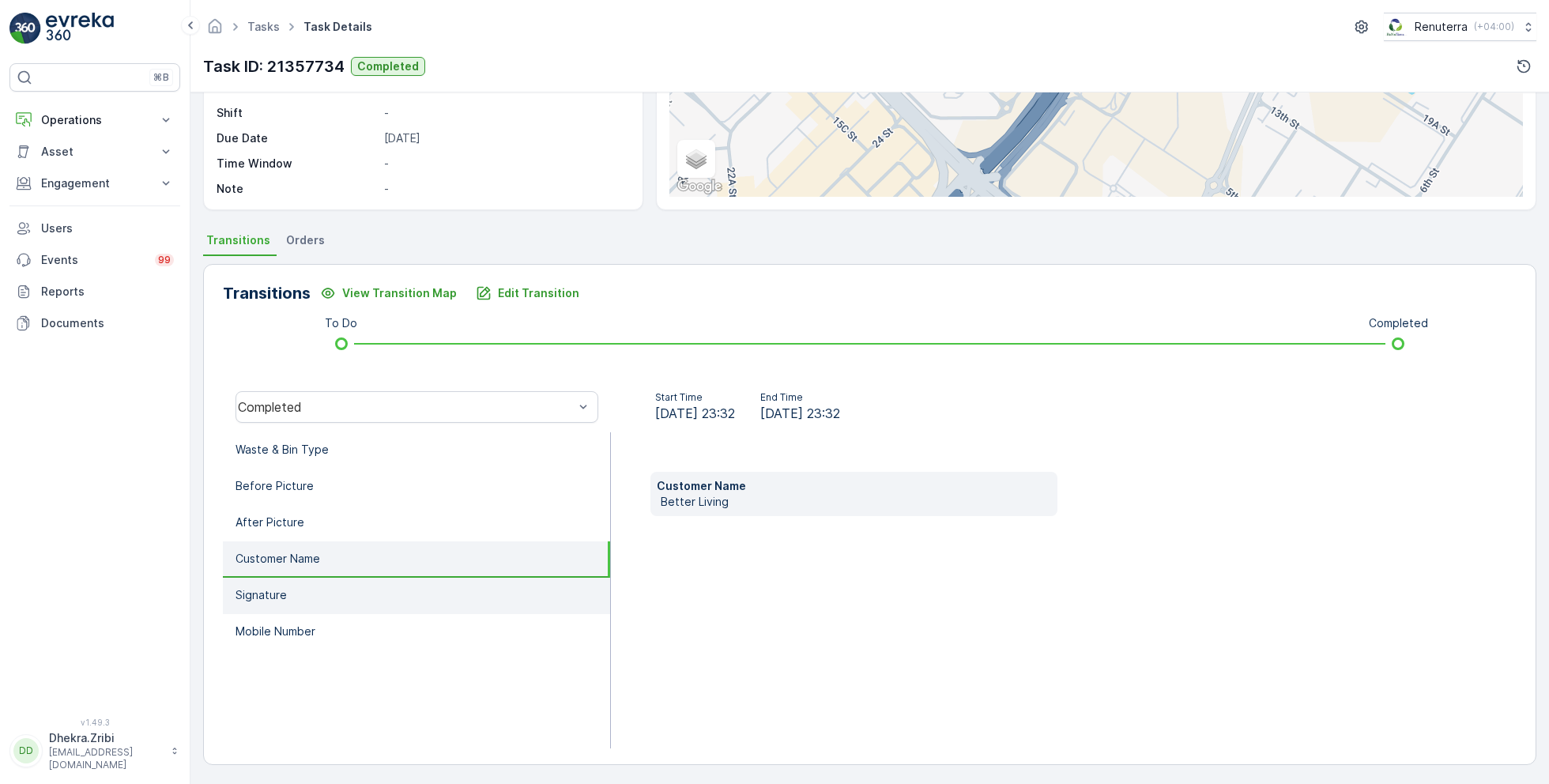
click at [311, 591] on li "Signature" at bounding box center [417, 596] width 387 height 37
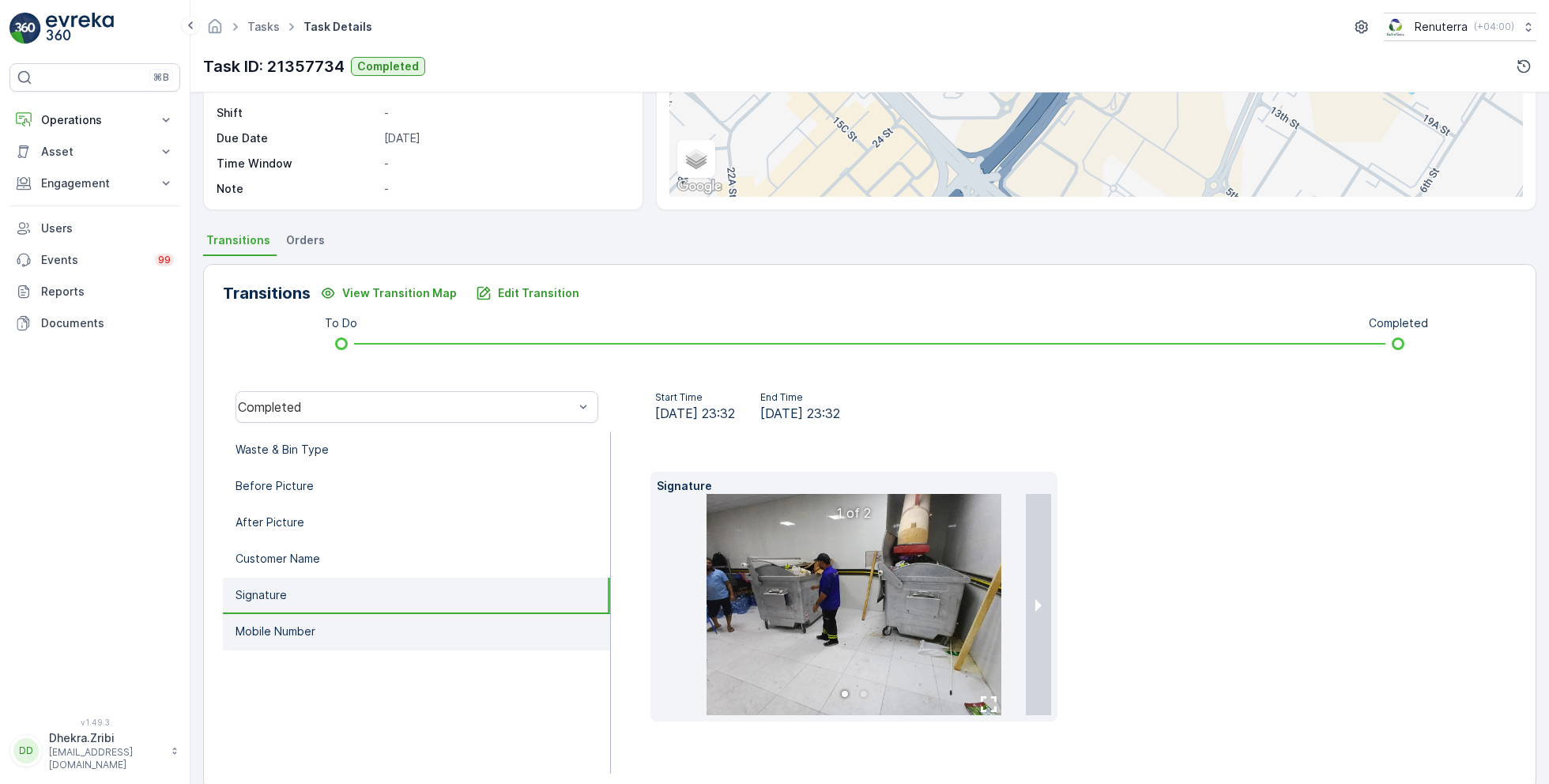
click at [323, 615] on li "Mobile Number" at bounding box center [417, 632] width 387 height 37
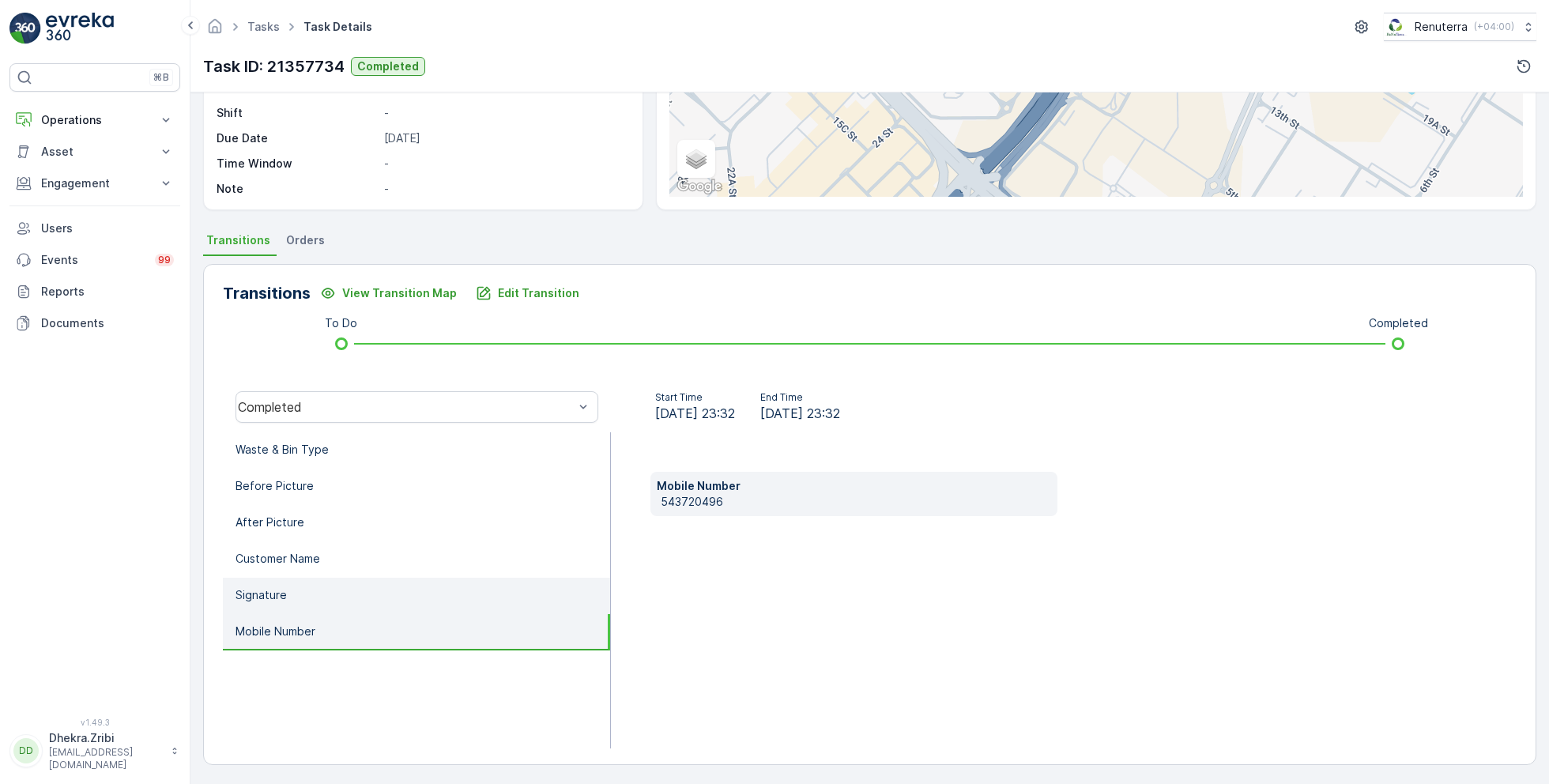
click at [311, 581] on li "Signature" at bounding box center [417, 596] width 387 height 37
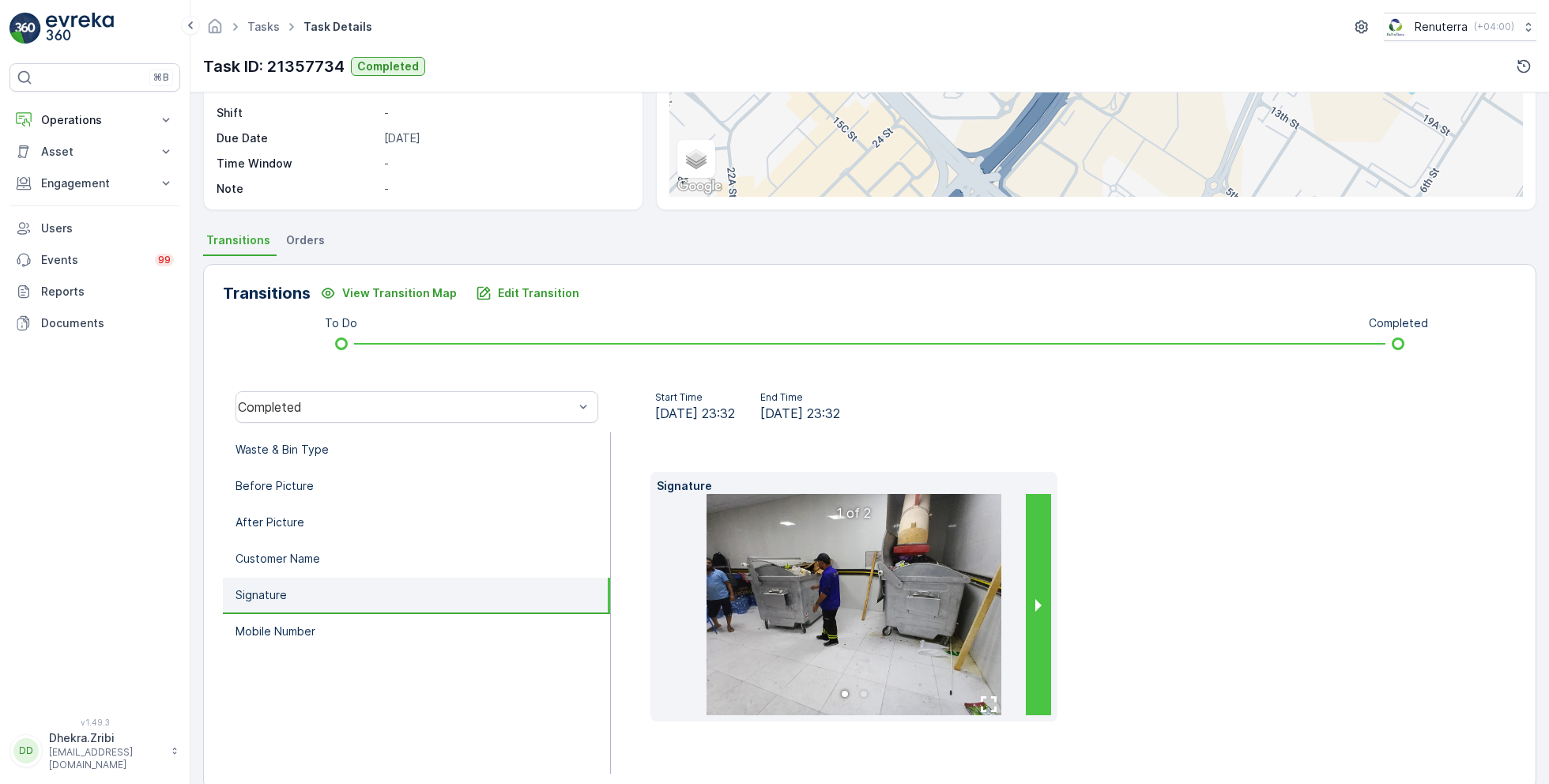
click at [1030, 591] on button "next slide / item" at bounding box center [1039, 604] width 25 height 221
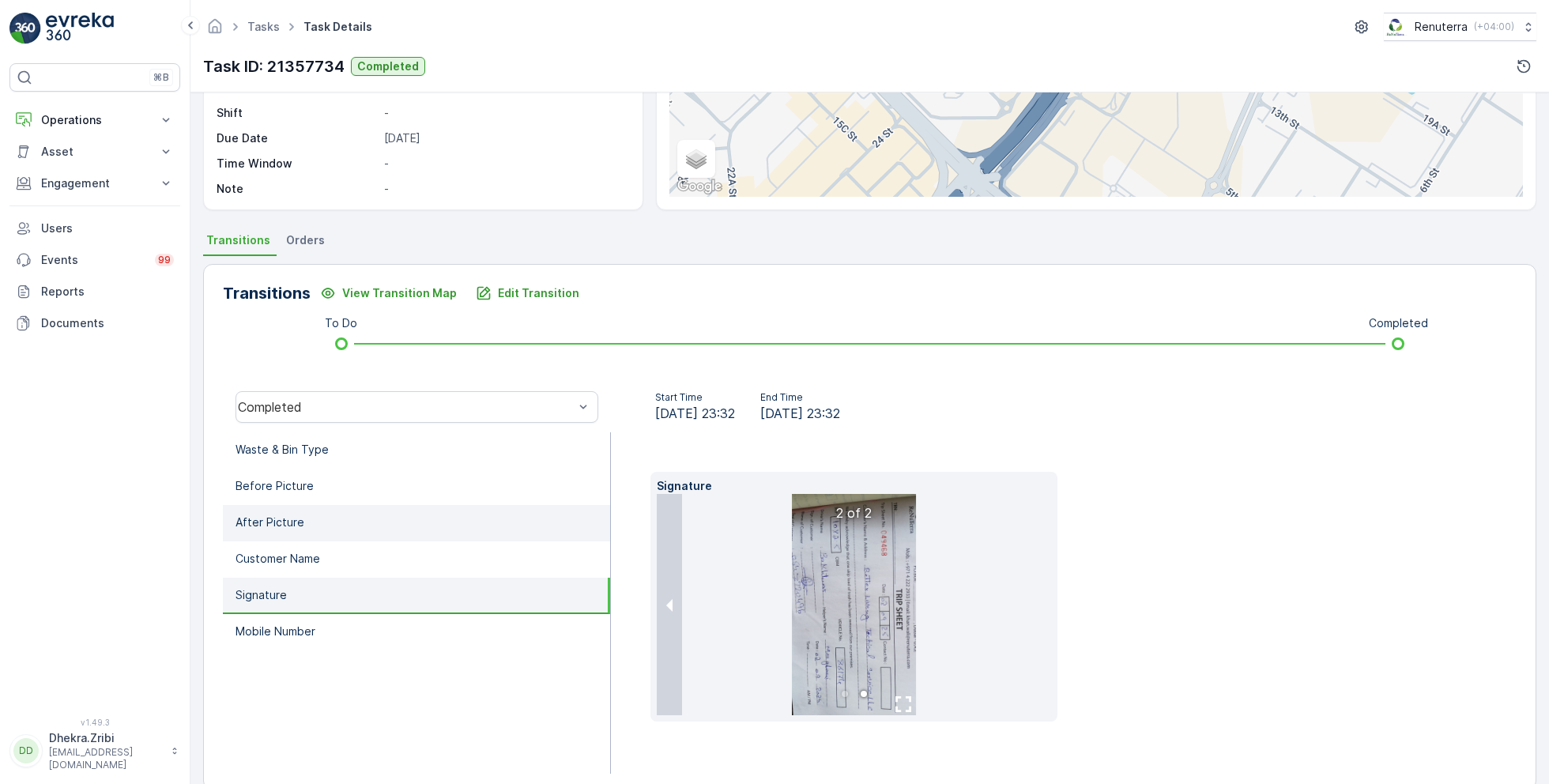
click at [367, 519] on li "After Picture" at bounding box center [417, 524] width 387 height 37
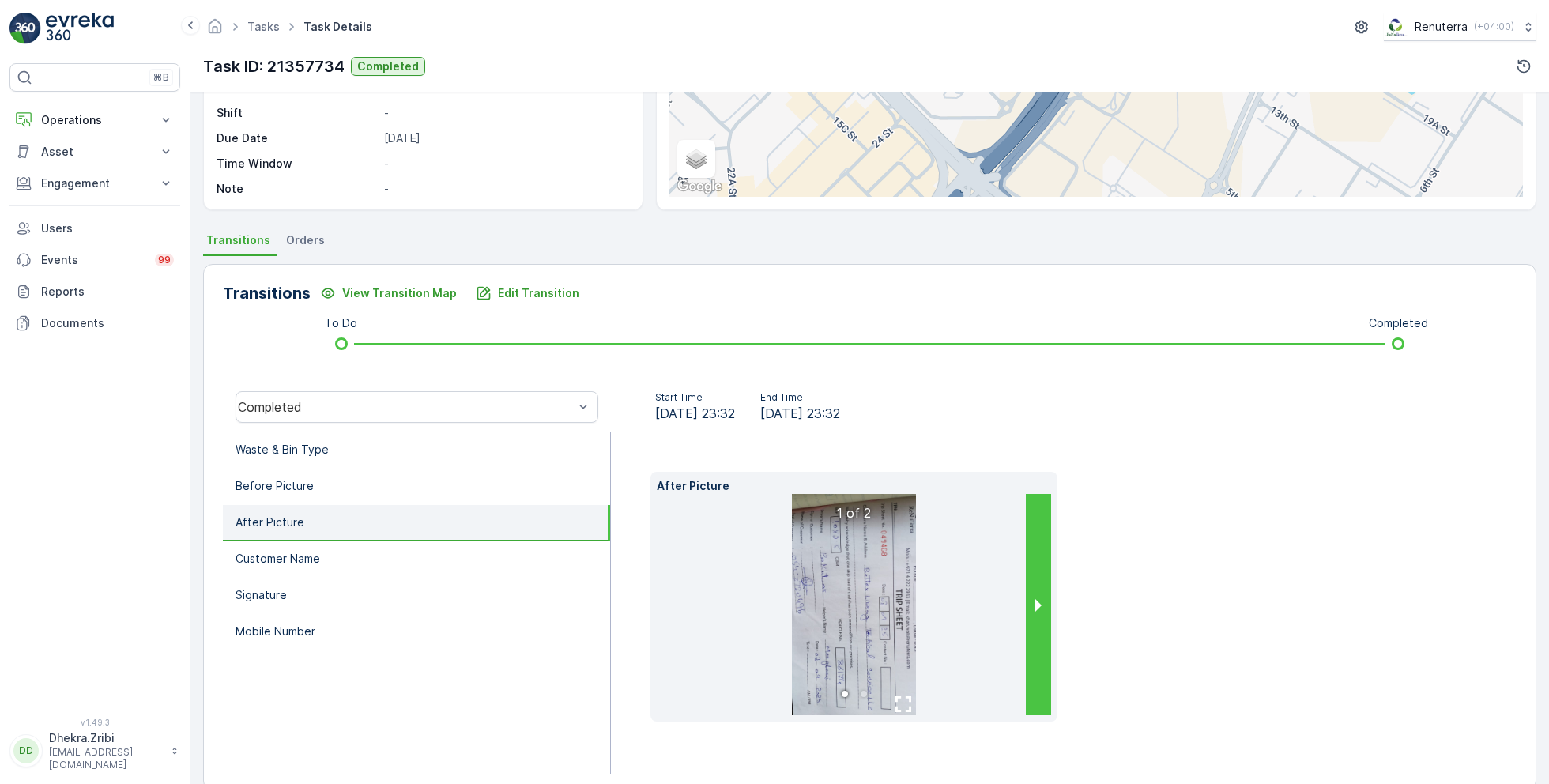
click at [1031, 604] on button "next slide / item" at bounding box center [1039, 604] width 25 height 221
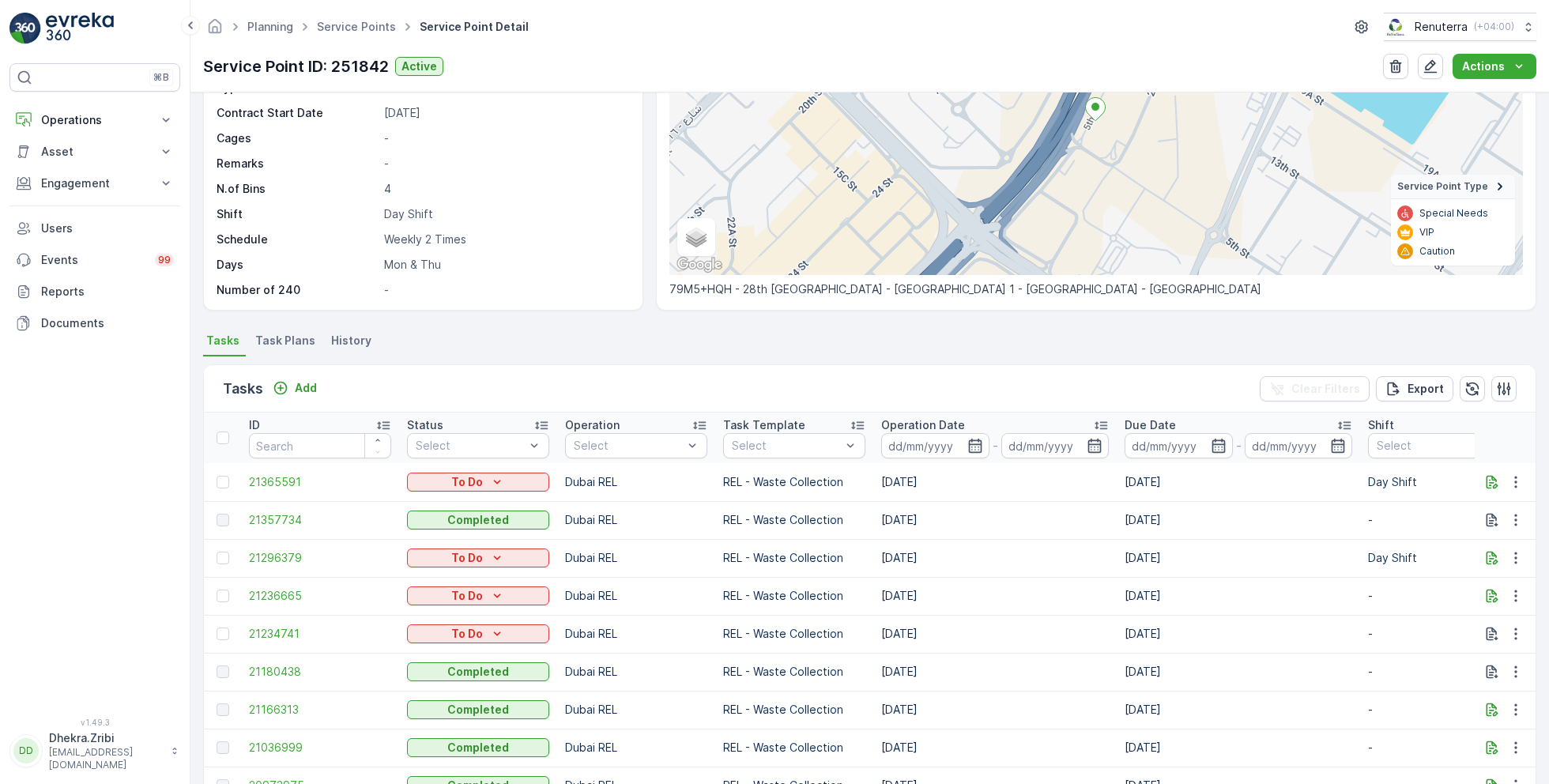
scroll to position [190, 0]
click at [304, 386] on p "Add" at bounding box center [306, 387] width 23 height 16
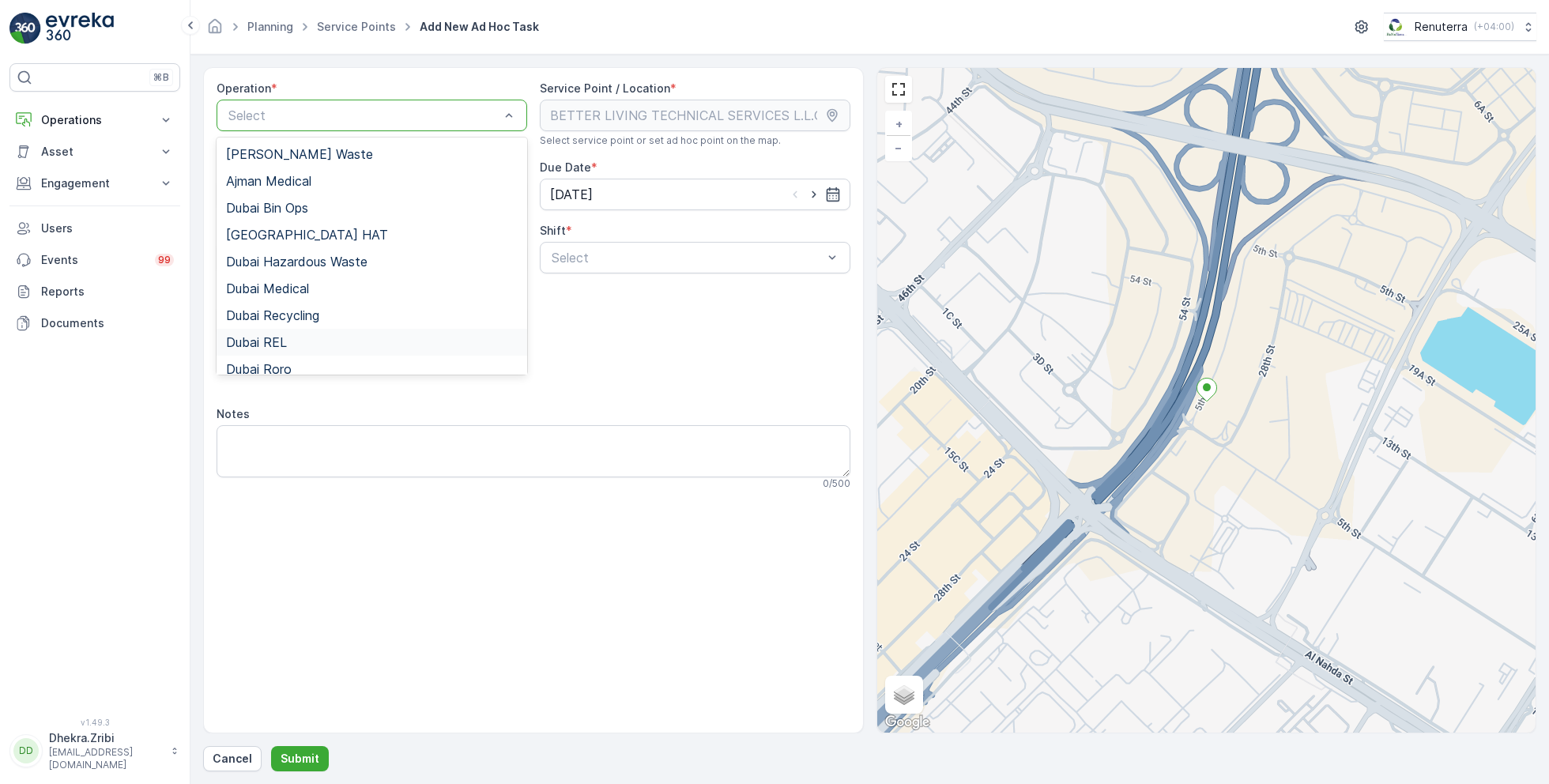
click at [300, 342] on div "Dubai REL" at bounding box center [372, 341] width 291 height 14
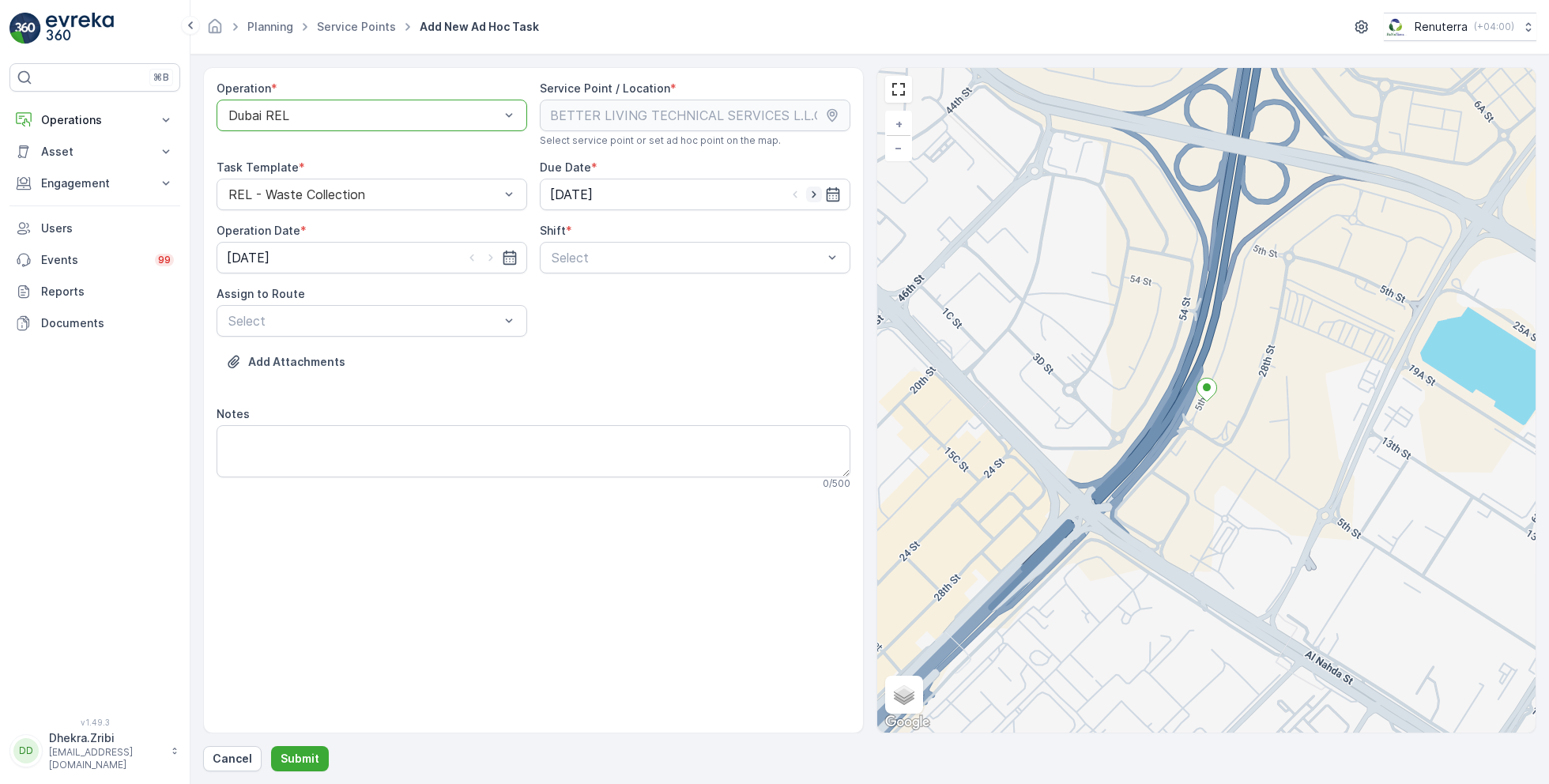
click at [809, 193] on icon "button" at bounding box center [814, 194] width 16 height 16
type input "[DATE]"
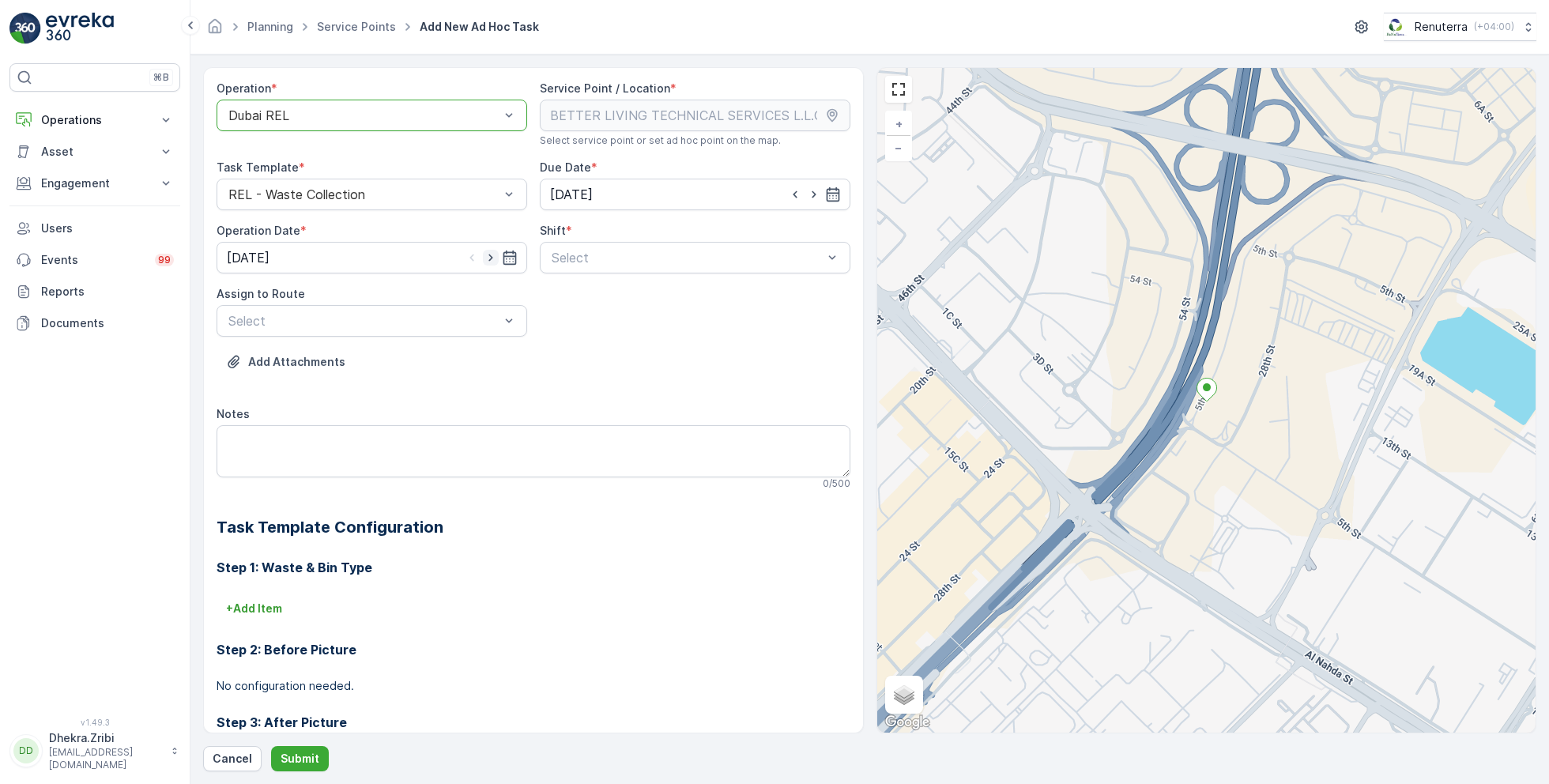
click at [488, 255] on icon "button" at bounding box center [490, 258] width 4 height 8
type input "[DATE]"
click at [578, 299] on span "Day Shift" at bounding box center [577, 296] width 56 height 14
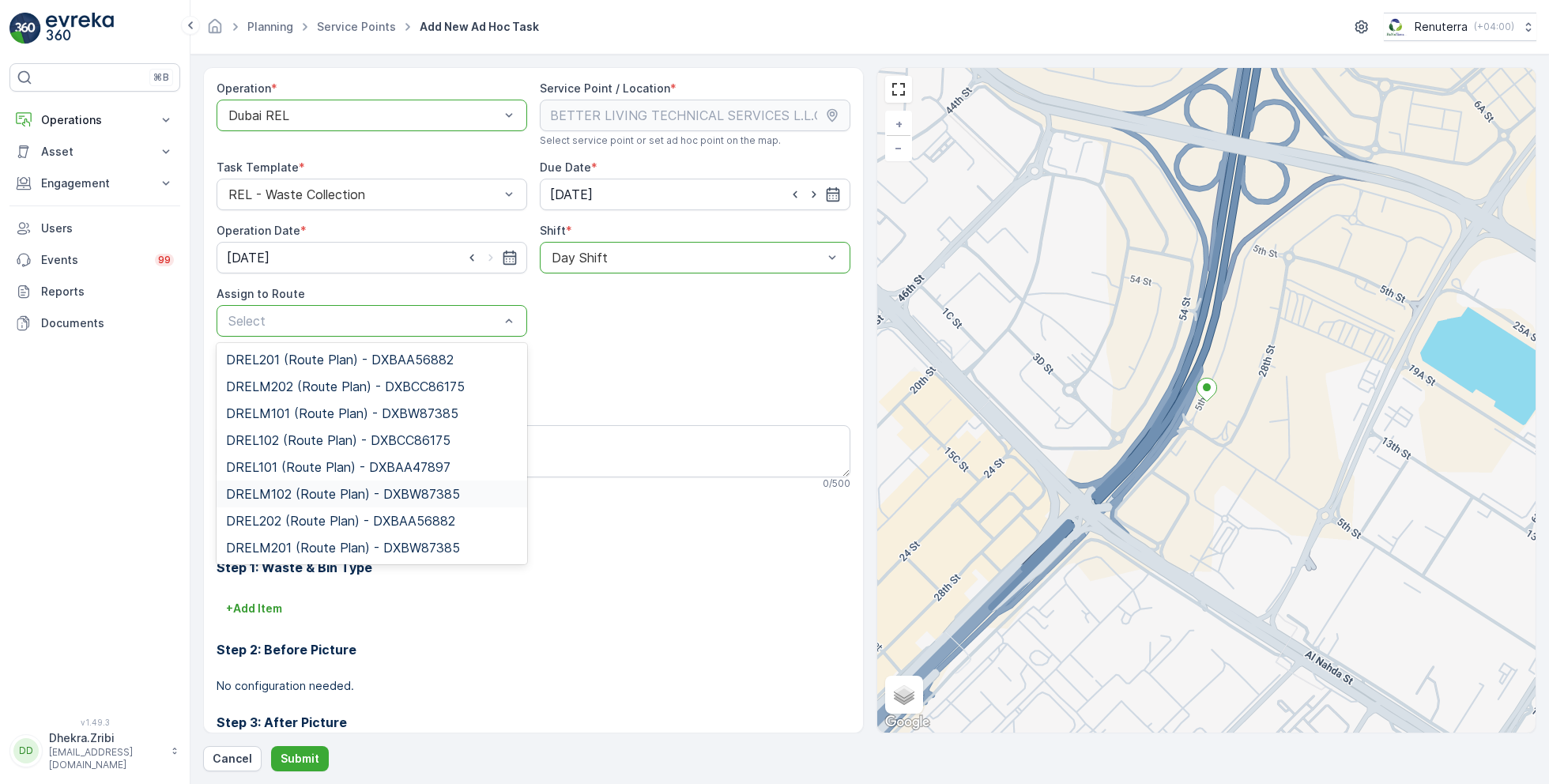
click at [324, 495] on span "DRELM102 (Route Plan) - DXBW87385" at bounding box center [343, 493] width 234 height 14
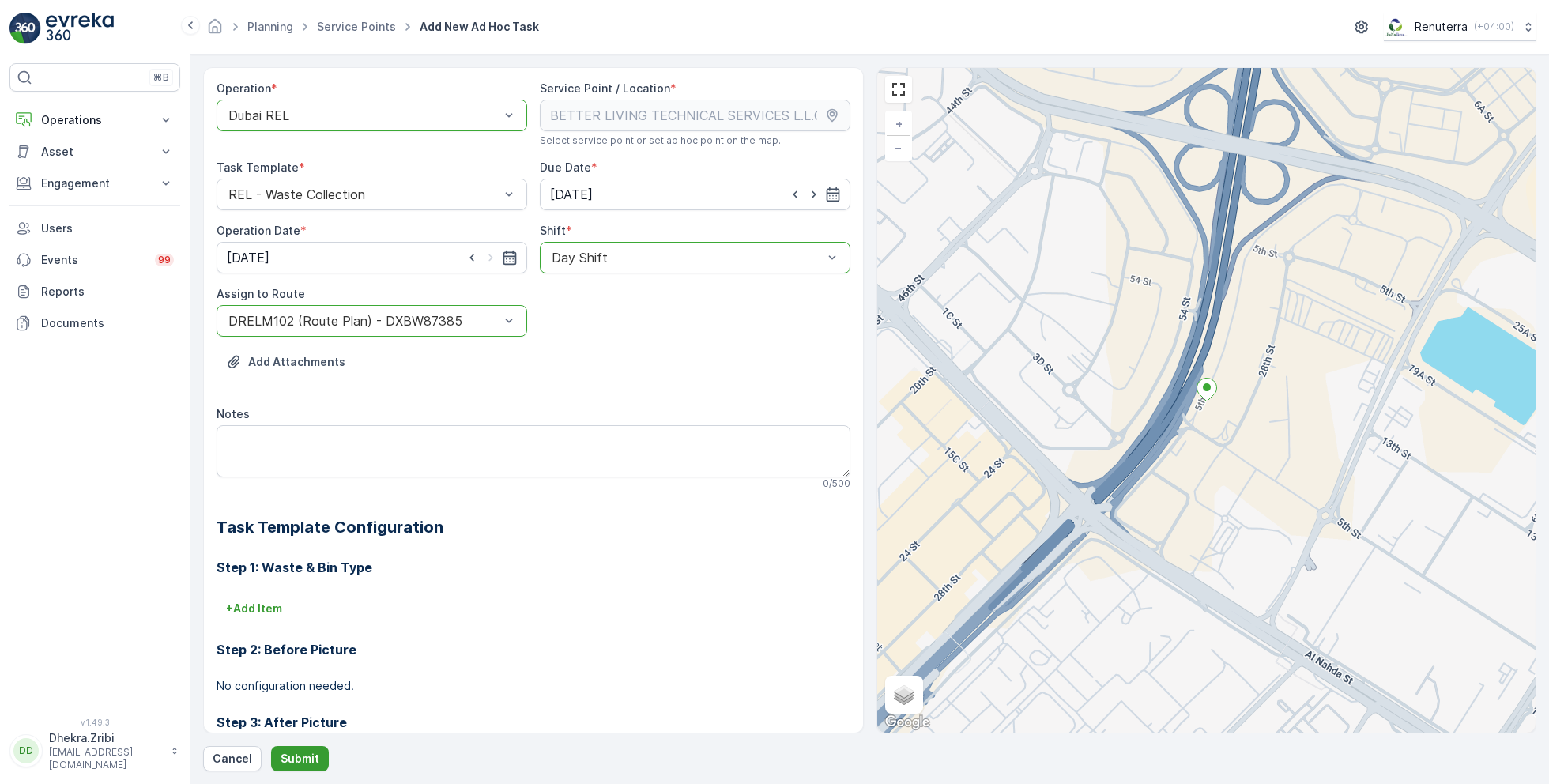
click at [296, 761] on p "Submit" at bounding box center [300, 758] width 38 height 16
